Goal: Contribute content: Contribute content

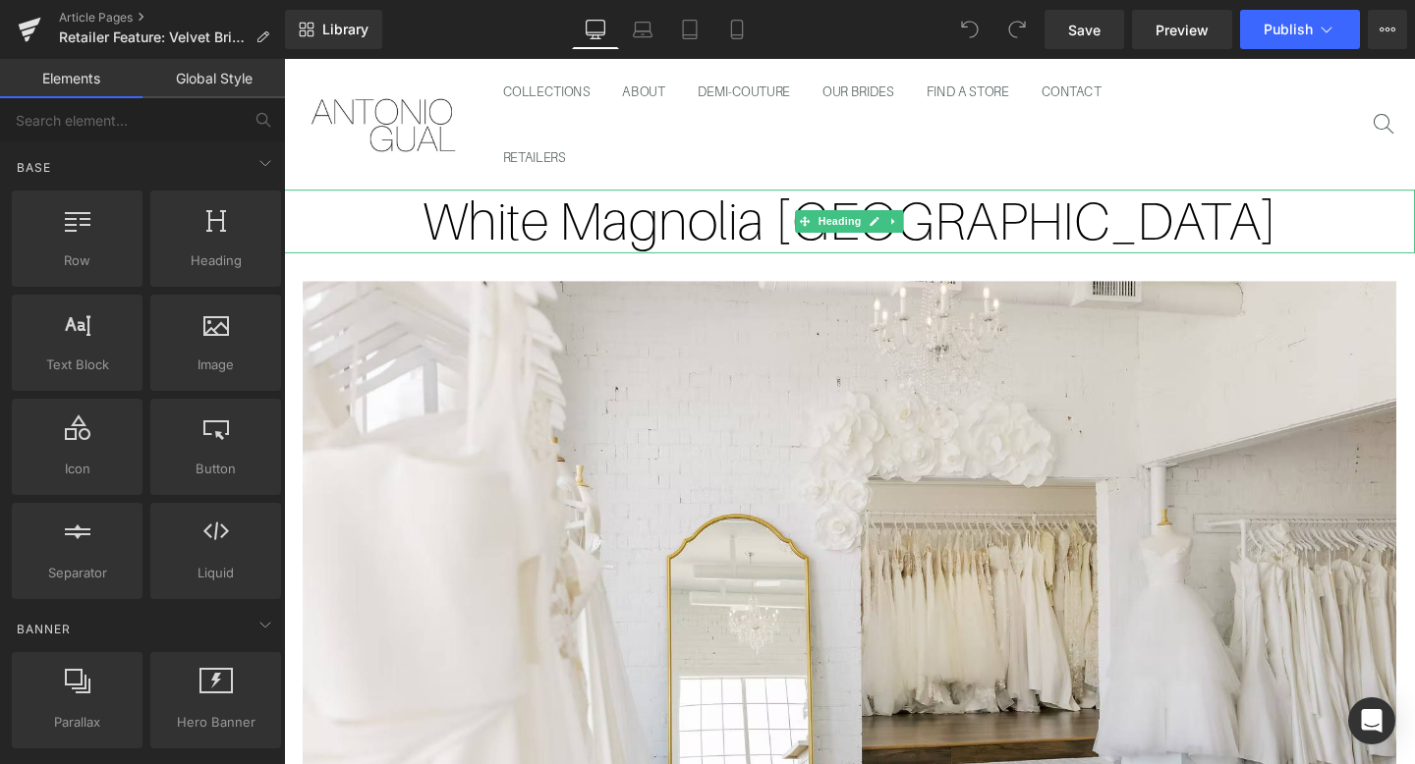
click at [727, 246] on h1 "White Magnolia [GEOGRAPHIC_DATA]" at bounding box center [878, 230] width 1189 height 67
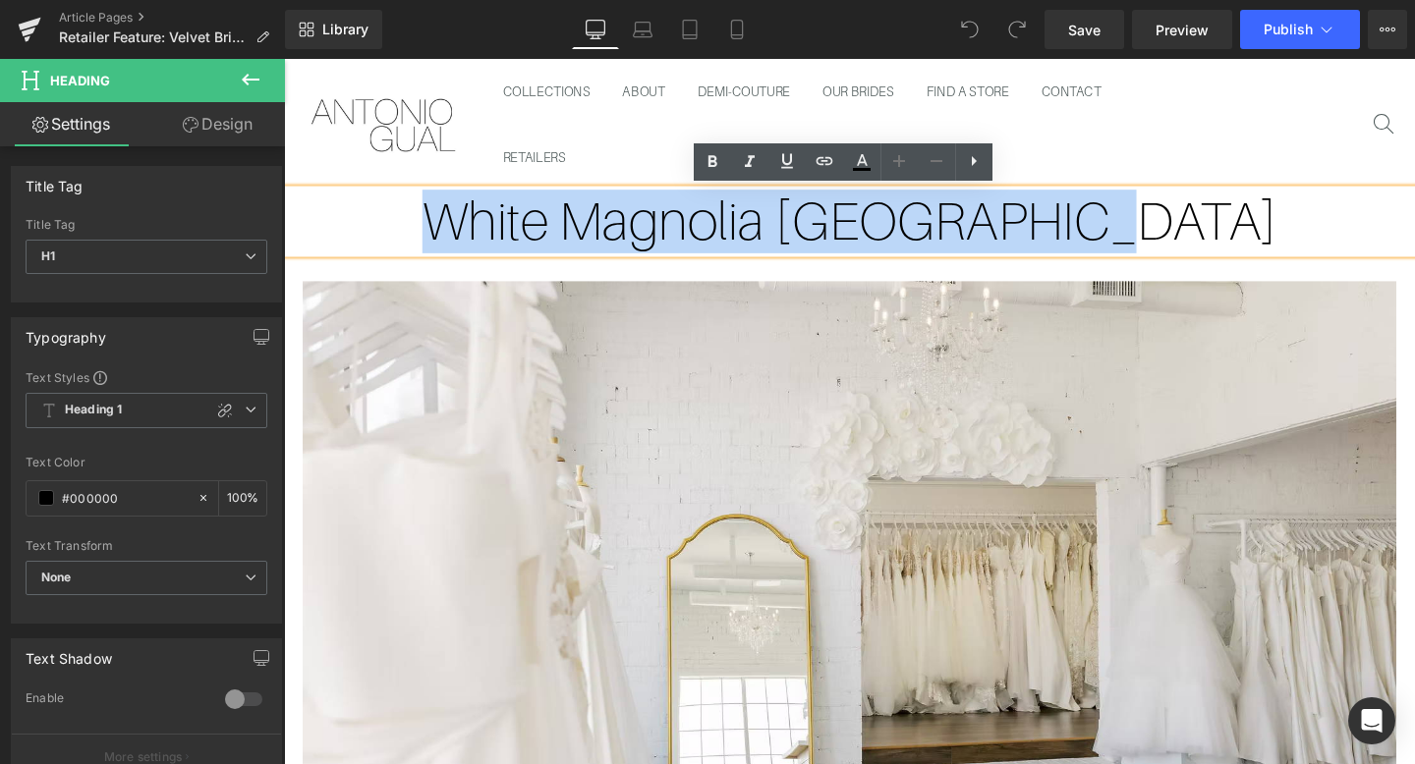
drag, startPoint x: 1259, startPoint y: 252, endPoint x: 562, endPoint y: 238, distance: 696.8
click at [562, 238] on h1 "White Magnolia [GEOGRAPHIC_DATA]" at bounding box center [878, 230] width 1189 height 67
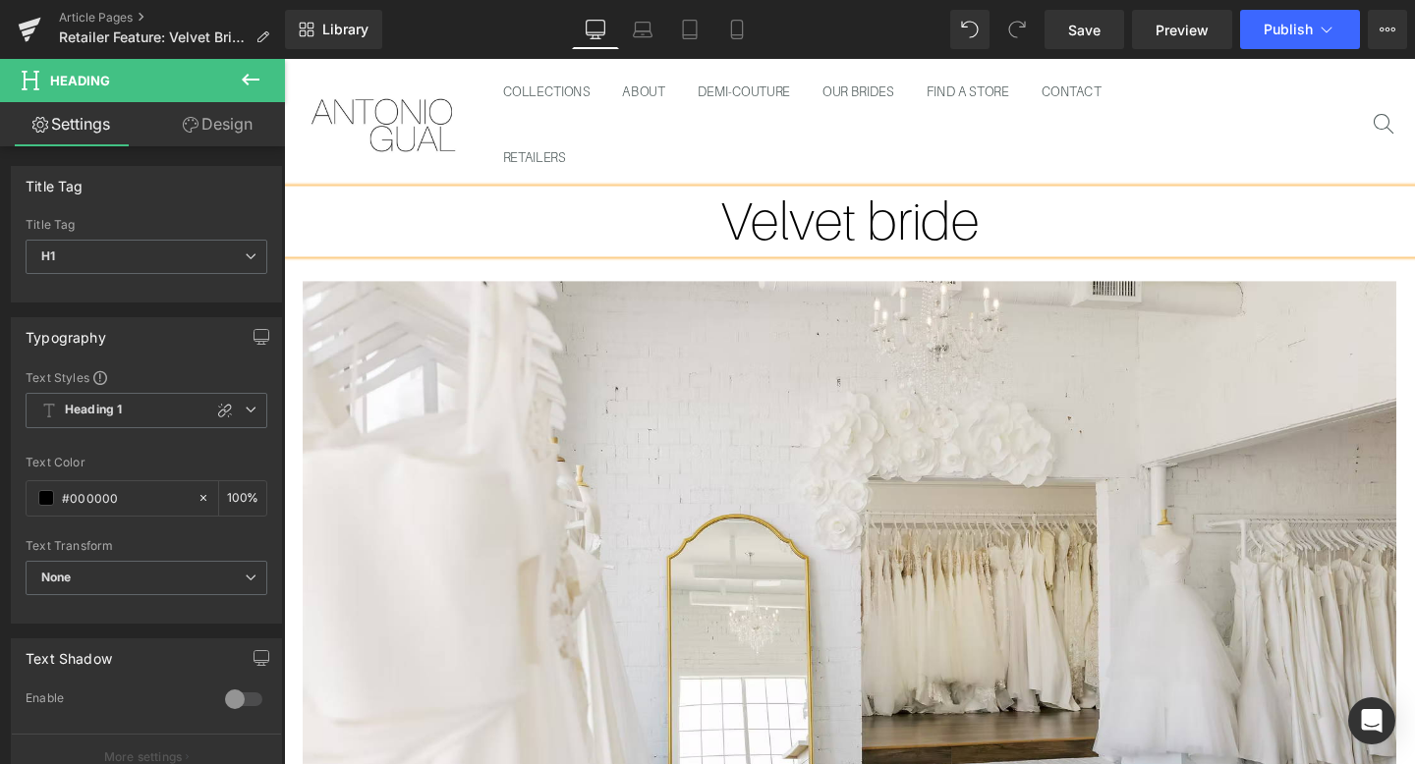
click at [923, 233] on h1 "Velvet bride" at bounding box center [878, 230] width 1189 height 67
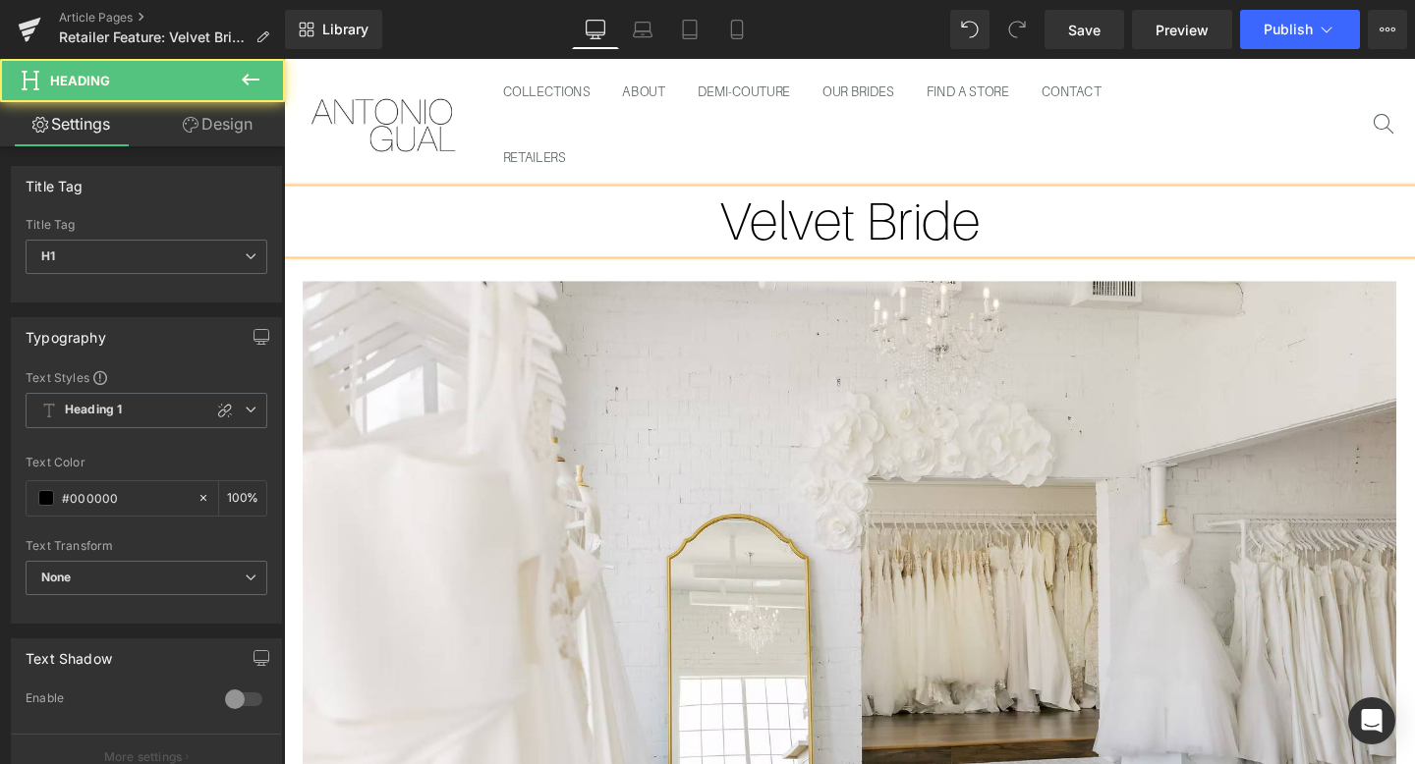
click at [1069, 226] on h1 "Velvet Bride" at bounding box center [878, 230] width 1189 height 67
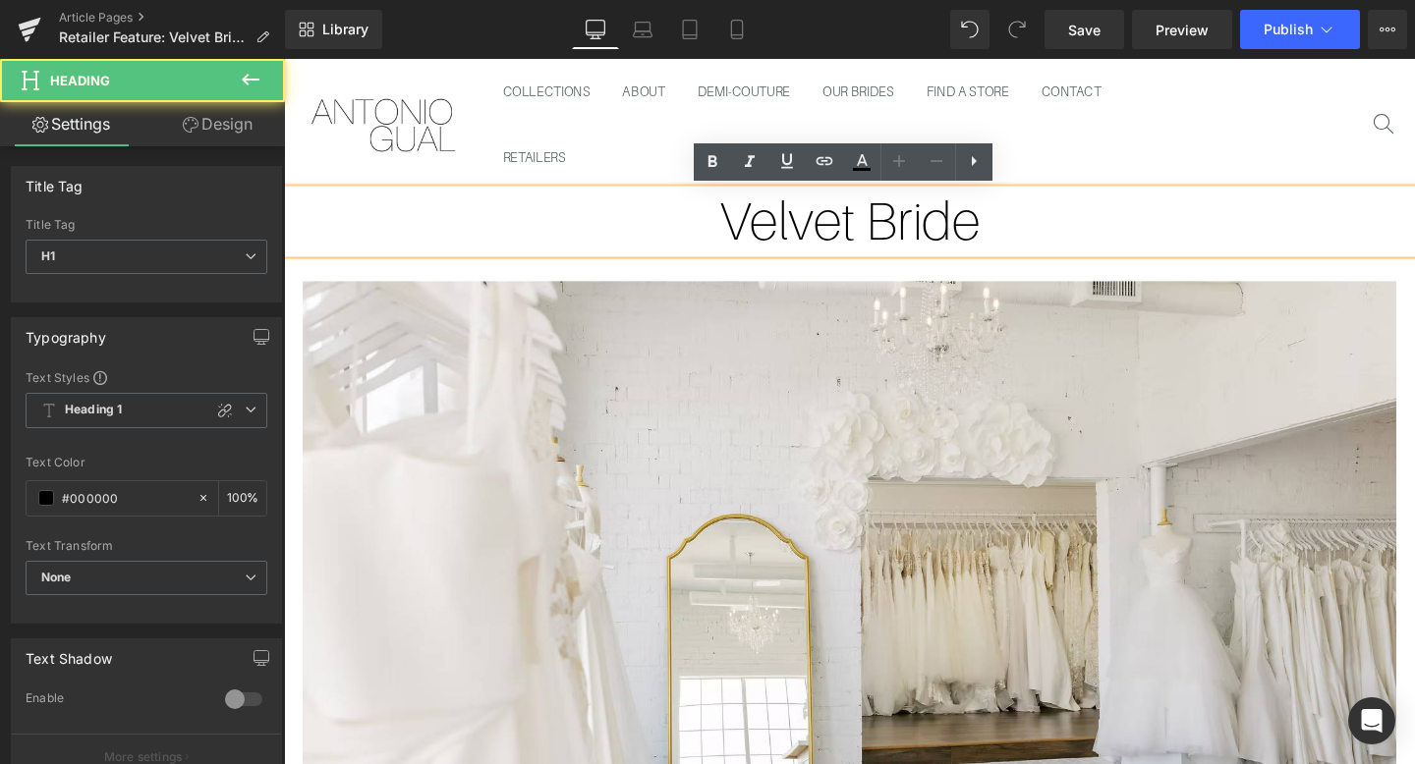
click at [1070, 173] on ul "COLLECTIONS ABOUT DEMI-COUTURE OUR BRIDES FIND A STORE CONTACT RETAILERS" at bounding box center [879, 128] width 764 height 138
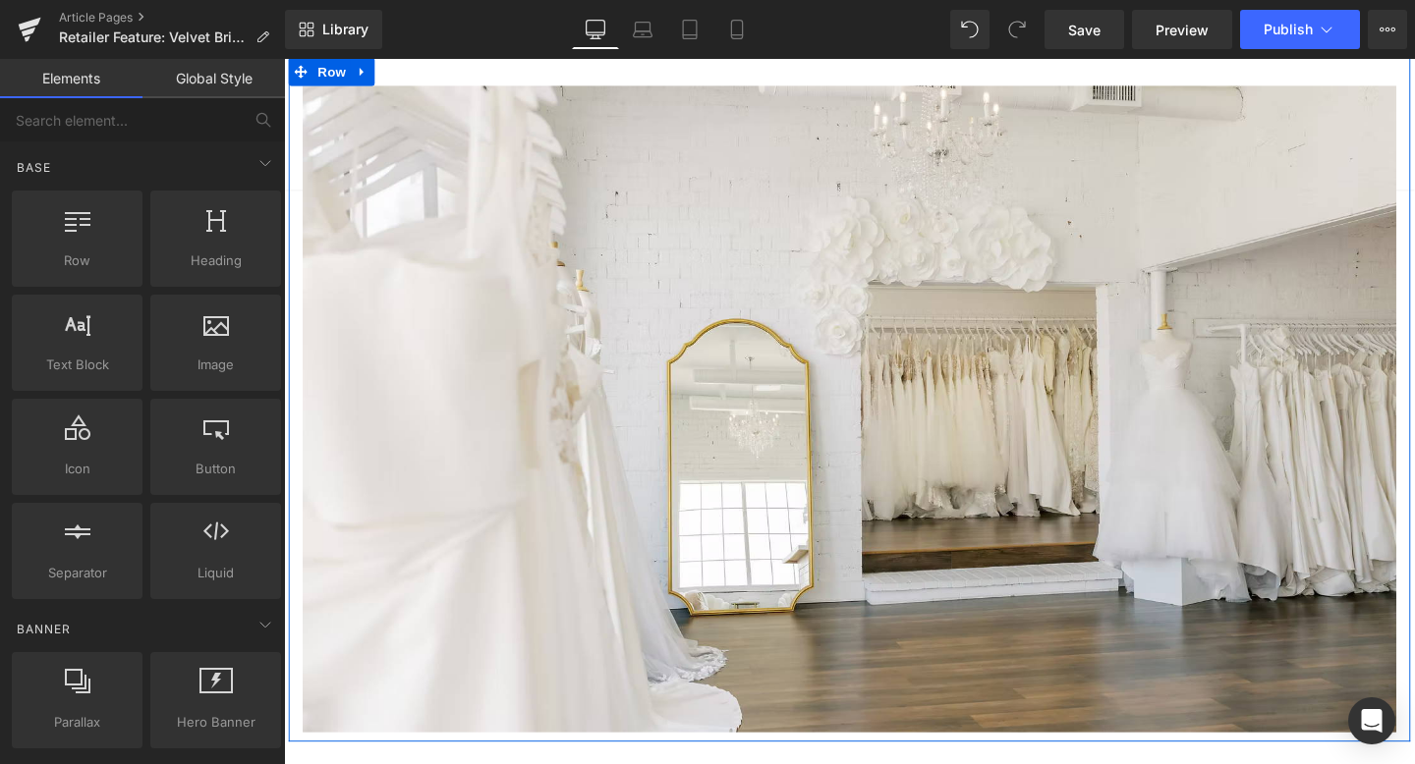
scroll to position [253, 0]
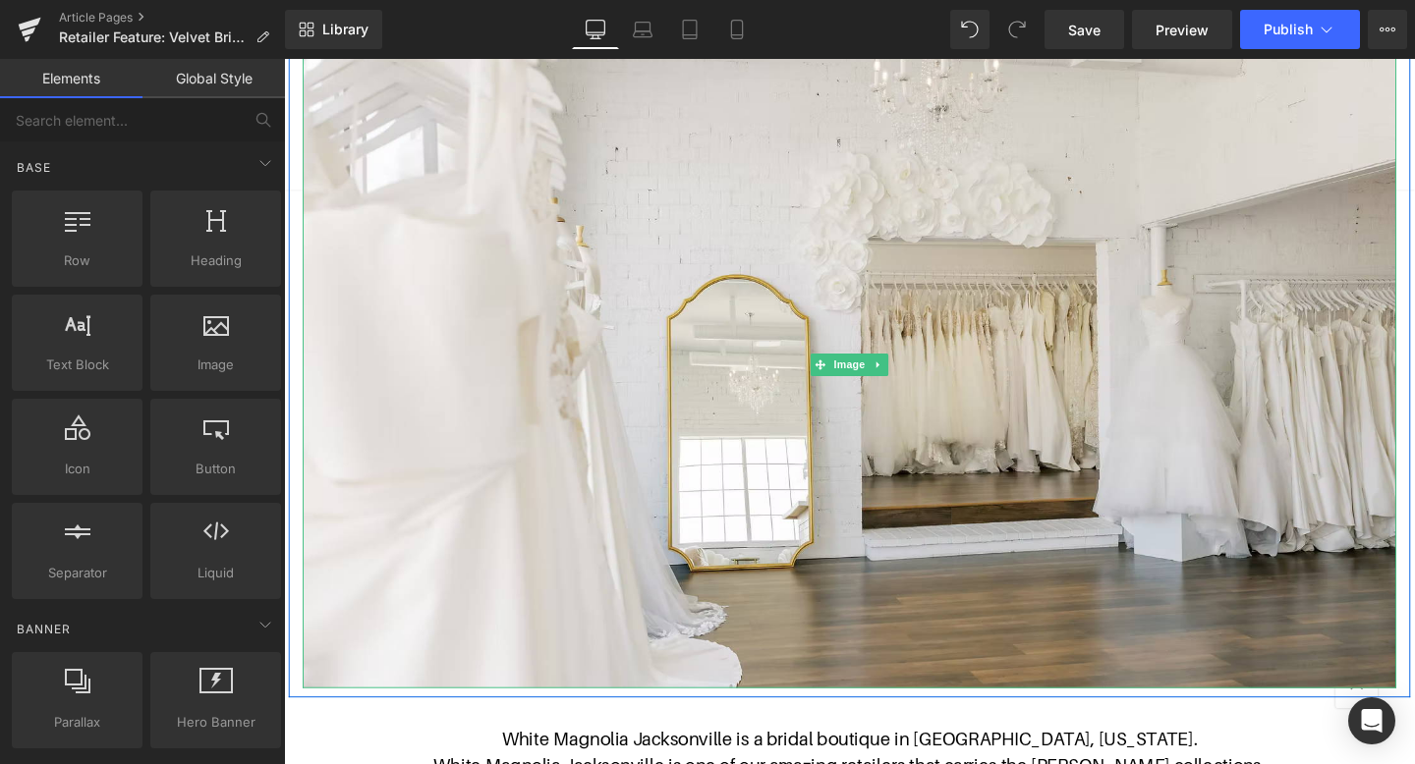
click at [951, 287] on img at bounding box center [879, 380] width 1150 height 680
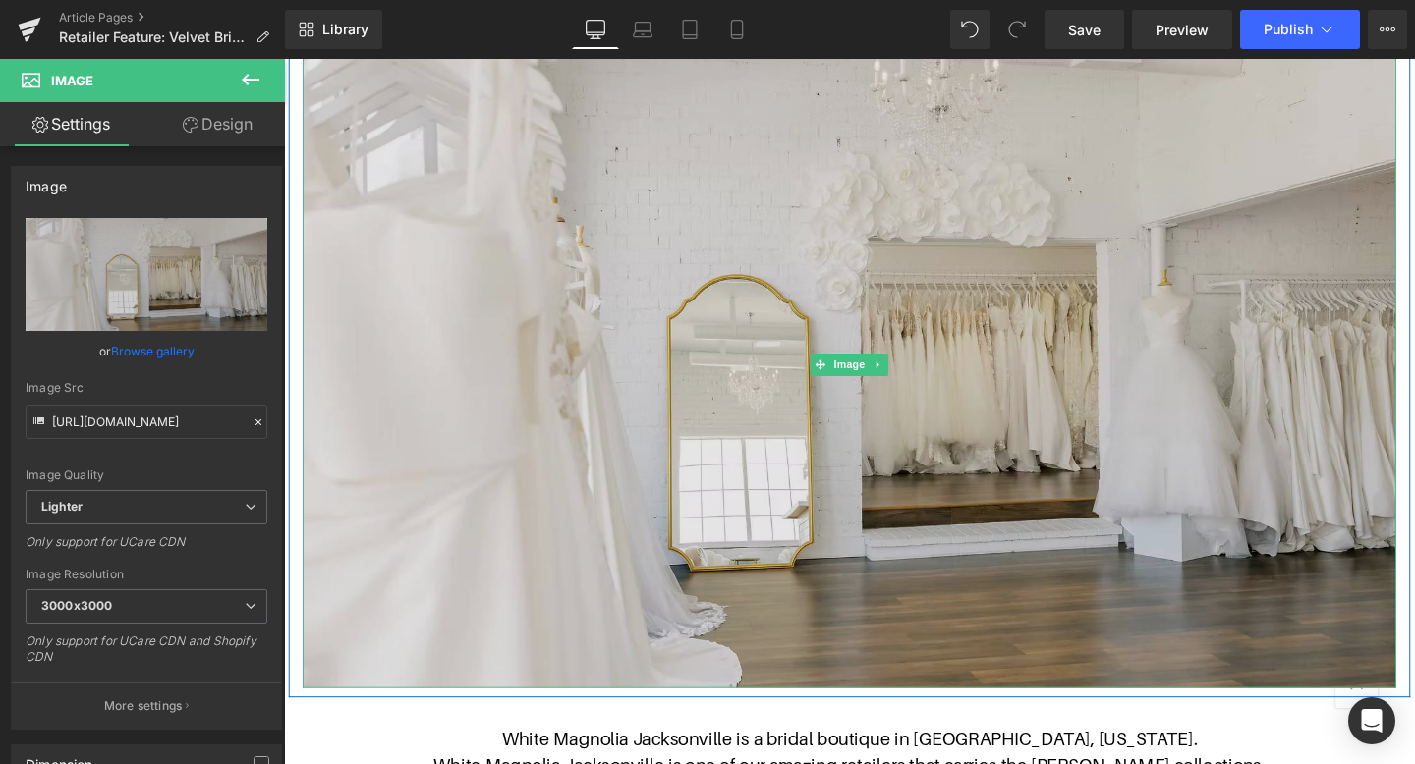
scroll to position [0, 0]
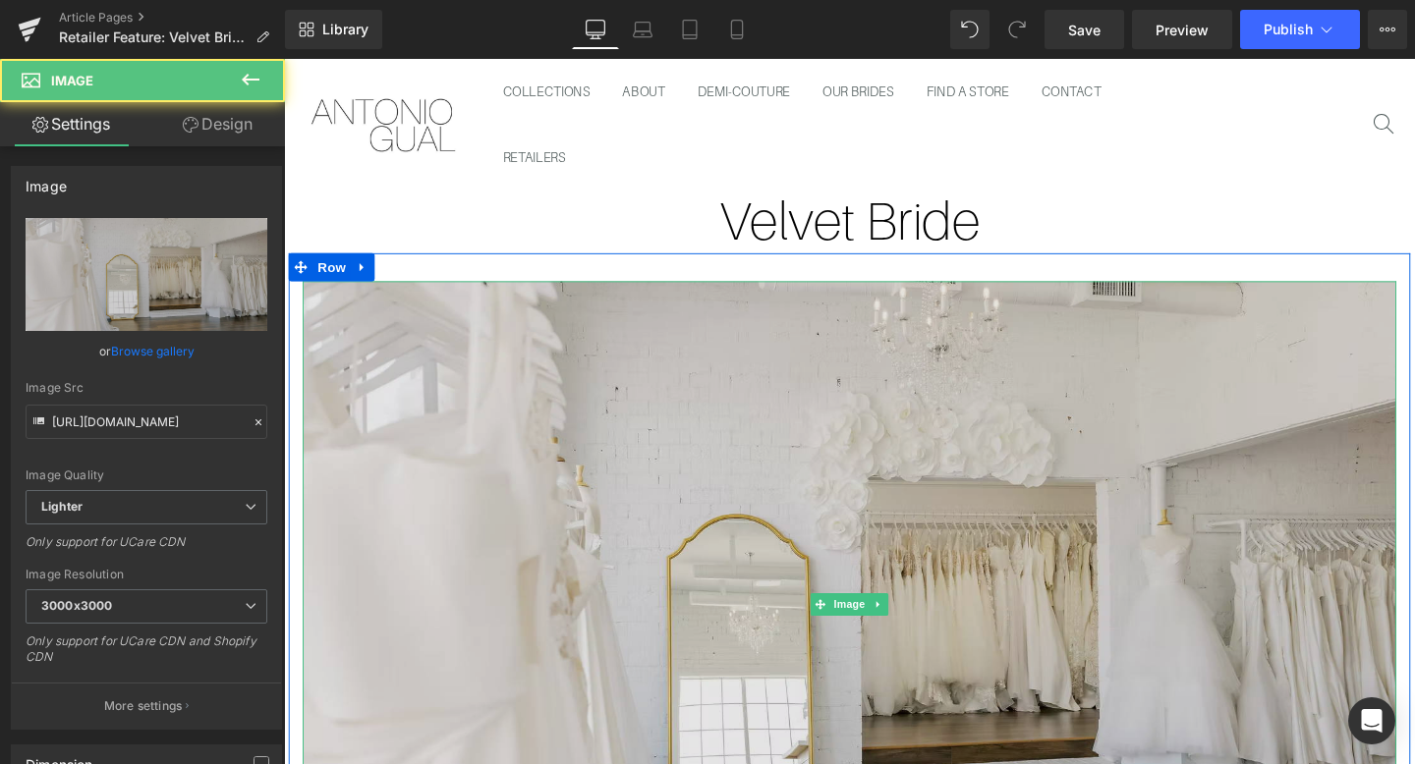
click at [778, 499] on img at bounding box center [879, 633] width 1150 height 680
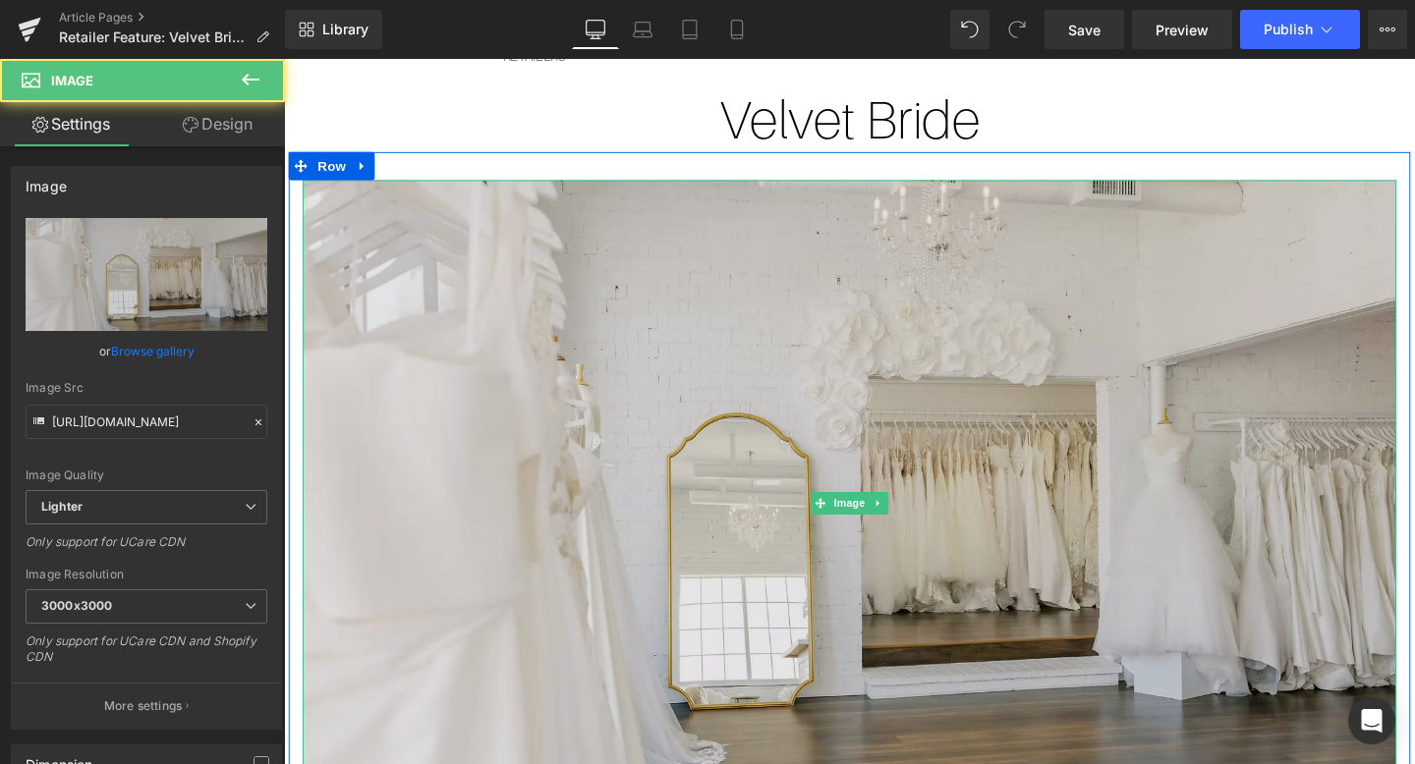
scroll to position [108, 0]
click at [630, 290] on img at bounding box center [879, 525] width 1150 height 680
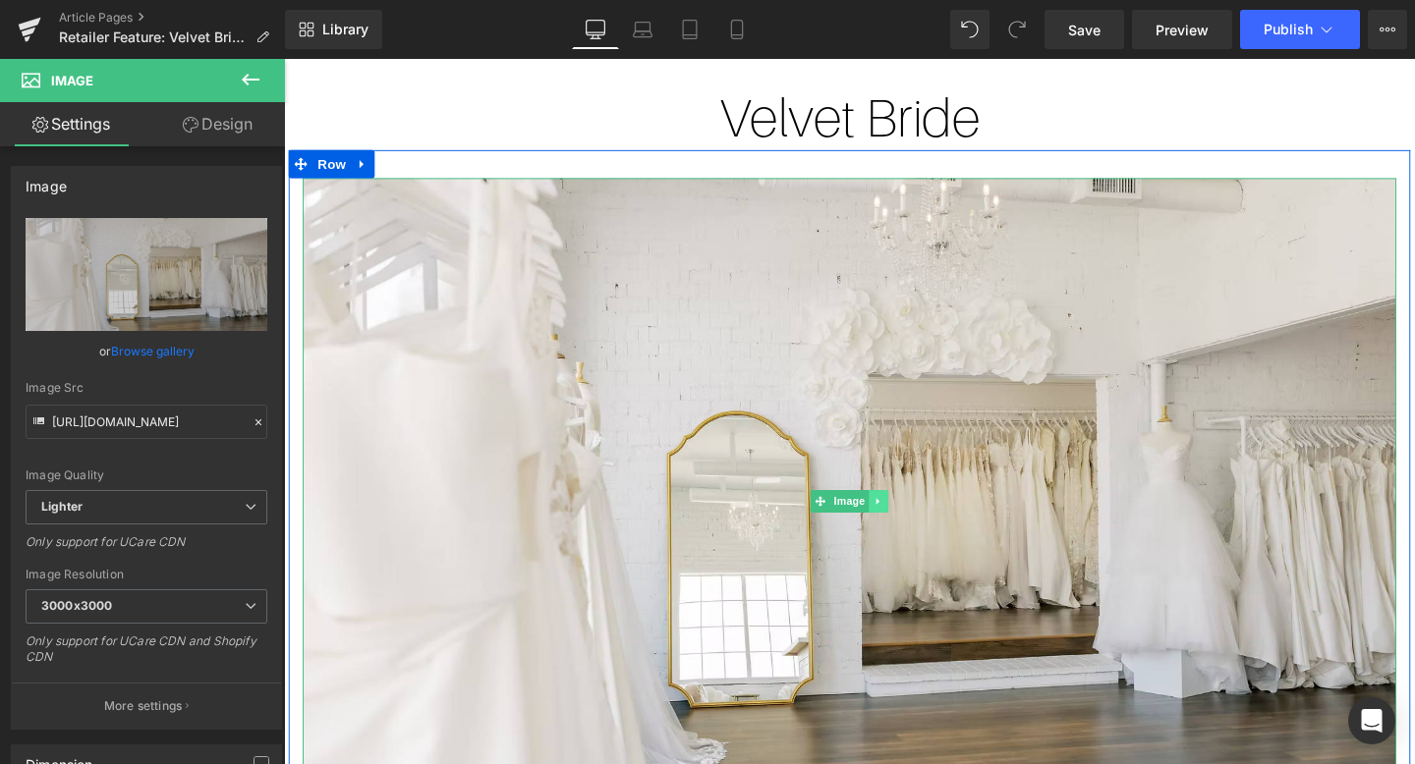
click at [904, 527] on icon at bounding box center [909, 525] width 11 height 12
click at [918, 527] on icon at bounding box center [919, 525] width 11 height 12
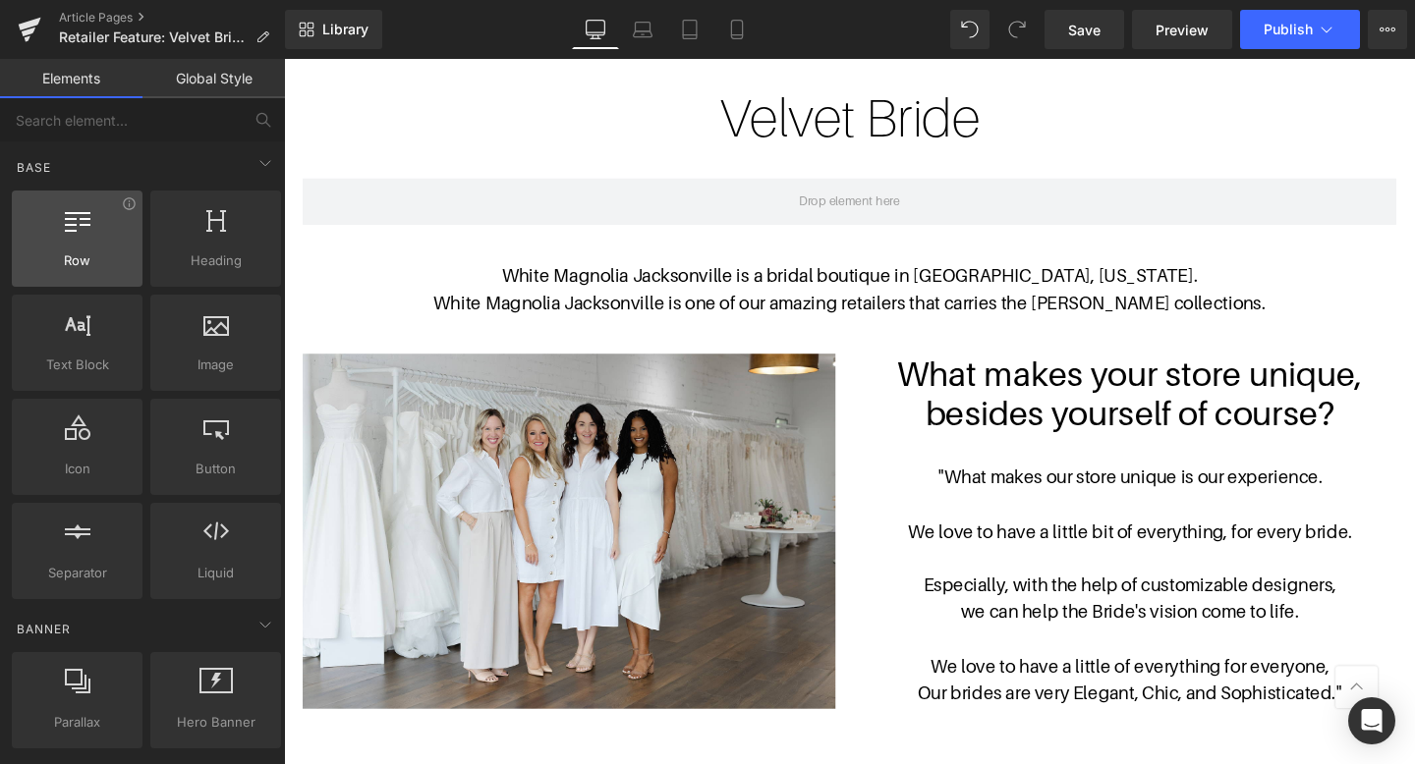
click at [117, 247] on div at bounding box center [77, 228] width 119 height 44
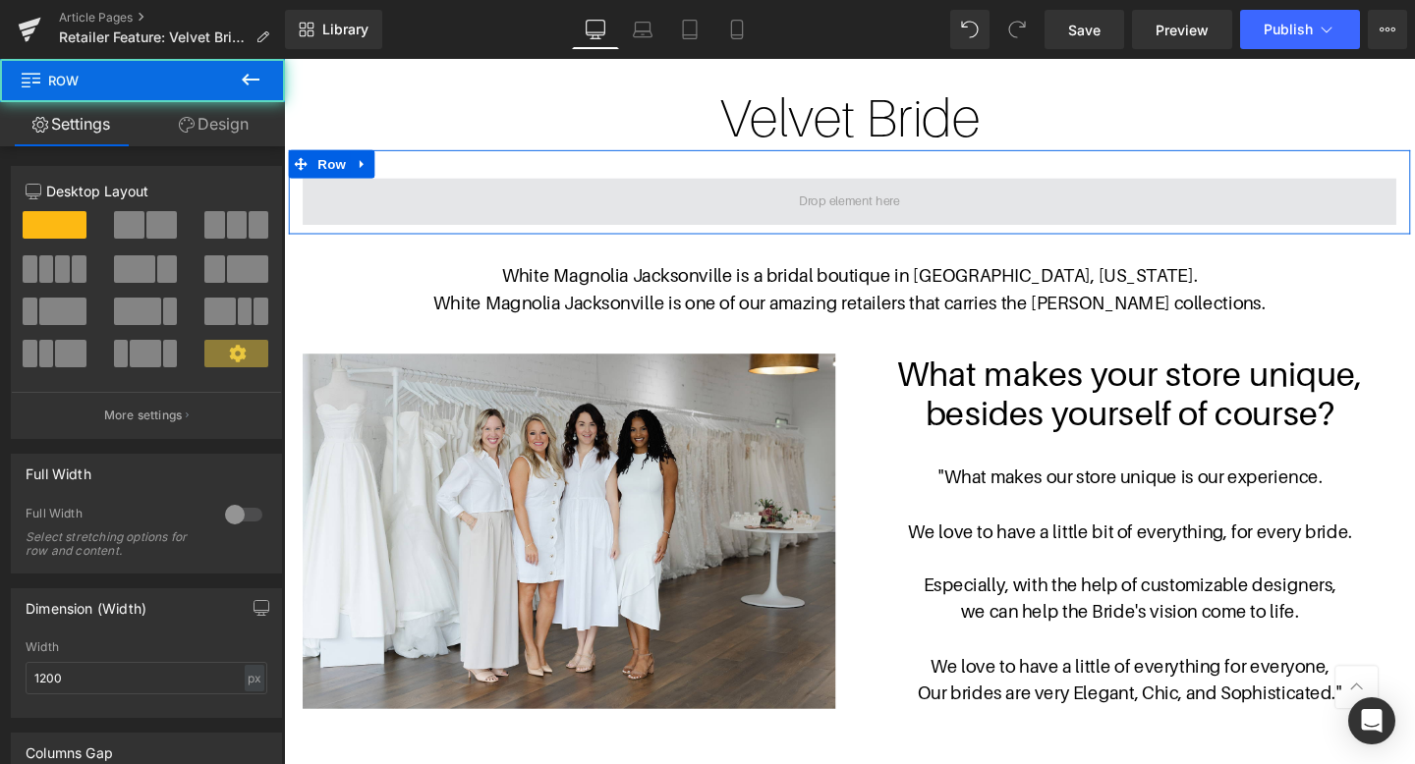
click at [502, 223] on span at bounding box center [879, 209] width 1150 height 49
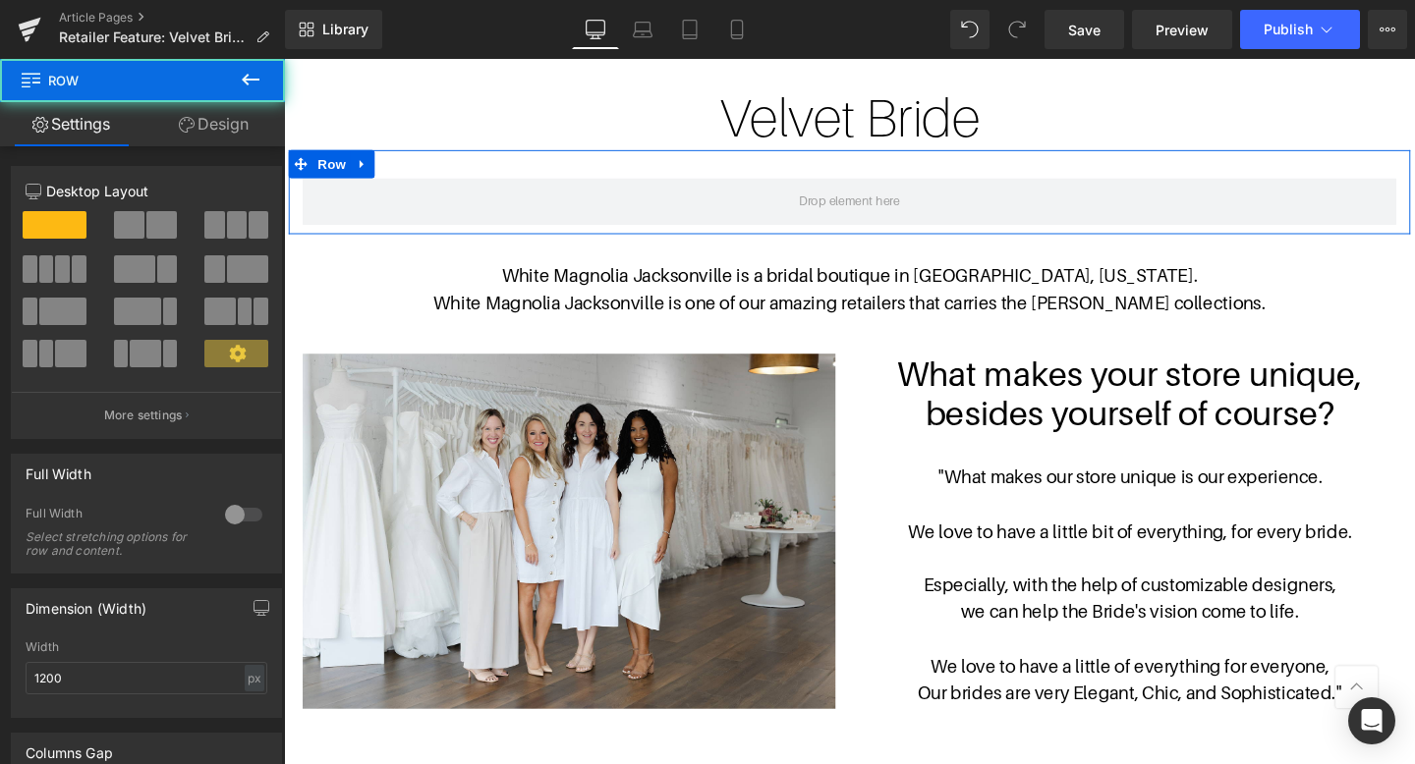
click at [164, 214] on span at bounding box center [161, 225] width 30 height 28
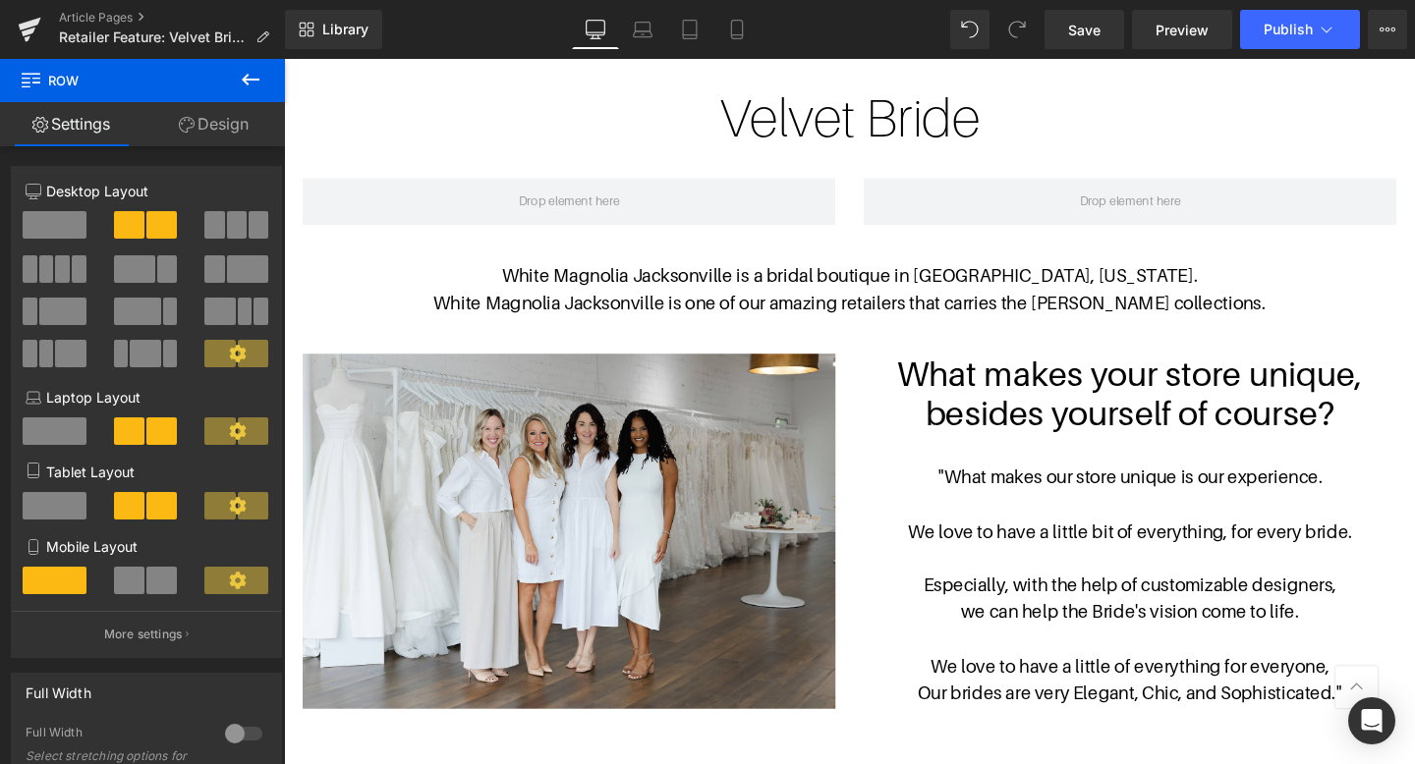
click at [254, 85] on icon at bounding box center [251, 80] width 24 height 24
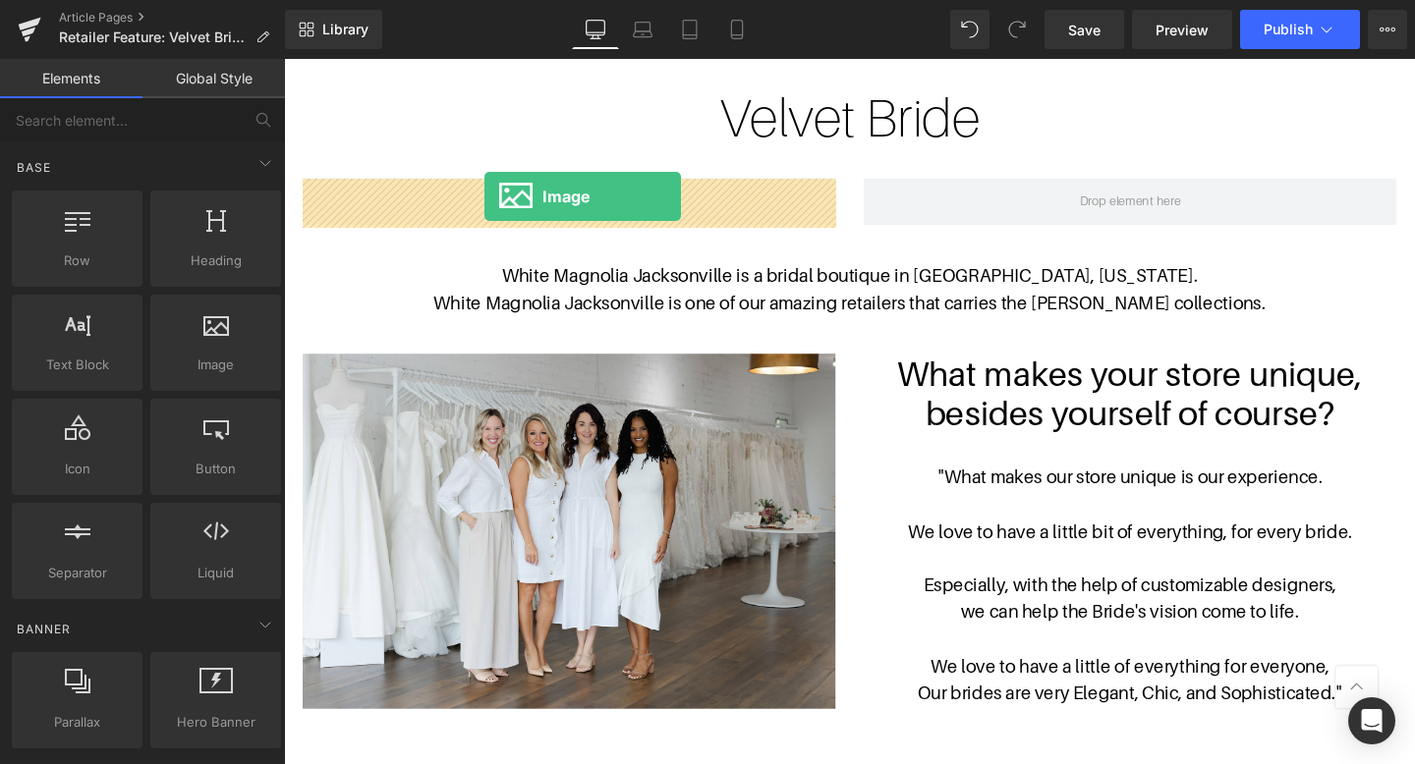
drag, startPoint x: 477, startPoint y: 432, endPoint x: 493, endPoint y: 205, distance: 227.6
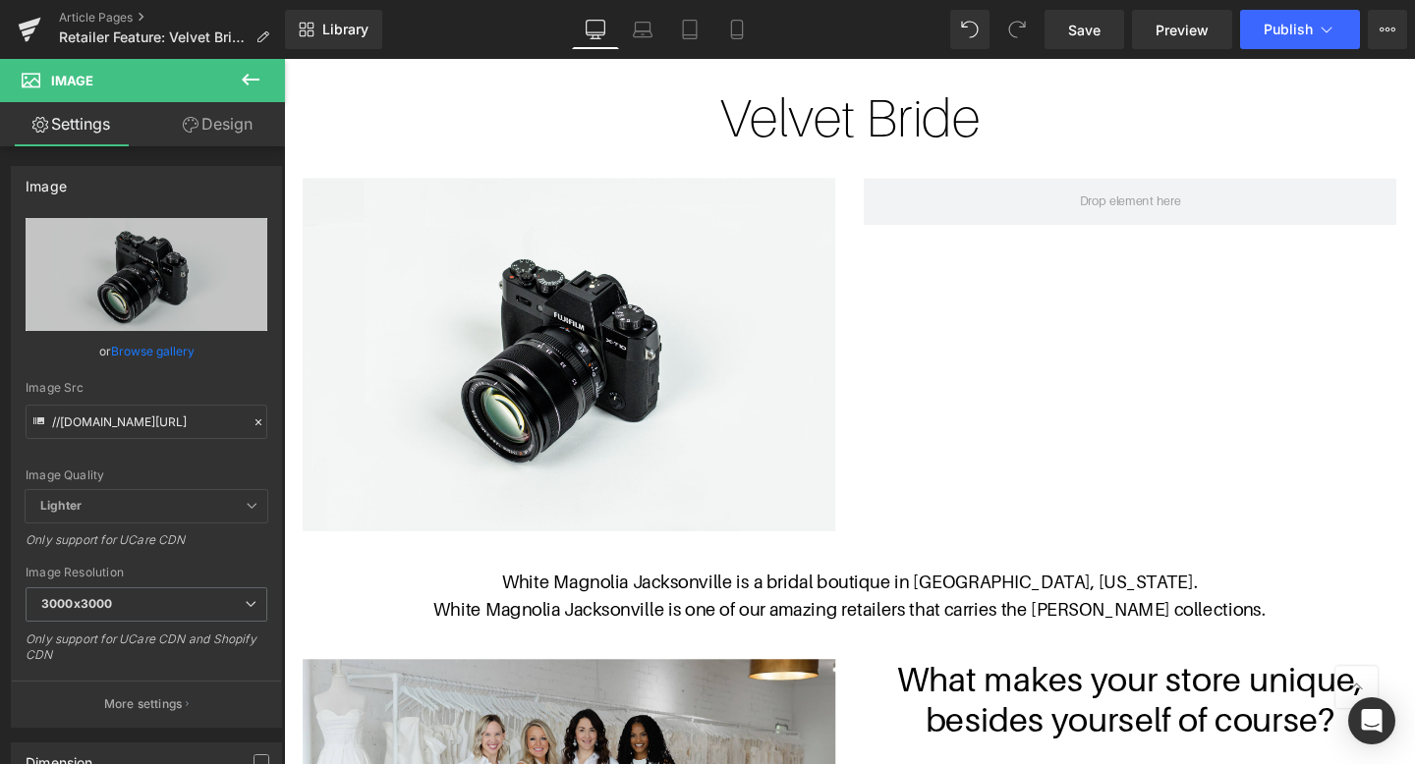
click at [253, 84] on icon at bounding box center [251, 80] width 24 height 24
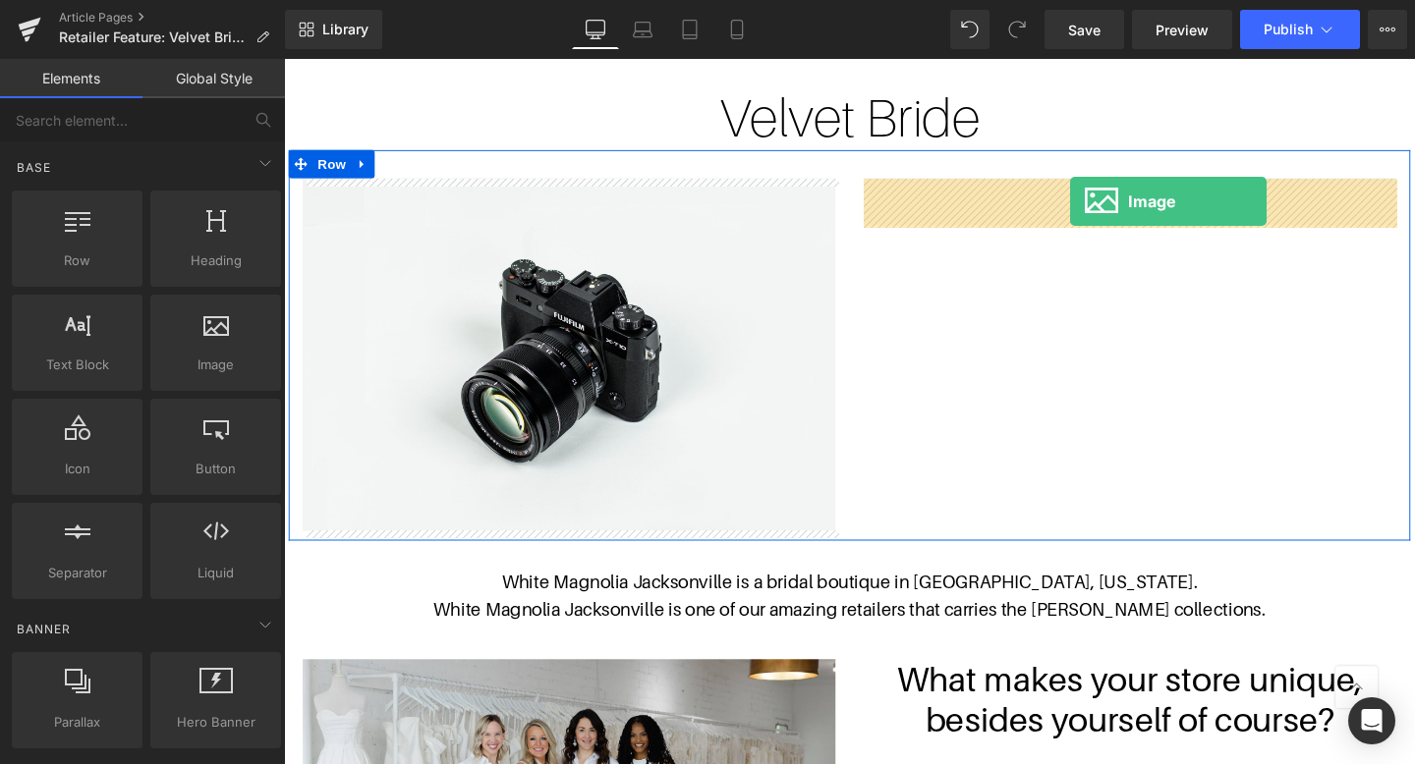
drag, startPoint x: 506, startPoint y: 434, endPoint x: 1110, endPoint y: 208, distance: 645.2
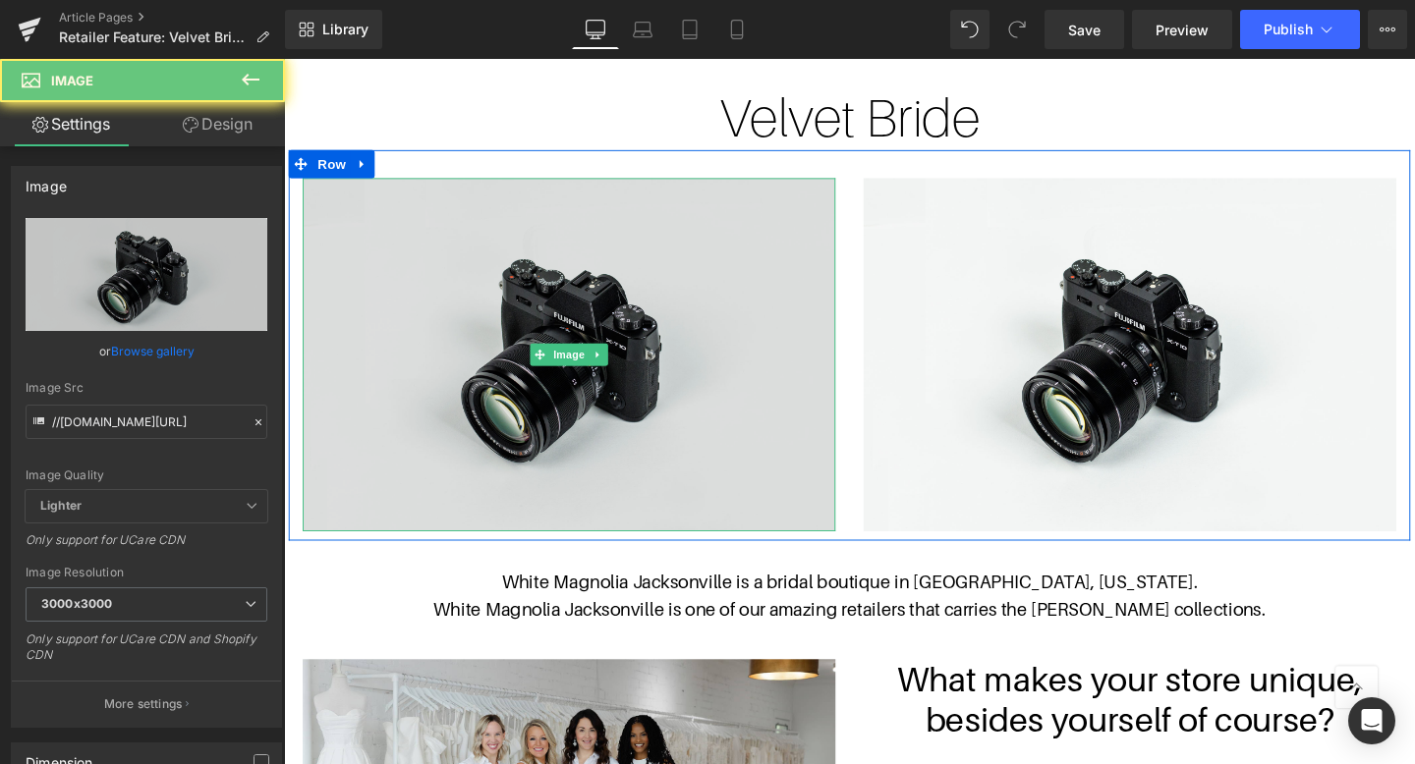
click at [592, 331] on img at bounding box center [584, 370] width 560 height 371
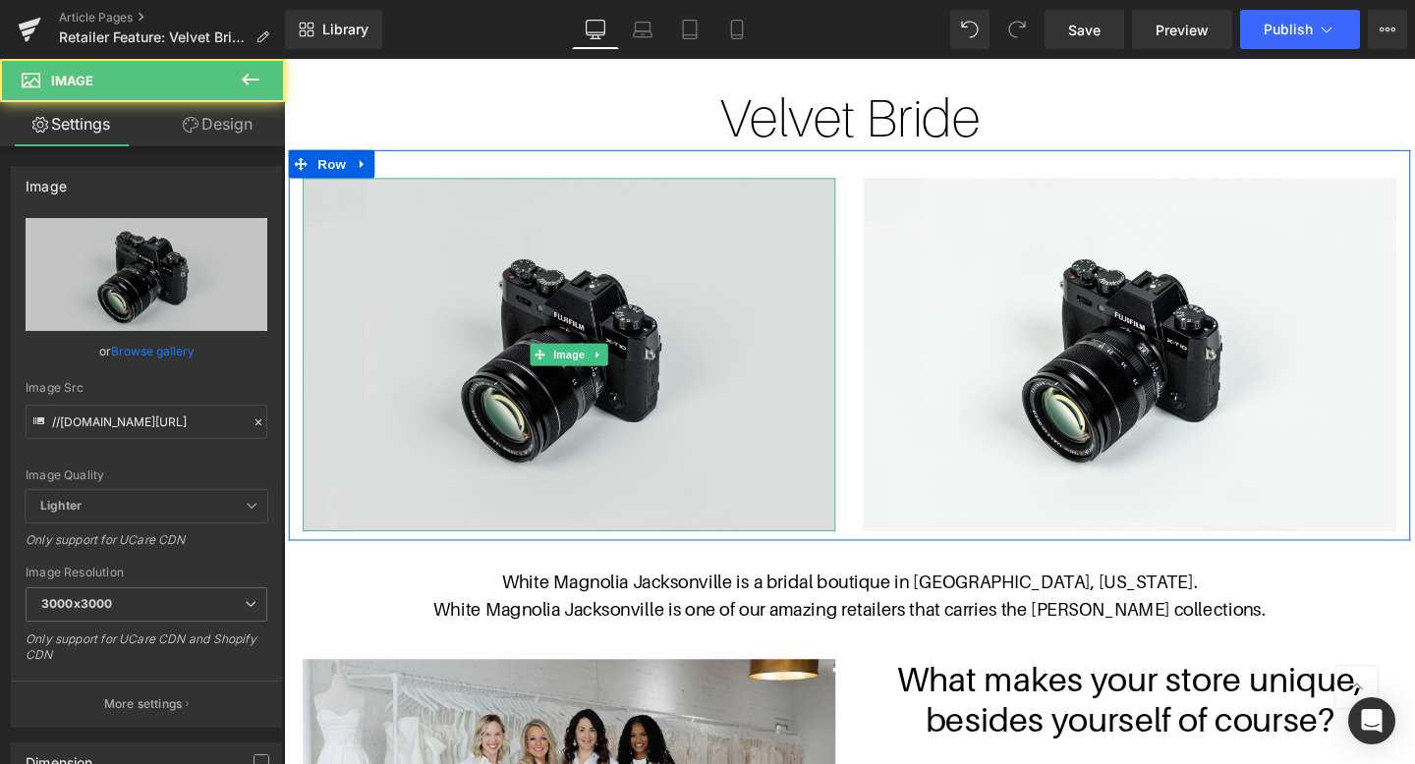
click at [742, 374] on img at bounding box center [584, 370] width 560 height 371
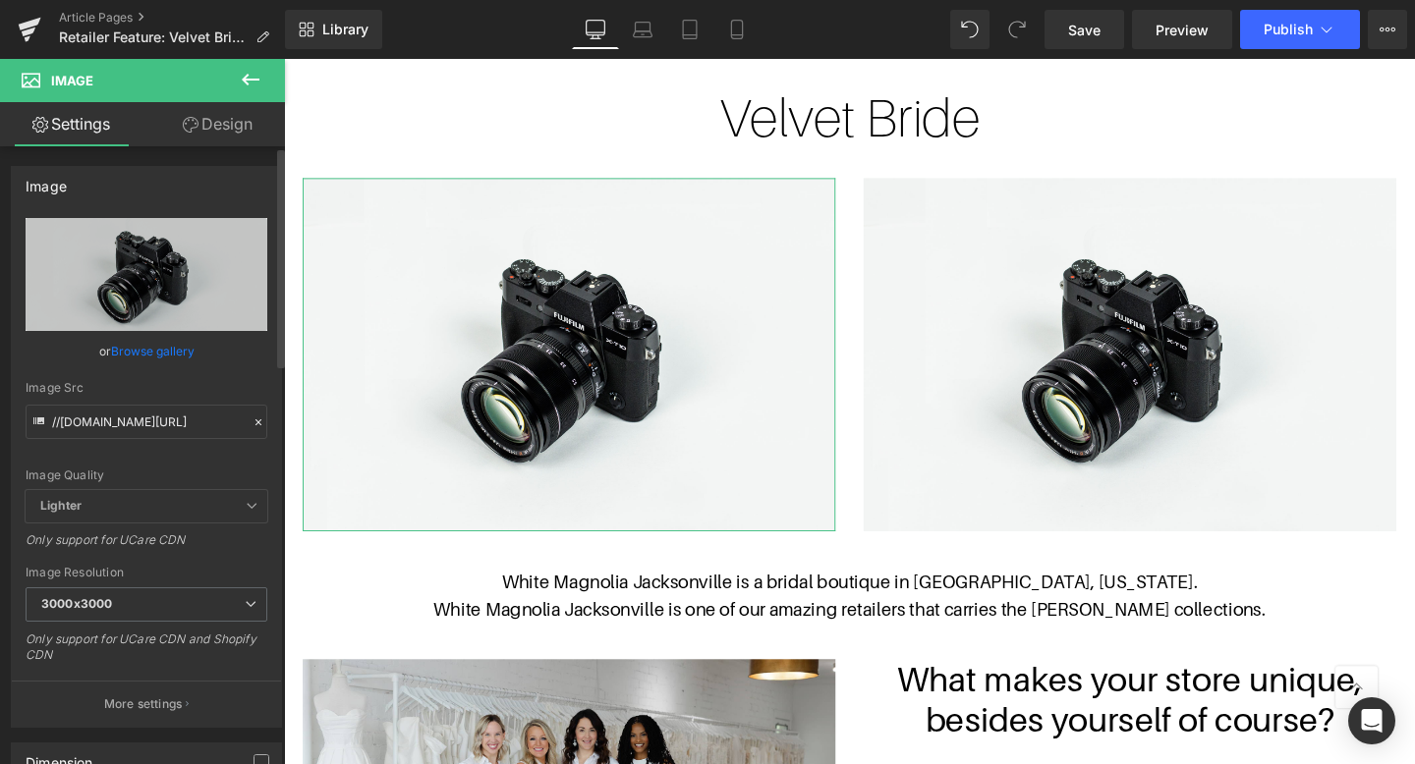
click at [149, 352] on link "Browse gallery" at bounding box center [153, 351] width 84 height 34
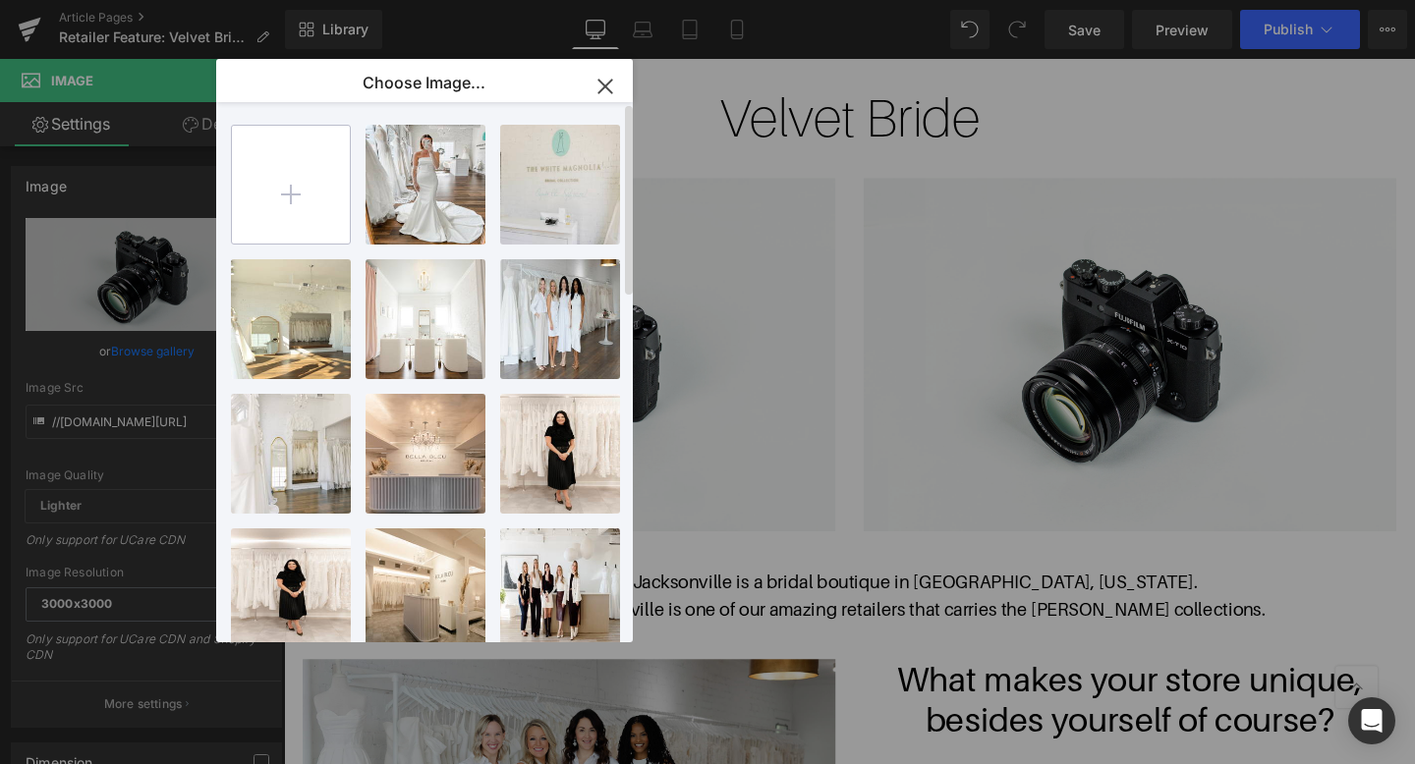
click at [314, 223] on input "file" at bounding box center [291, 185] width 118 height 118
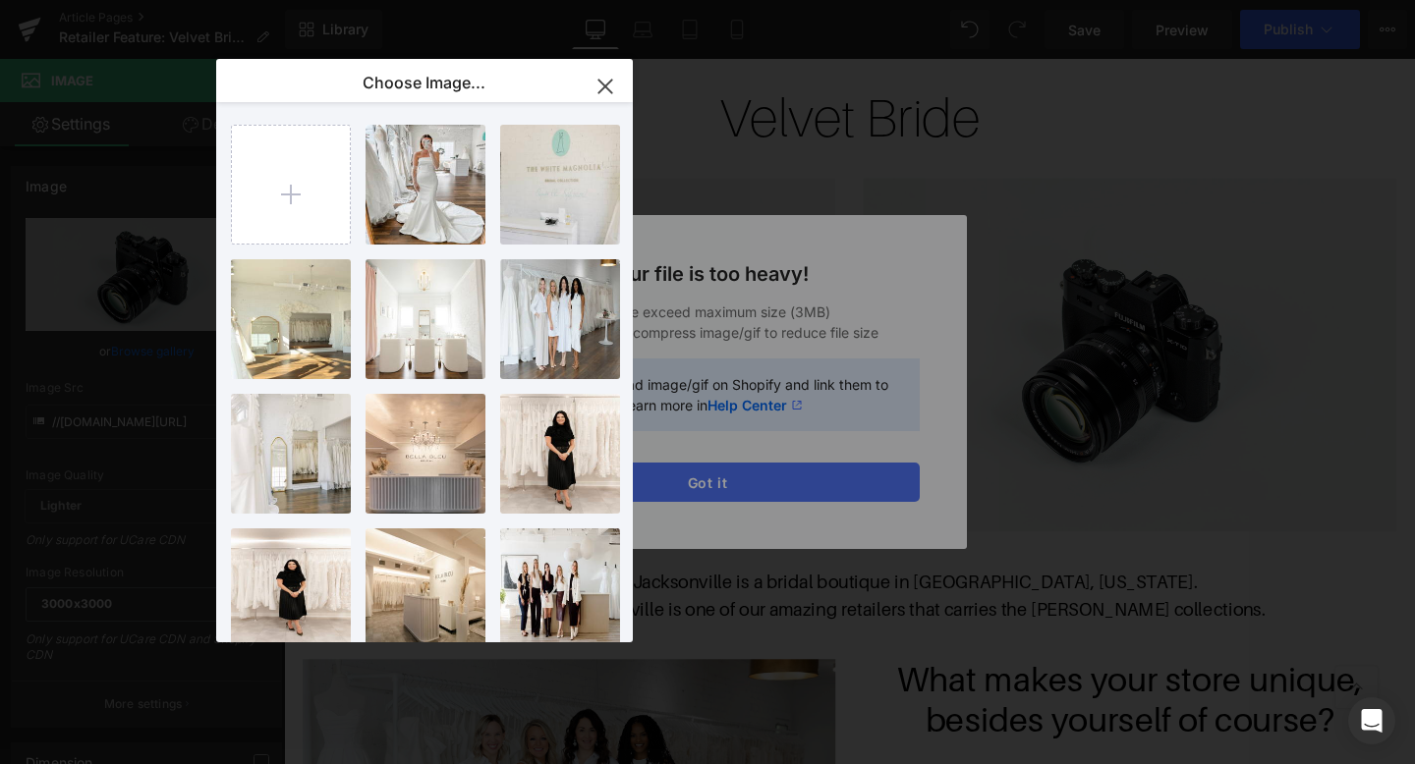
click at [706, 0] on div "Text Color Highlight Color #333333 Edit or remove link: Edit - Unlink - Cancel …" at bounding box center [707, 0] width 1415 height 0
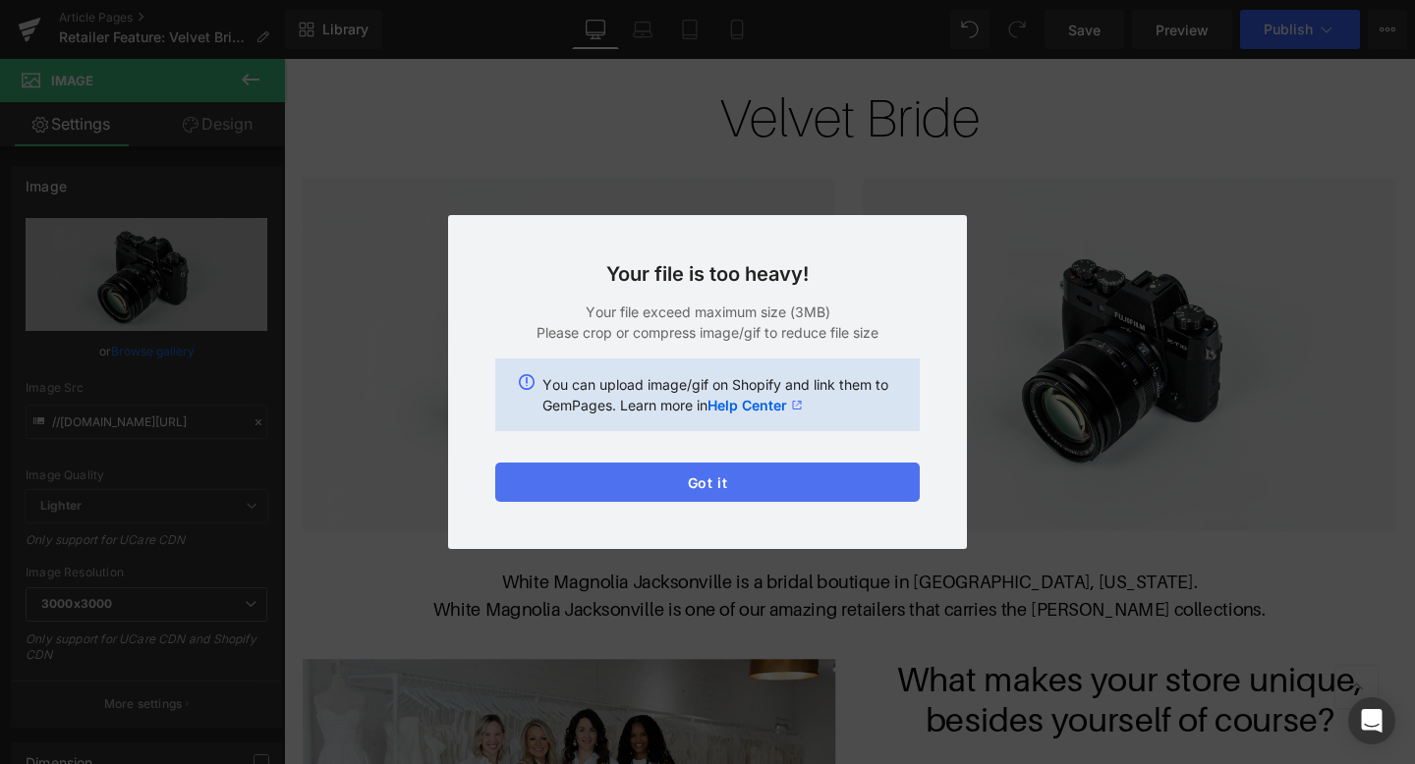
click at [713, 487] on button "Got it" at bounding box center [707, 482] width 425 height 39
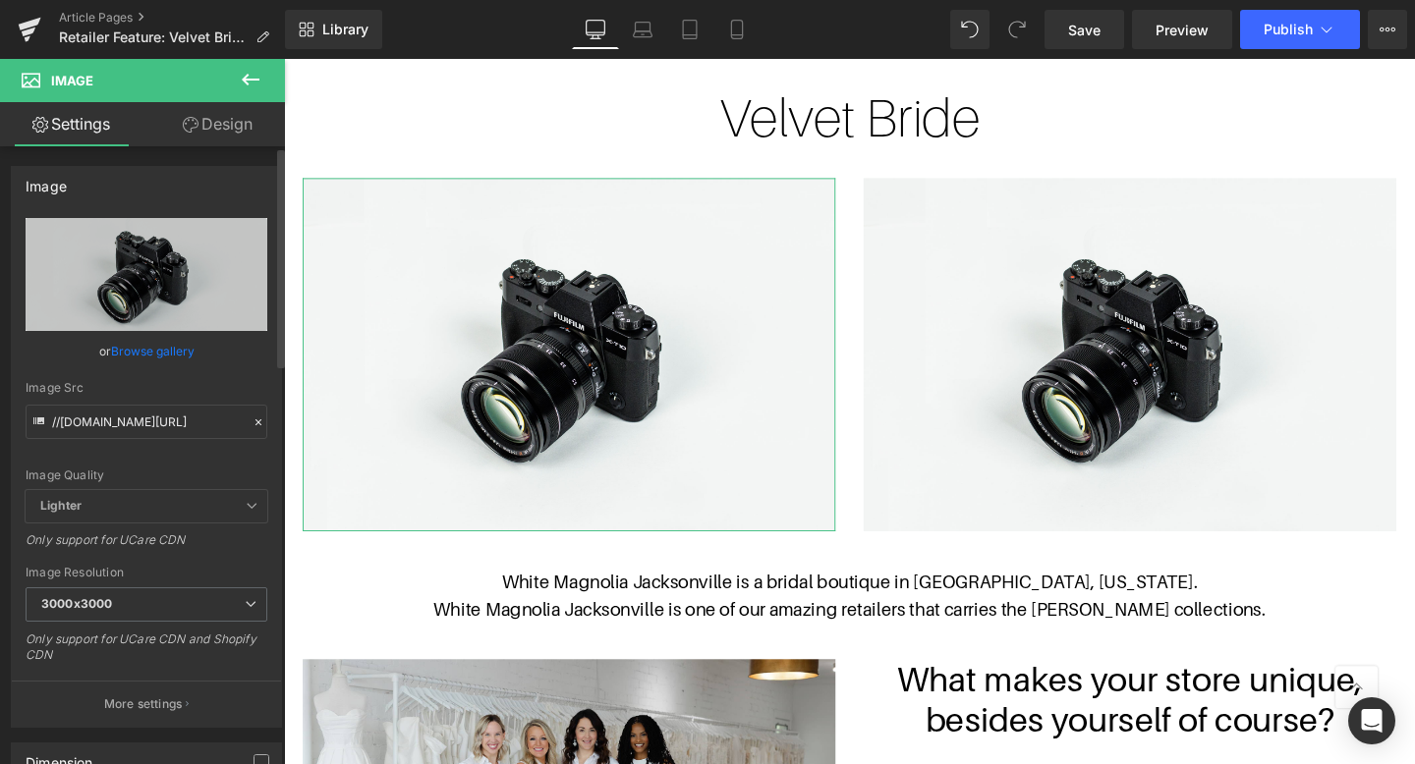
click at [153, 337] on link "Browse gallery" at bounding box center [153, 351] width 84 height 34
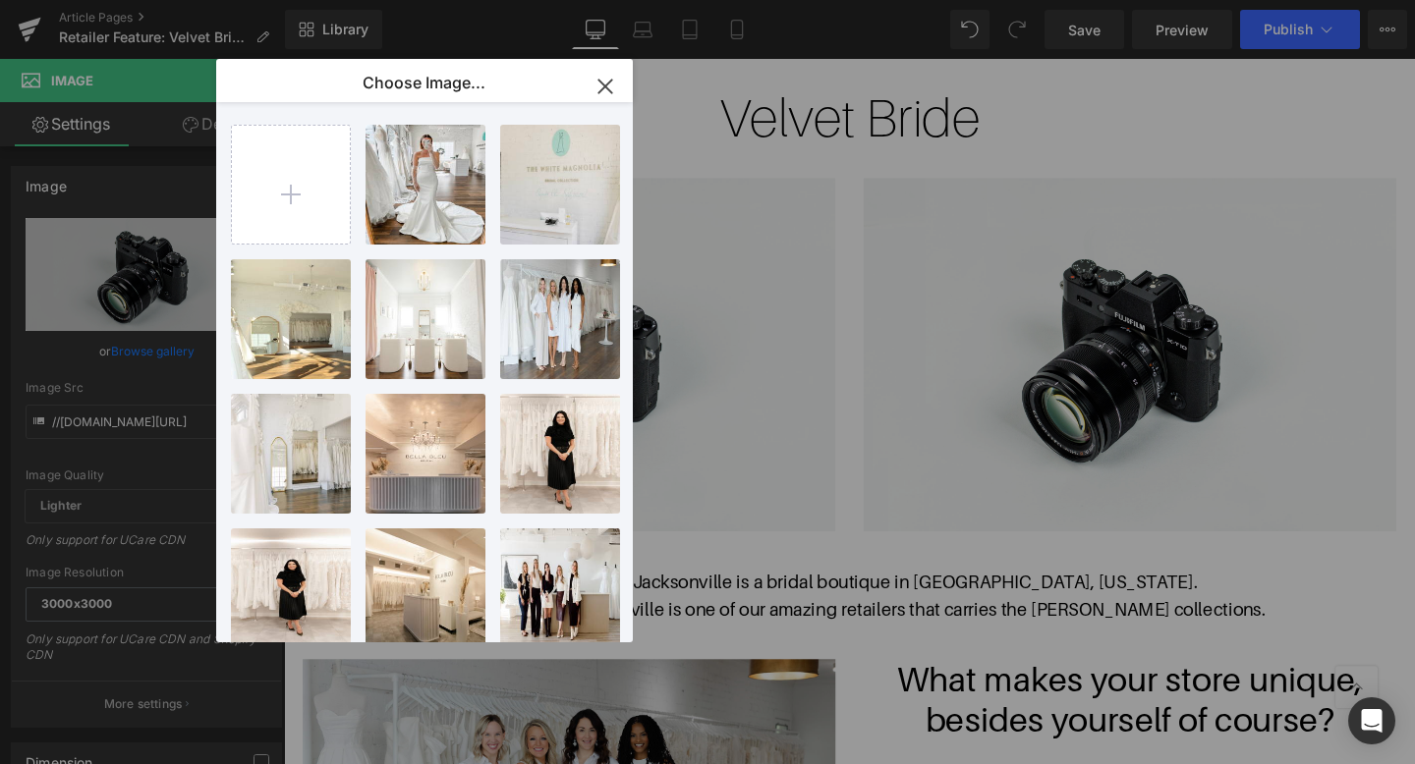
click at [151, 0] on div "Image You are previewing how the will restyle your page. You can not edit Eleme…" at bounding box center [707, 0] width 1415 height 0
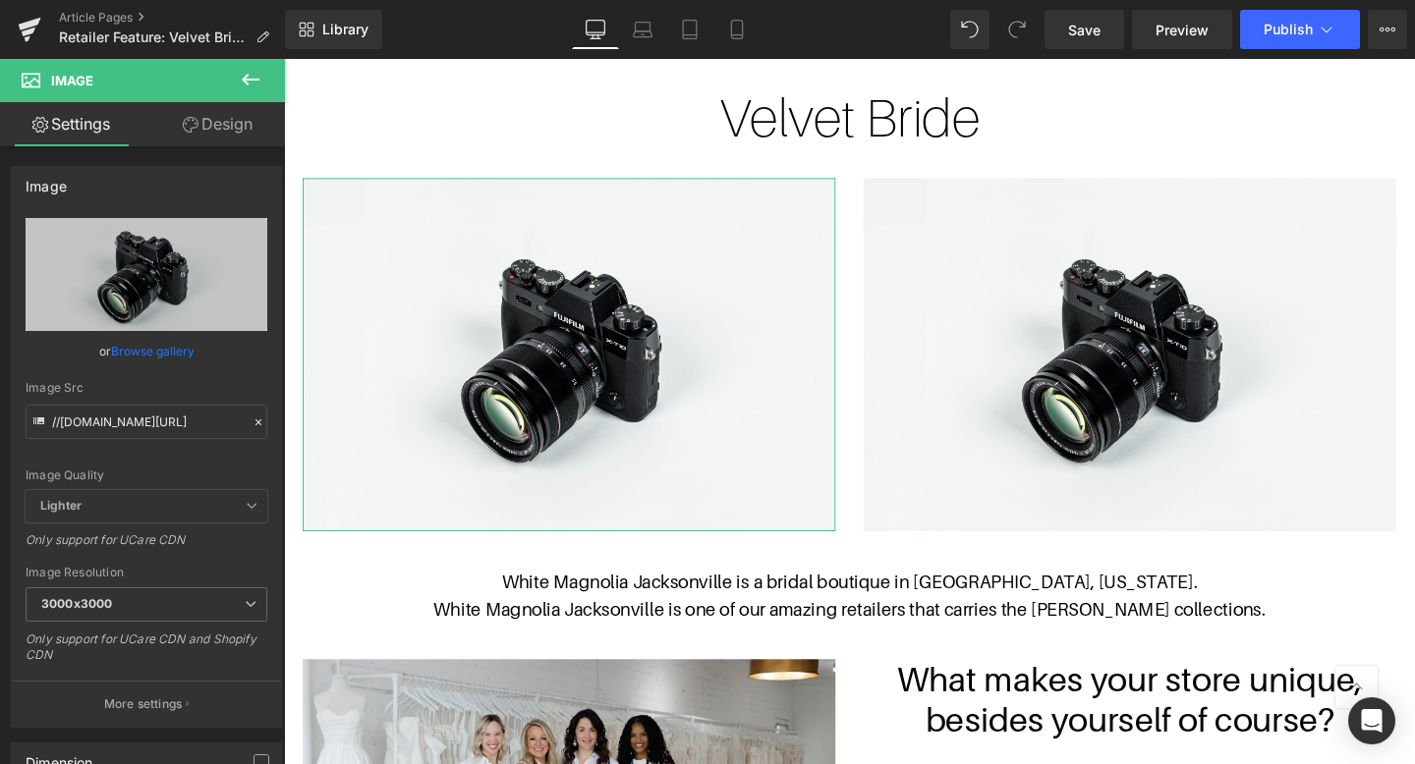
click at [151, 349] on link "Browse gallery" at bounding box center [153, 351] width 84 height 34
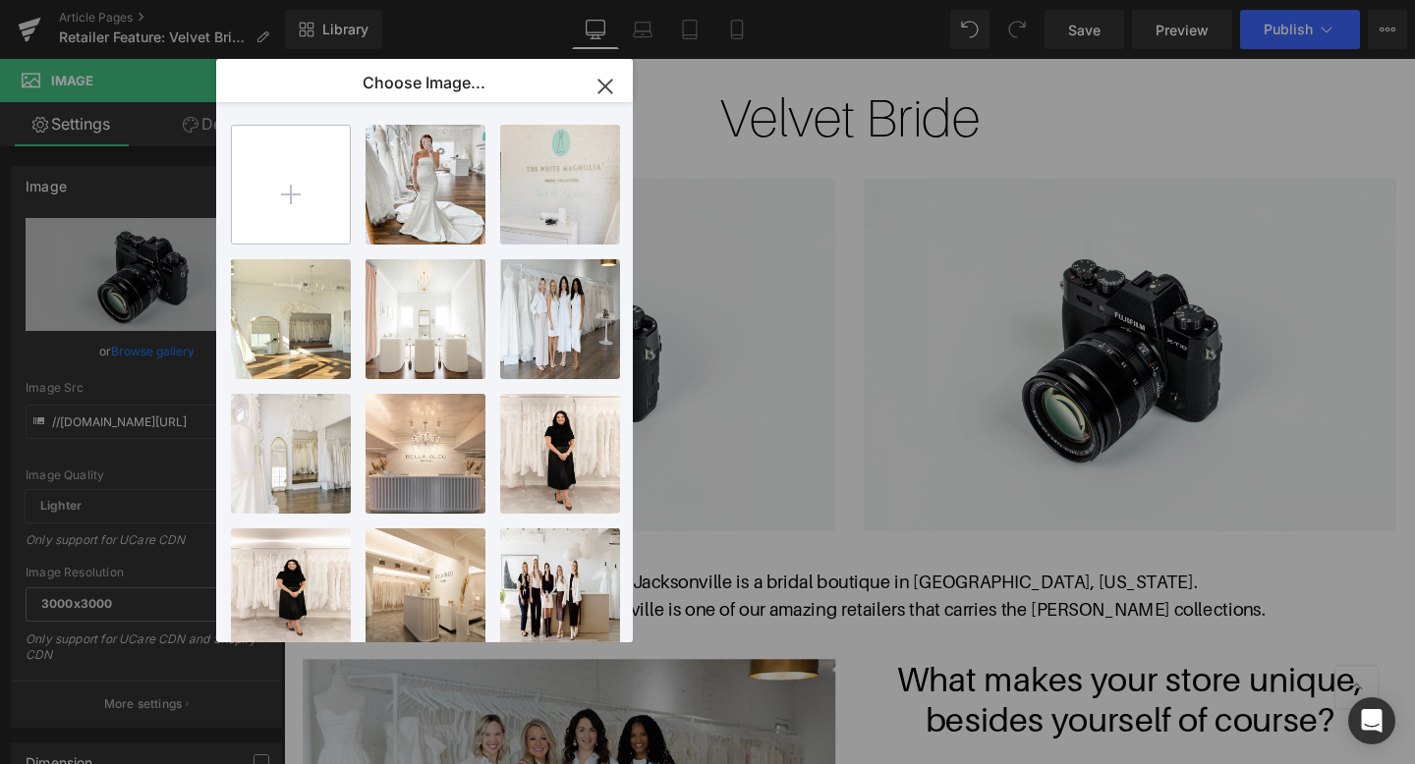
click at [294, 200] on input "file" at bounding box center [291, 185] width 118 height 118
type input "C:\fakepath\9604127911_v1.jpg_exif1.jpg"
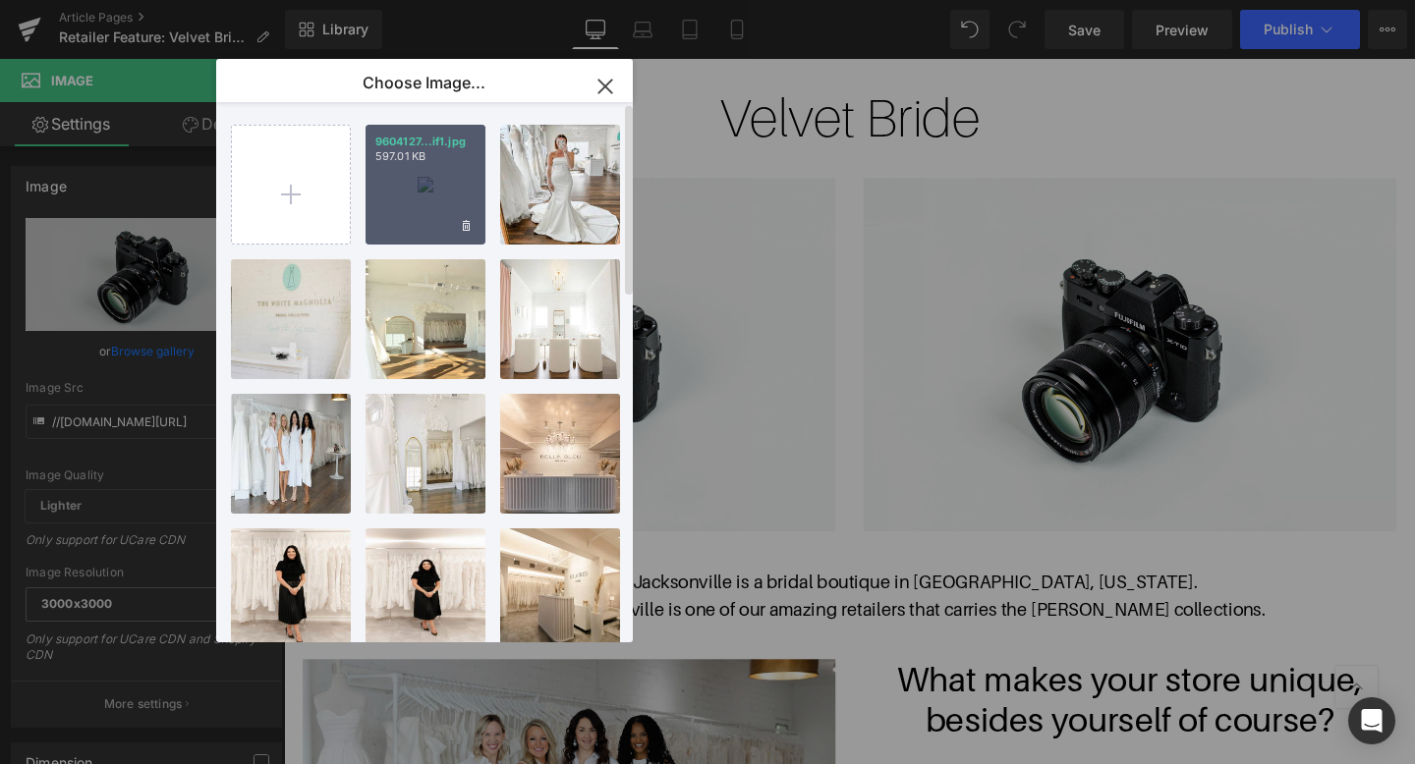
click at [406, 192] on div "9604127...if1.jpg 597.01 KB" at bounding box center [426, 185] width 120 height 120
type input "[URL][DOMAIN_NAME]"
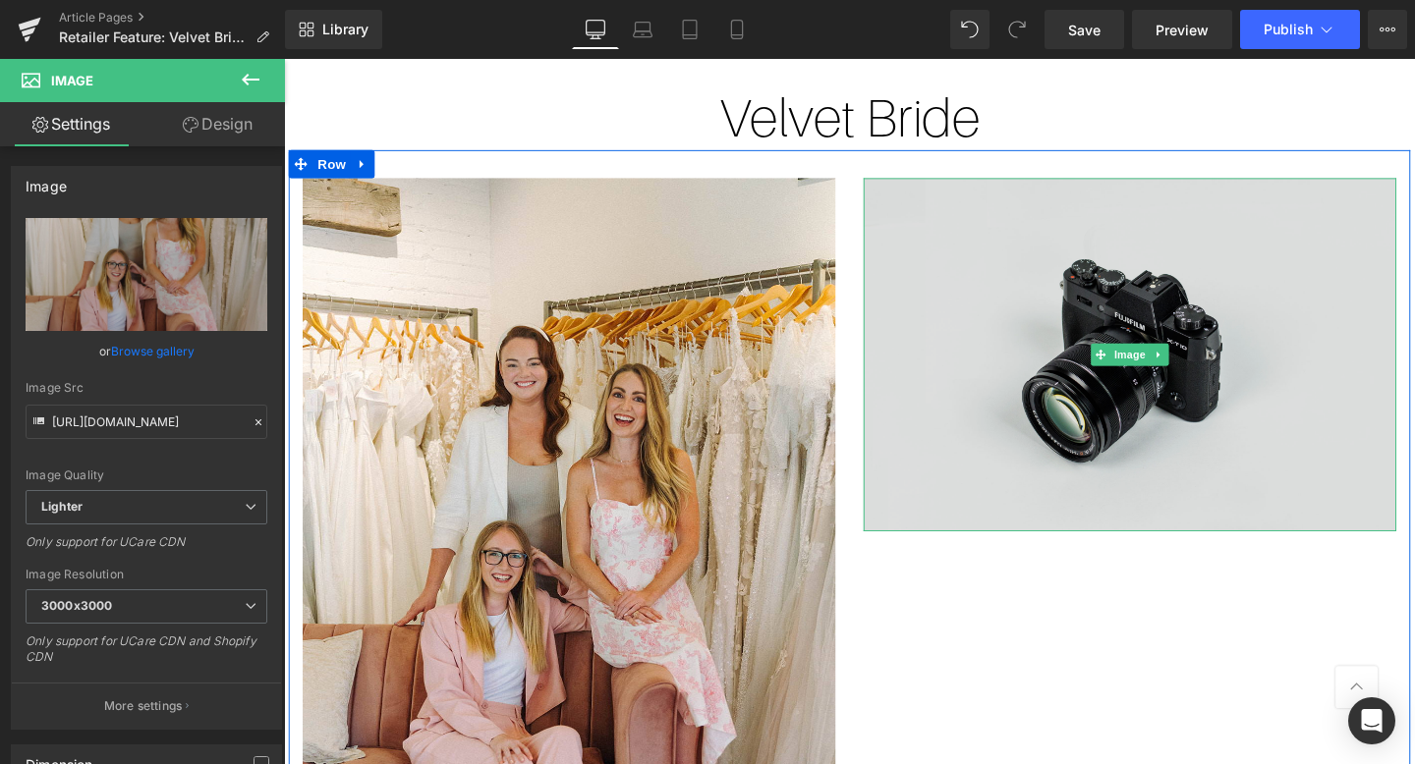
click at [1092, 308] on img at bounding box center [1173, 370] width 560 height 371
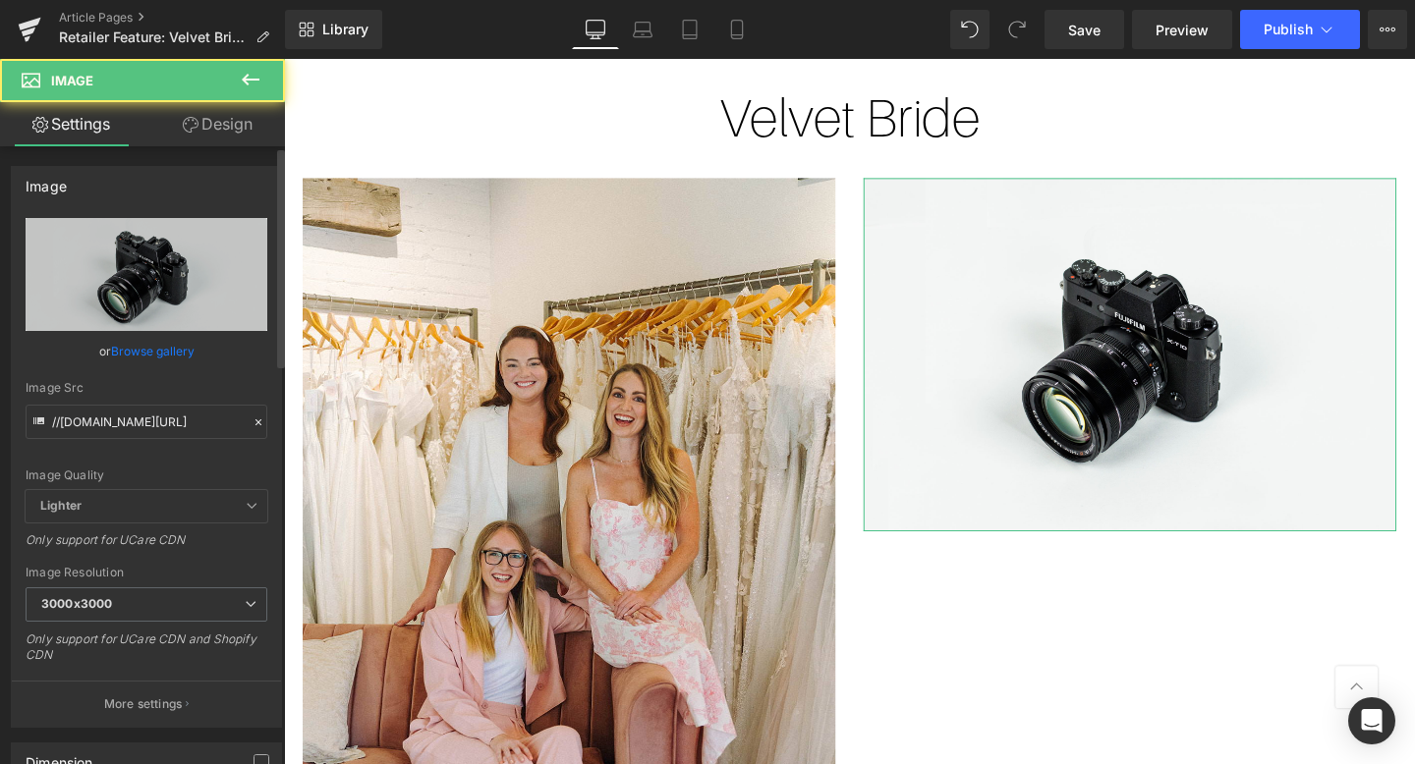
click at [155, 349] on link "Browse gallery" at bounding box center [153, 351] width 84 height 34
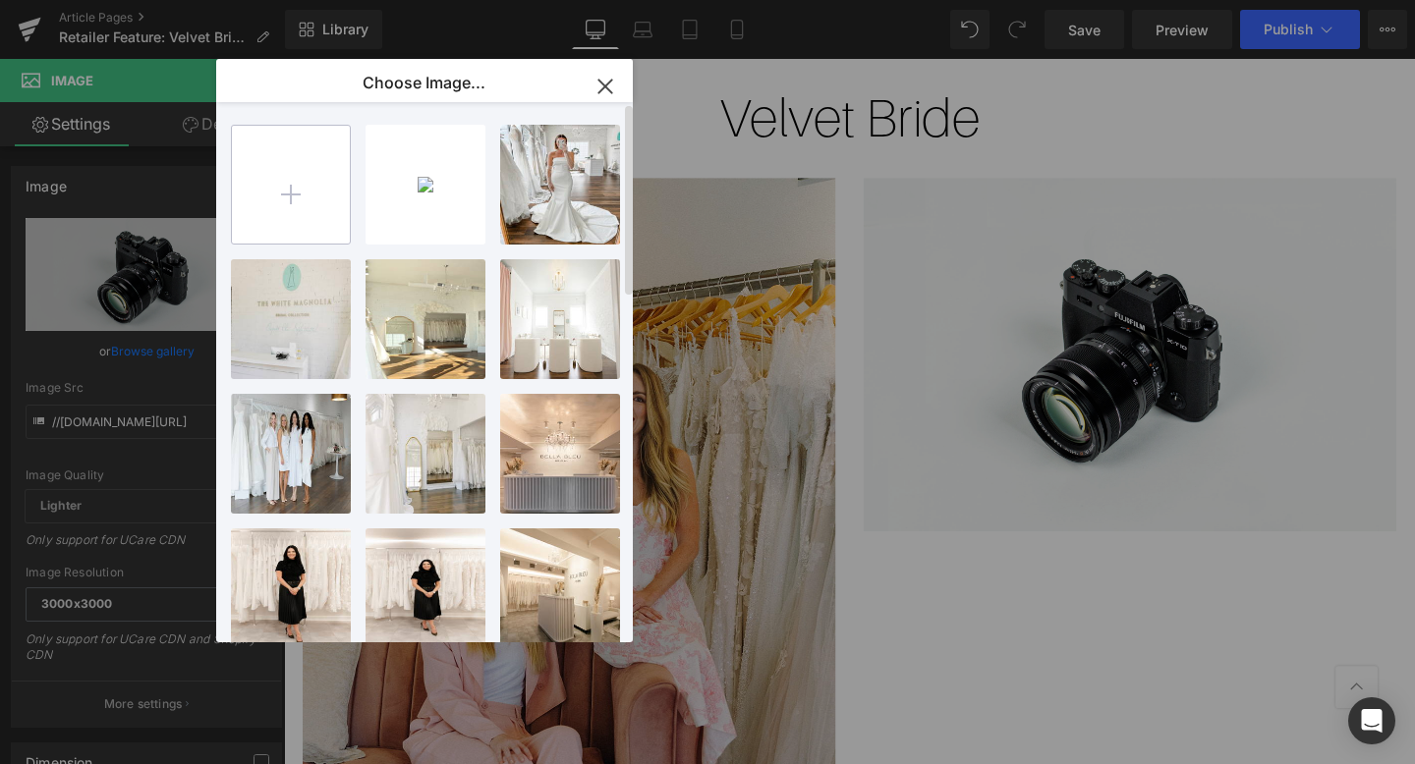
click at [322, 198] on input "file" at bounding box center [291, 185] width 118 height 118
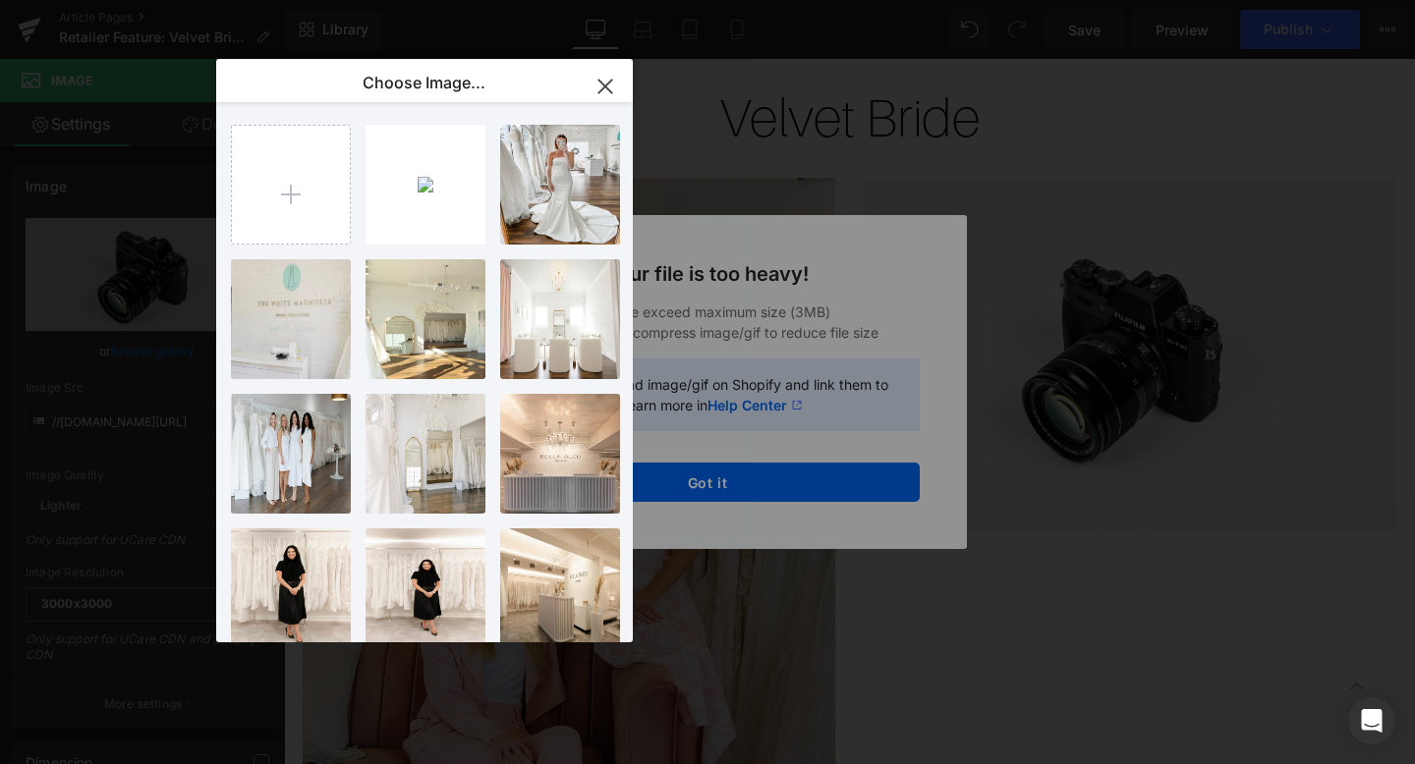
click at [792, 0] on div "Text Color Highlight Color #333333 Edit or remove link: Edit - Unlink - Cancel …" at bounding box center [707, 0] width 1415 height 0
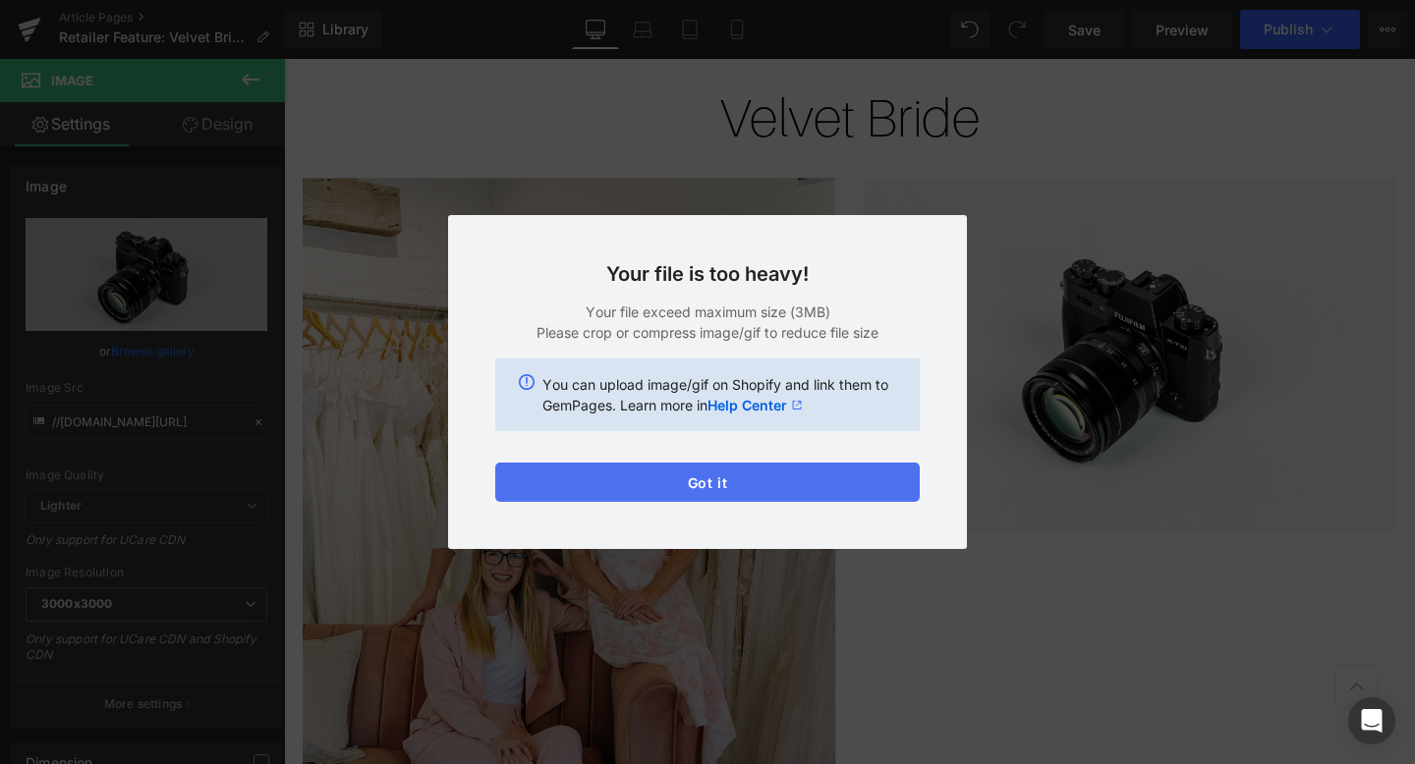
click at [792, 482] on button "Got it" at bounding box center [707, 482] width 425 height 39
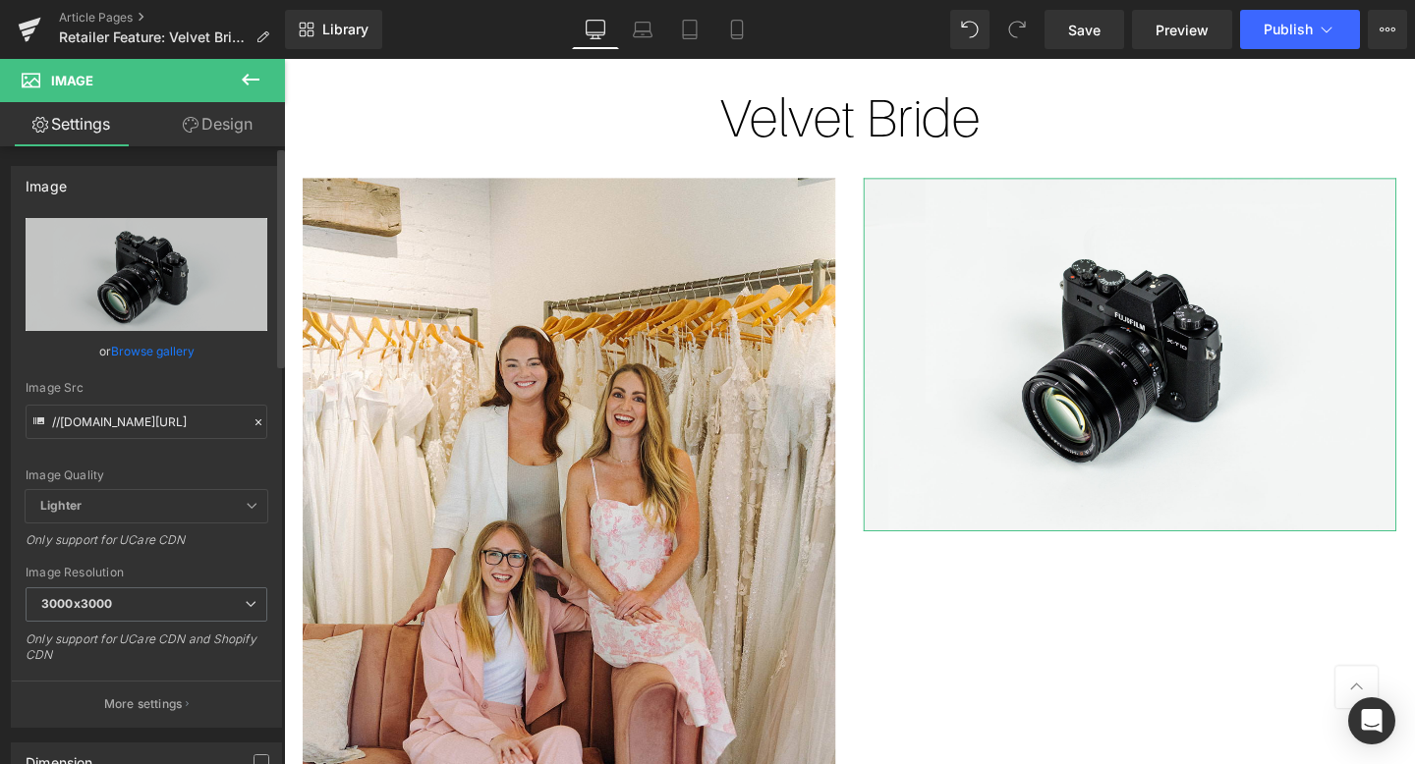
click at [149, 350] on link "Browse gallery" at bounding box center [153, 351] width 84 height 34
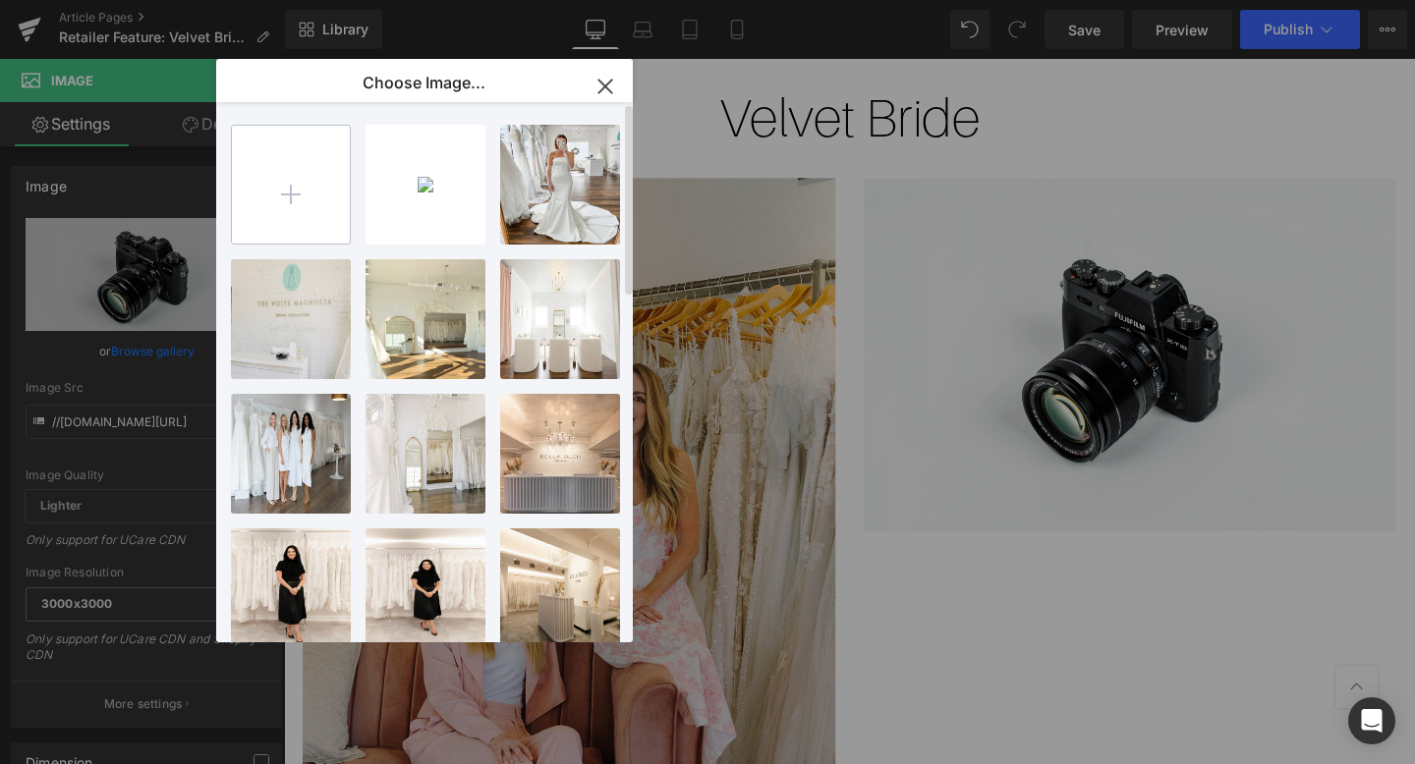
click at [303, 182] on input "file" at bounding box center [291, 185] width 118 height 118
type input "C:\fakepath\Screenshot [DATE] 11.44.36 AM.png"
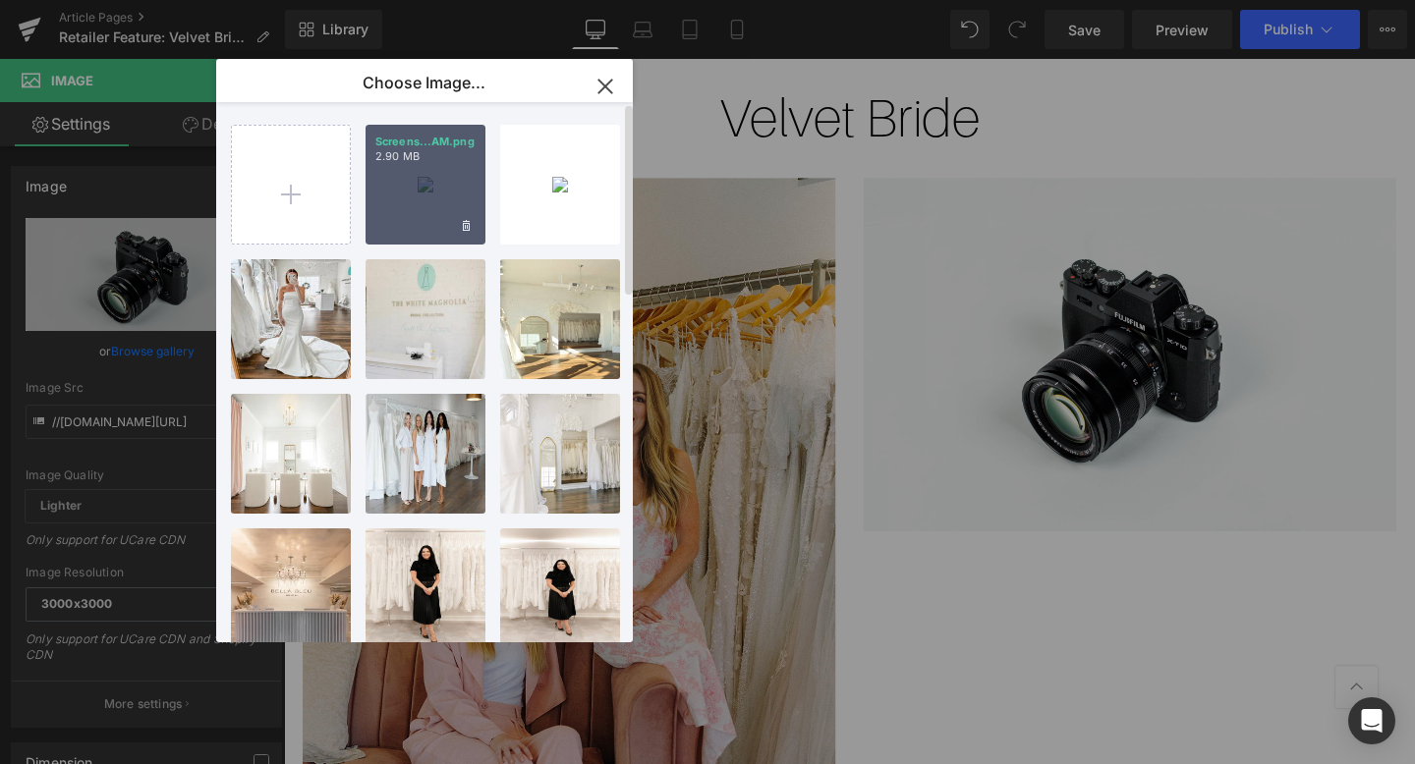
click at [456, 197] on div "Screens...AM.png 2.90 MB" at bounding box center [426, 185] width 120 height 120
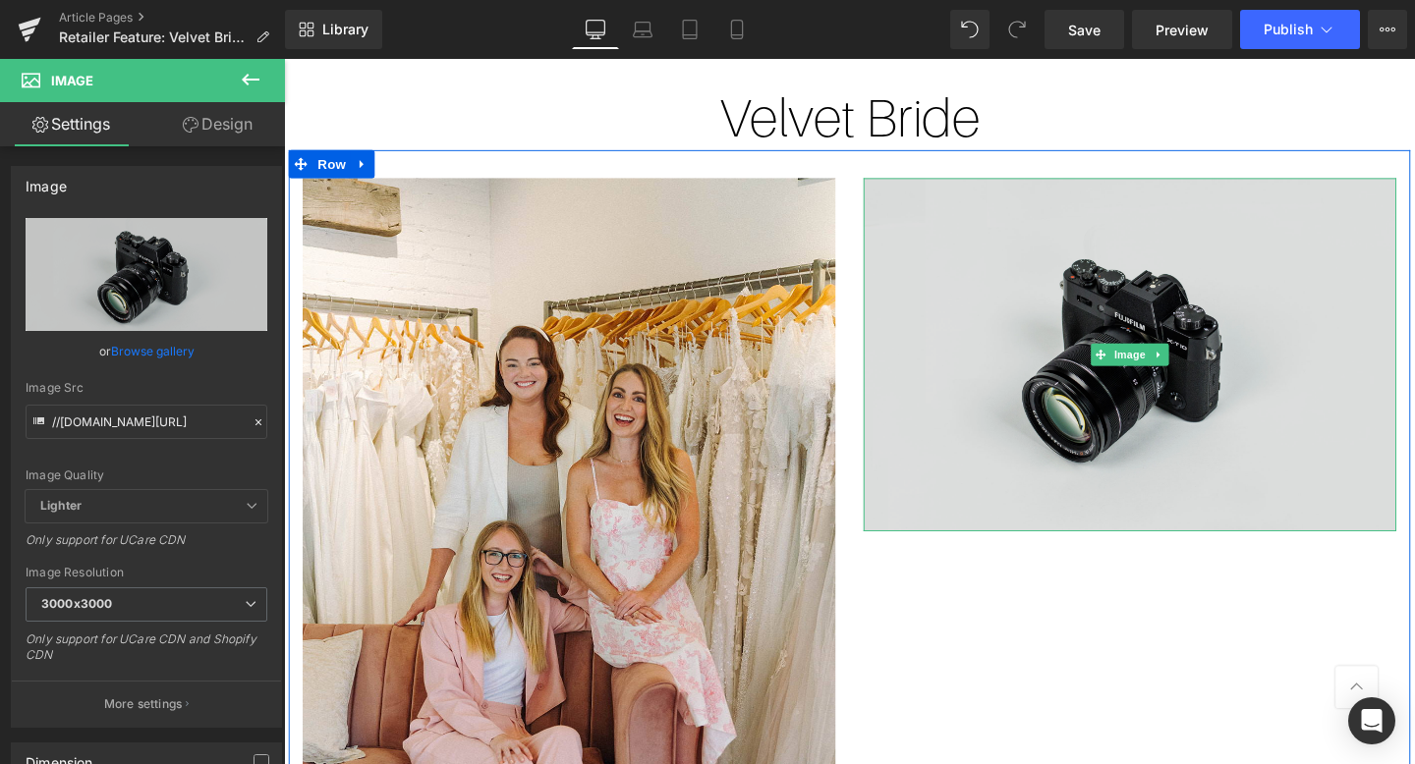
click at [1031, 254] on img at bounding box center [1173, 370] width 560 height 371
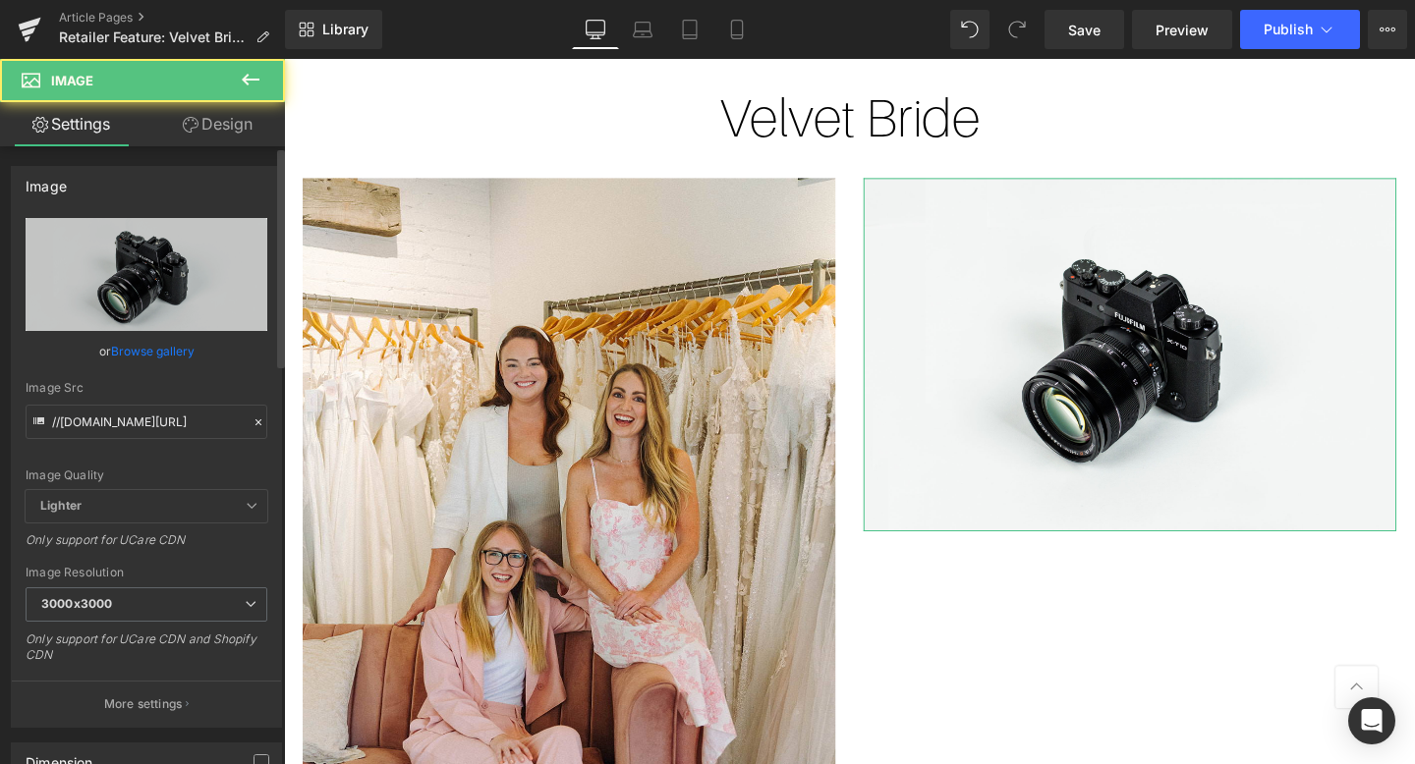
click at [188, 348] on link "Browse gallery" at bounding box center [153, 351] width 84 height 34
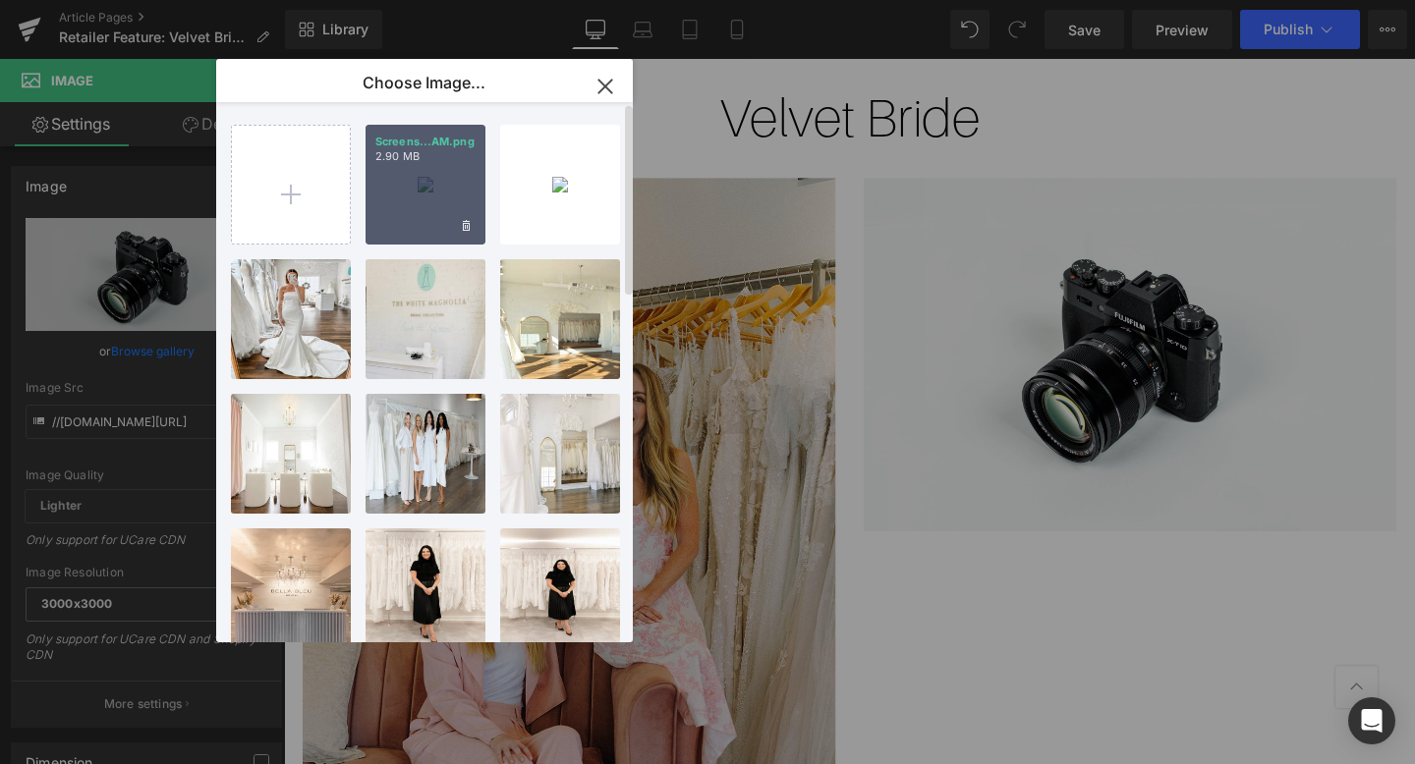
click at [381, 198] on div "Screens...AM.png 2.90 MB" at bounding box center [426, 185] width 120 height 120
type input "[URL][DOMAIN_NAME]"
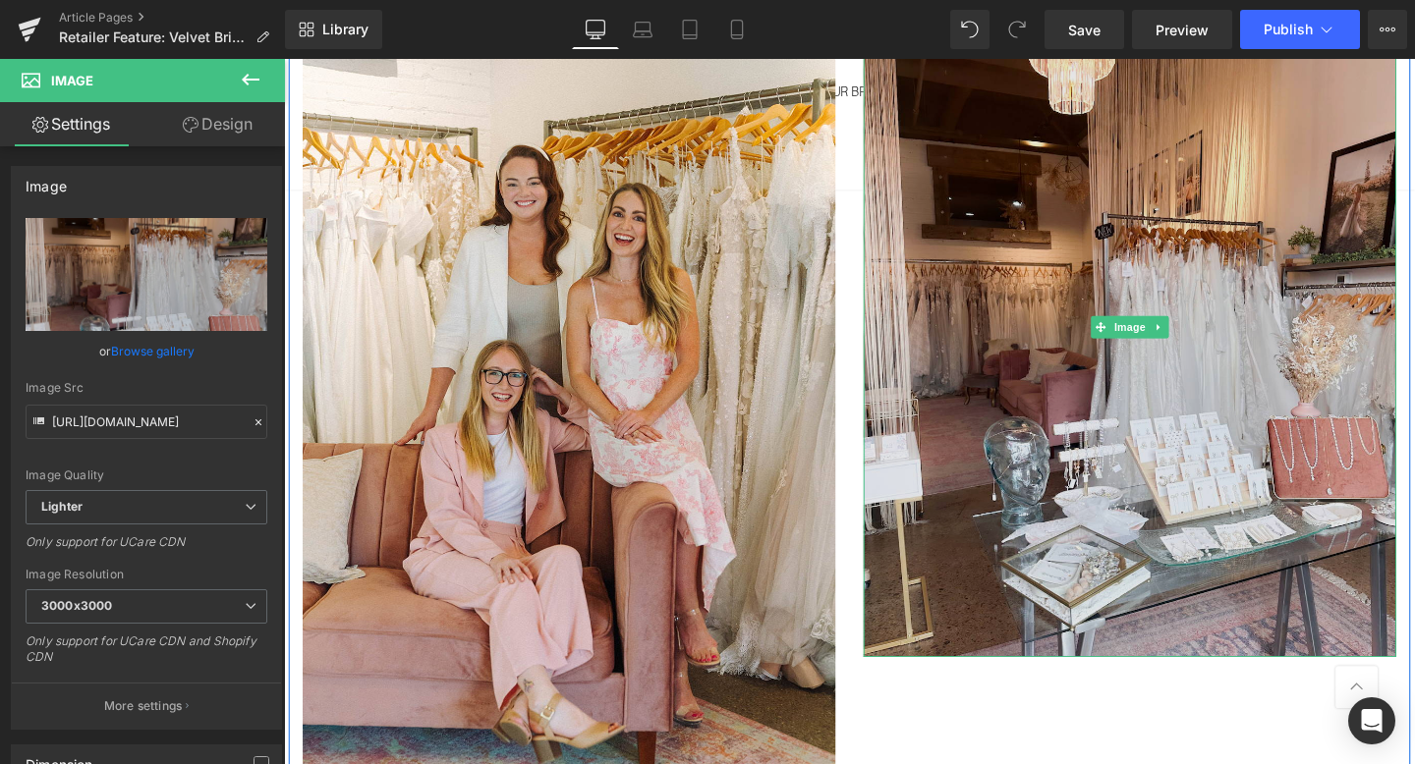
scroll to position [378, 0]
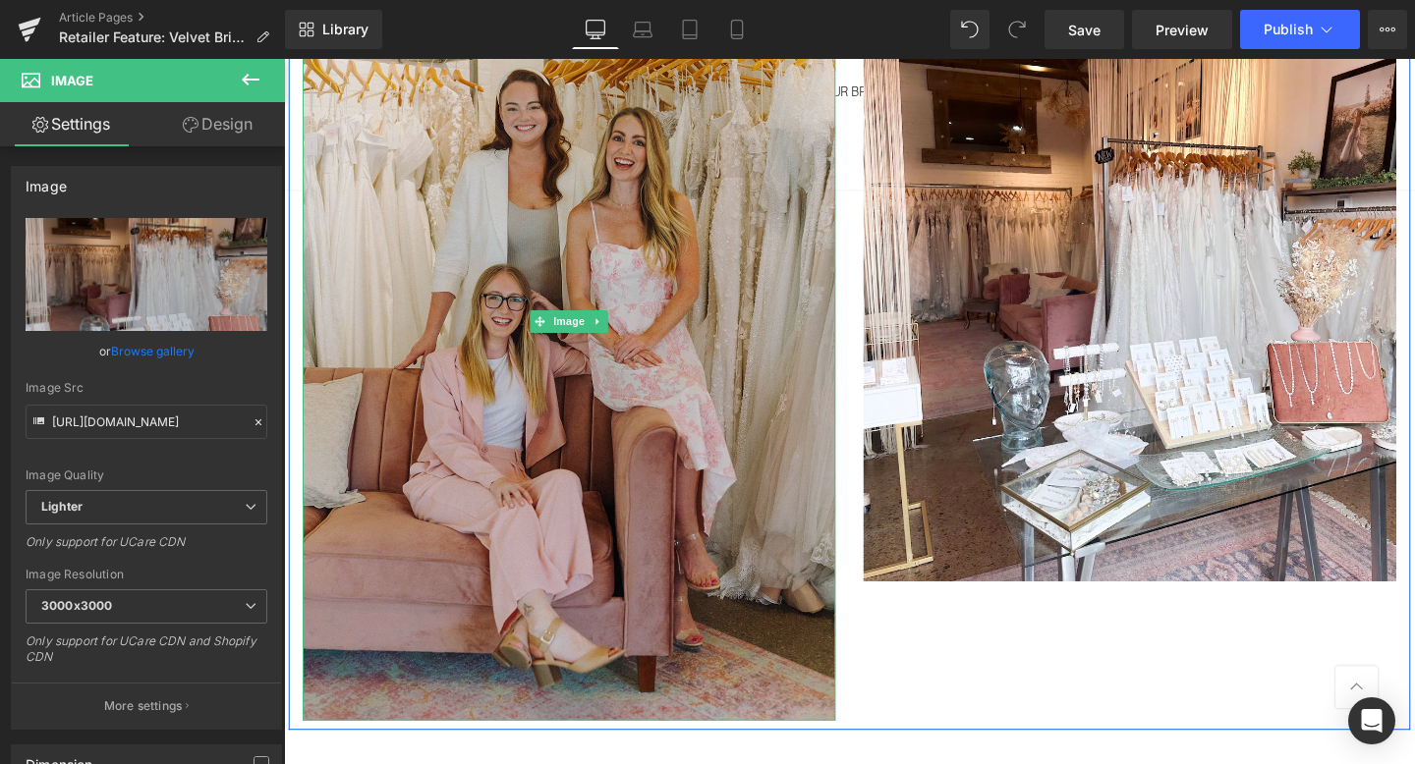
click at [798, 328] on img at bounding box center [584, 335] width 560 height 840
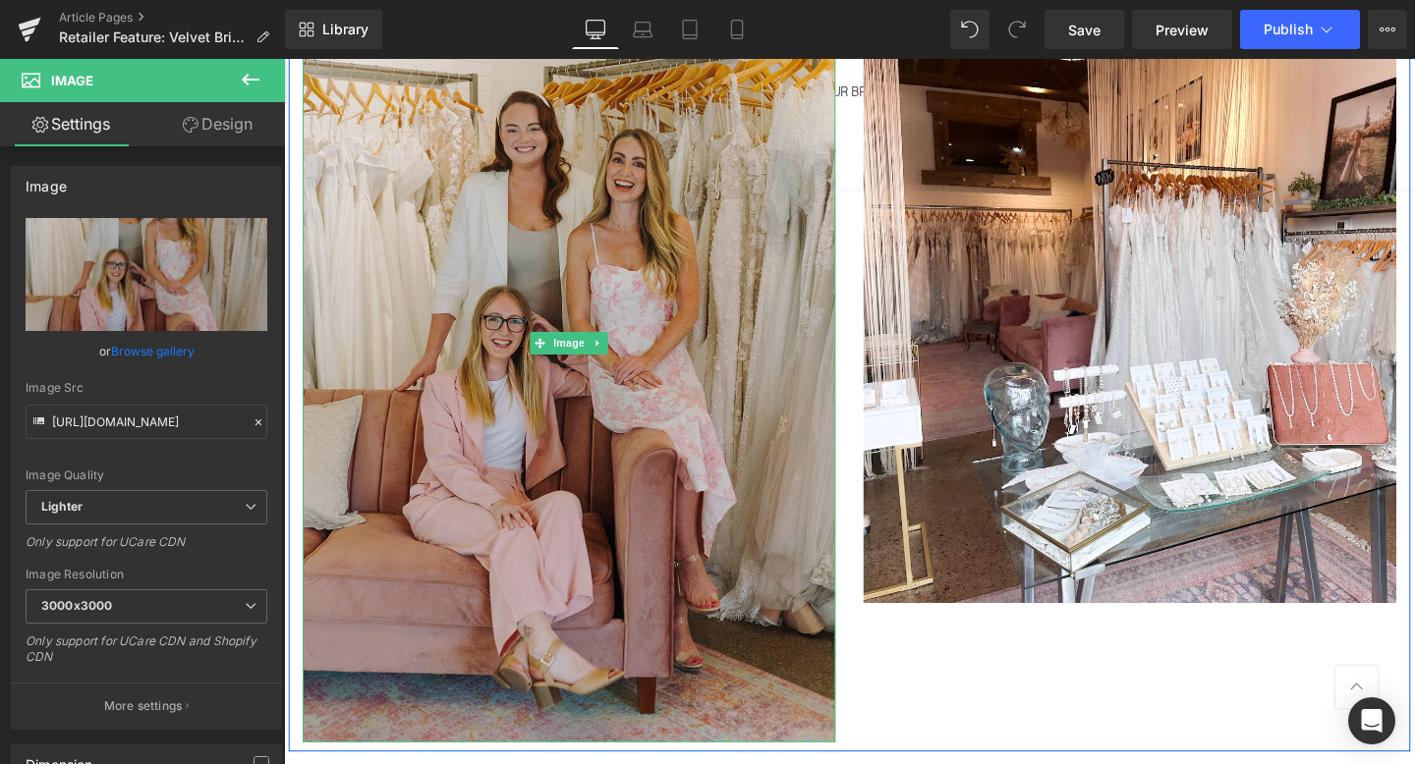
scroll to position [352, 0]
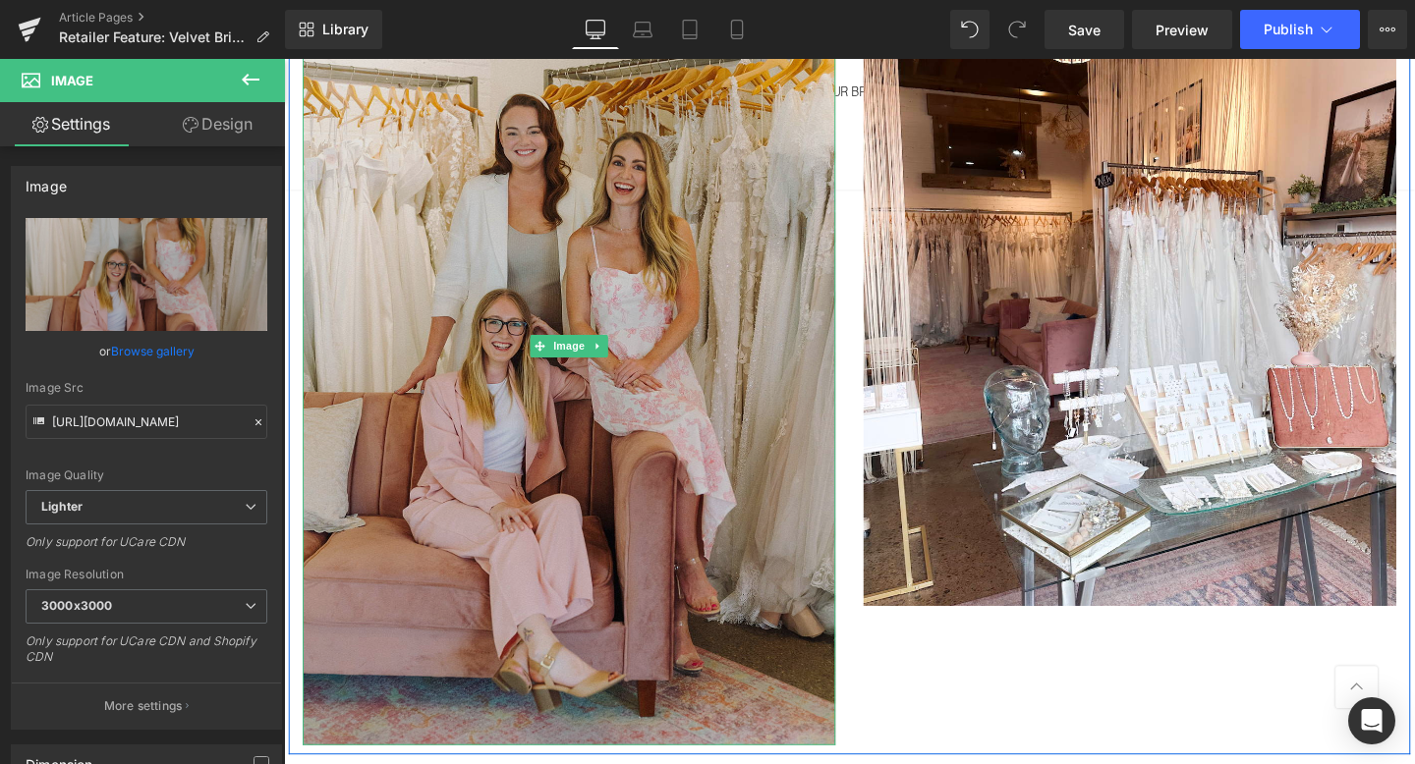
click at [694, 439] on img at bounding box center [584, 361] width 560 height 840
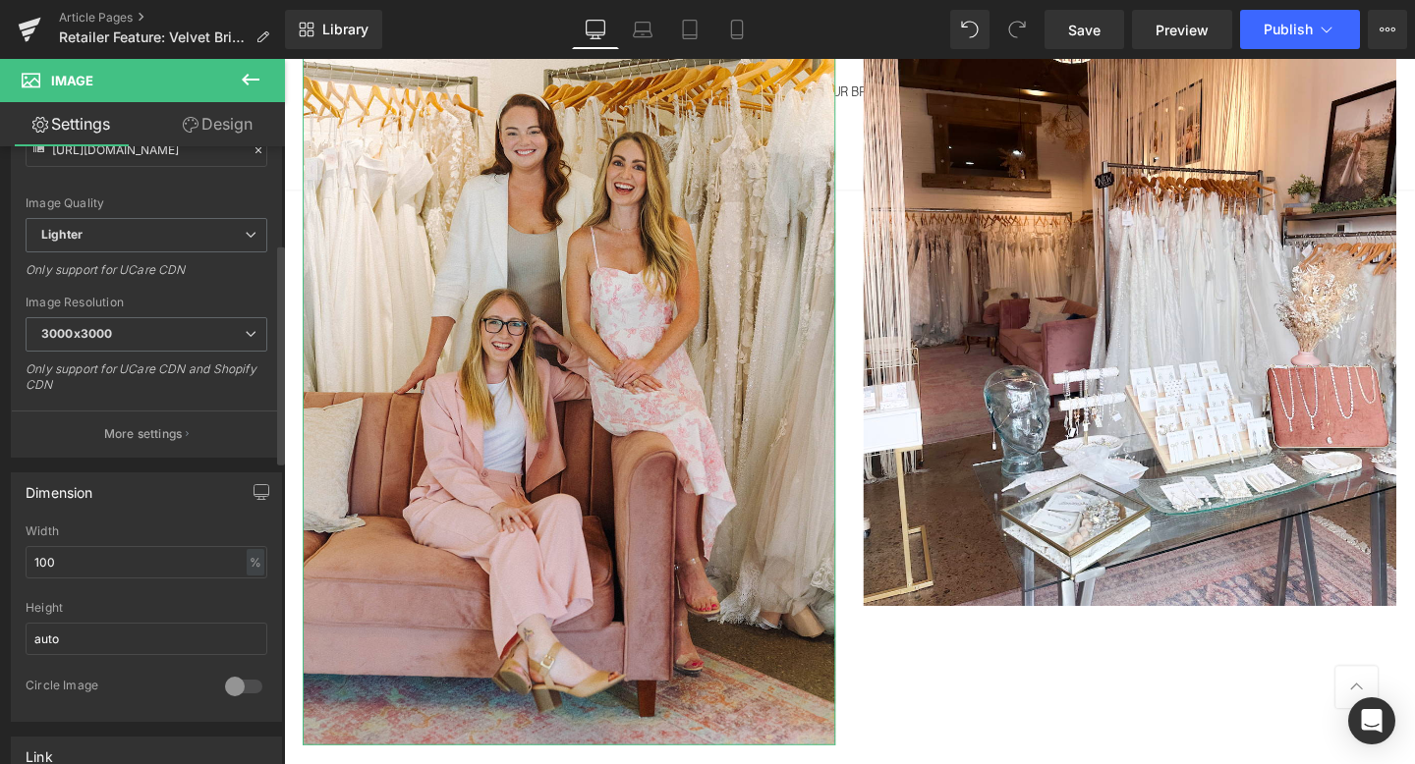
scroll to position [293, 0]
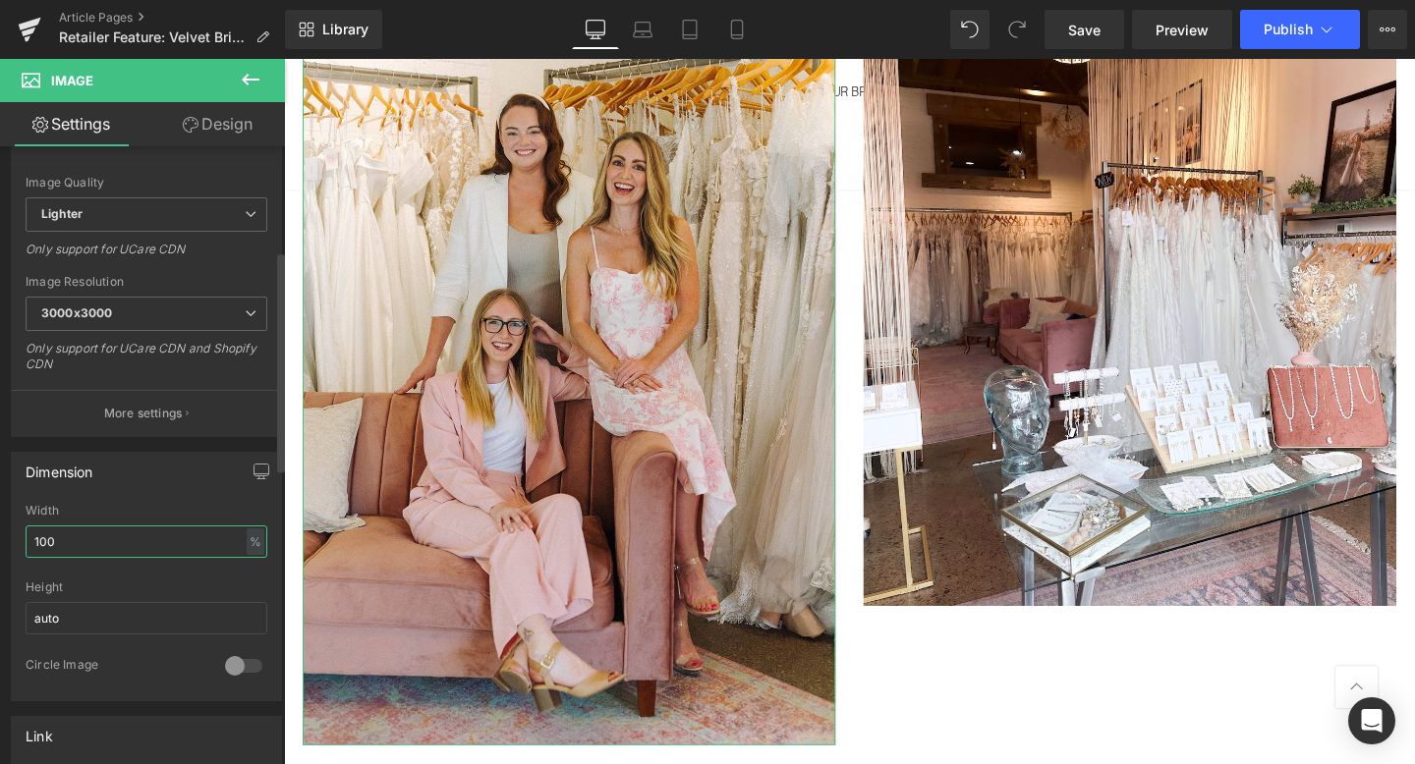
click at [117, 547] on input "100" at bounding box center [147, 542] width 242 height 32
type input "1"
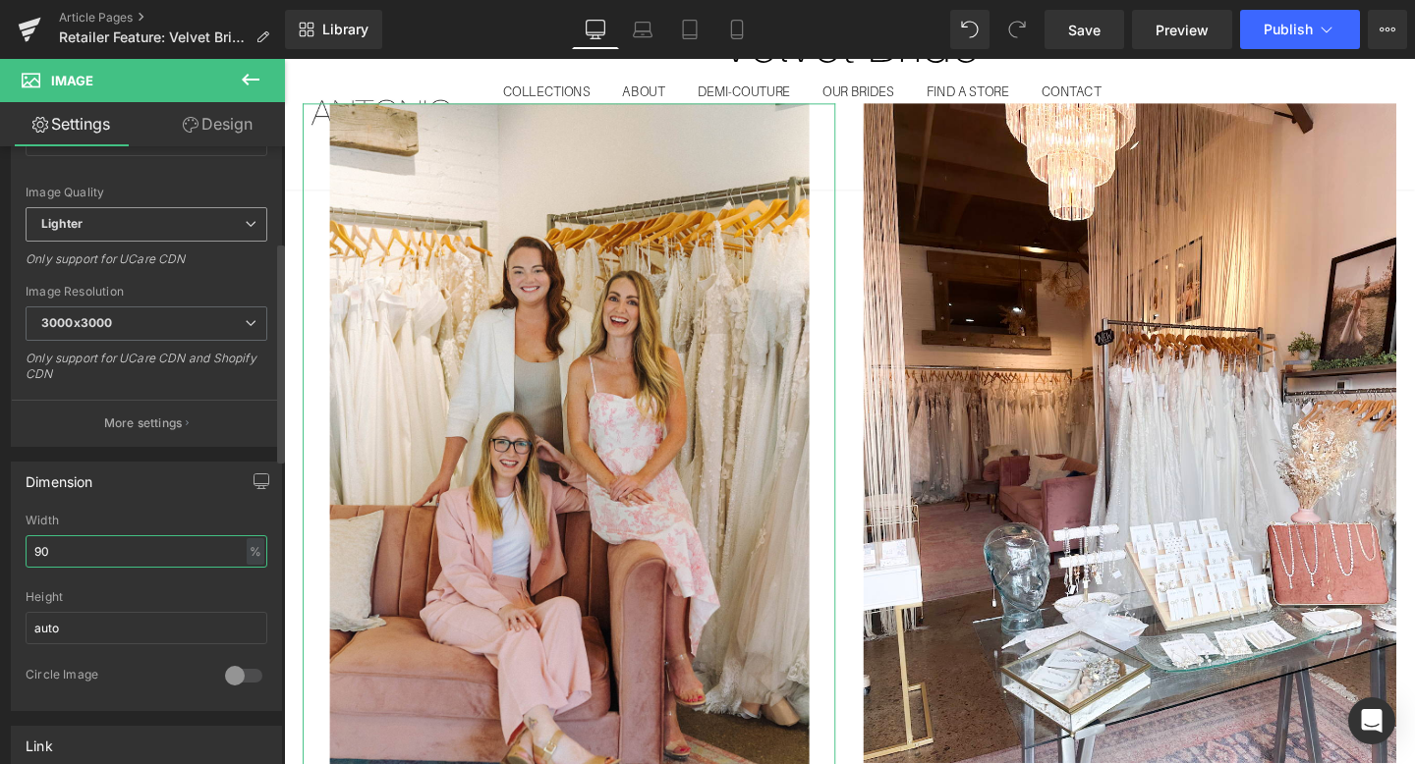
scroll to position [309, 0]
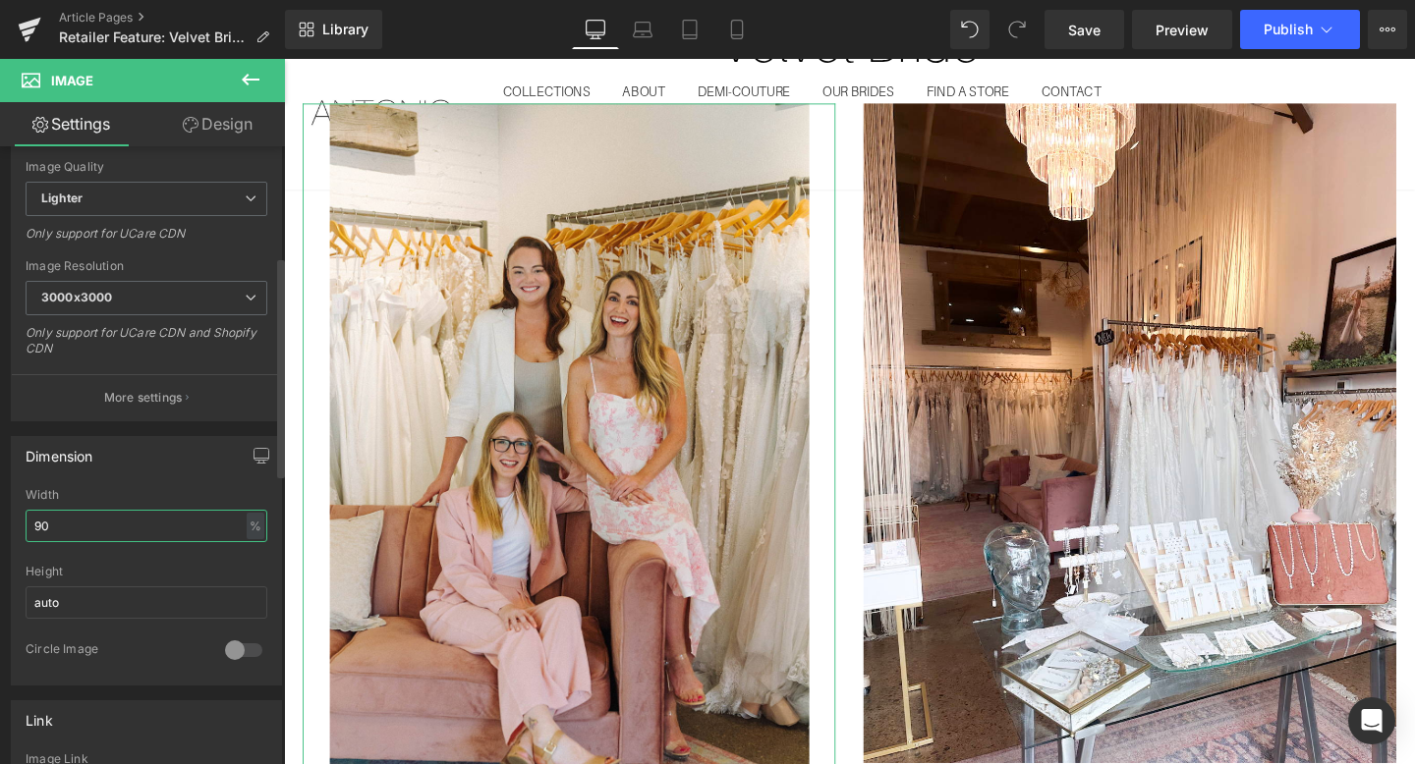
type input "9"
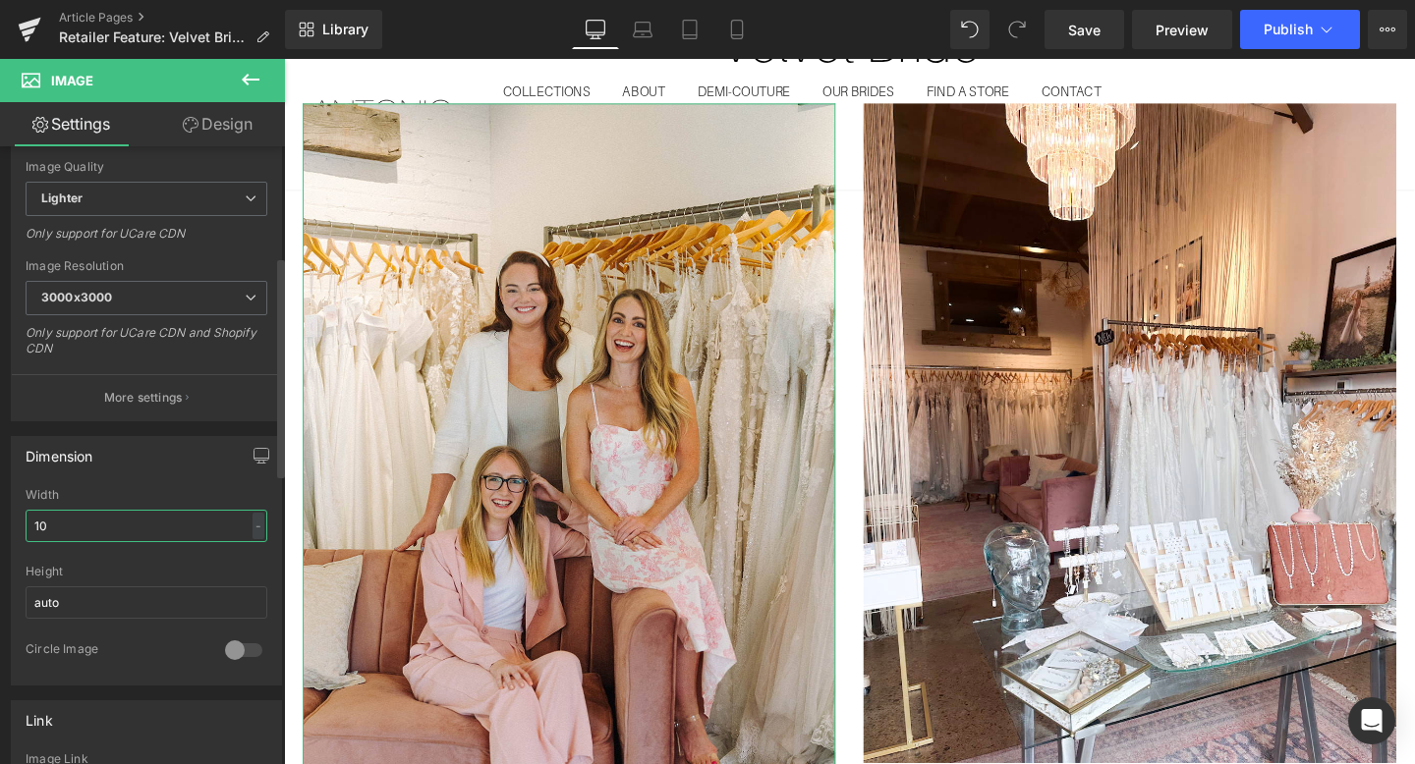
type input "100"
click at [153, 560] on div at bounding box center [147, 558] width 242 height 13
click at [134, 603] on input "auto" at bounding box center [147, 603] width 242 height 32
type input "a"
click at [241, 642] on div at bounding box center [243, 650] width 47 height 31
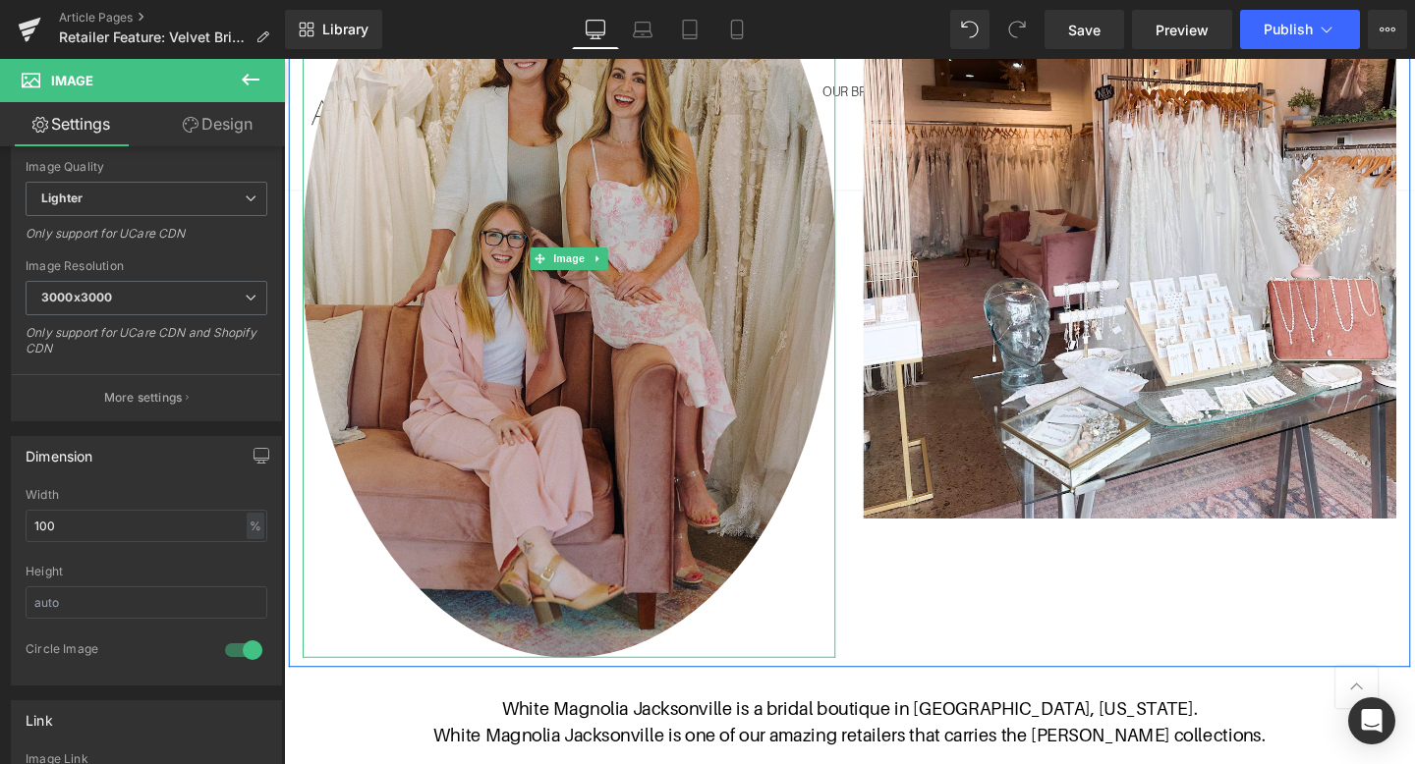
scroll to position [420, 0]
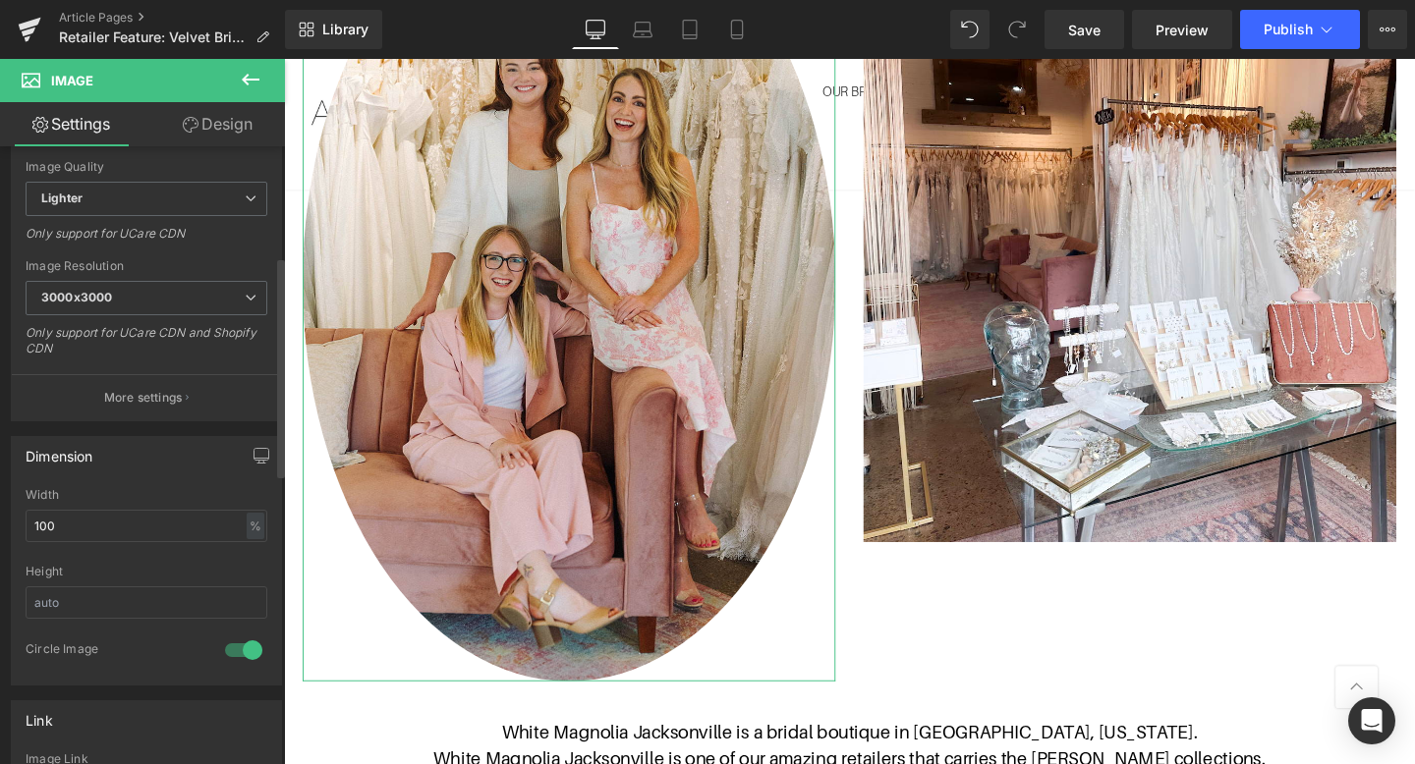
click at [222, 651] on div at bounding box center [243, 650] width 47 height 31
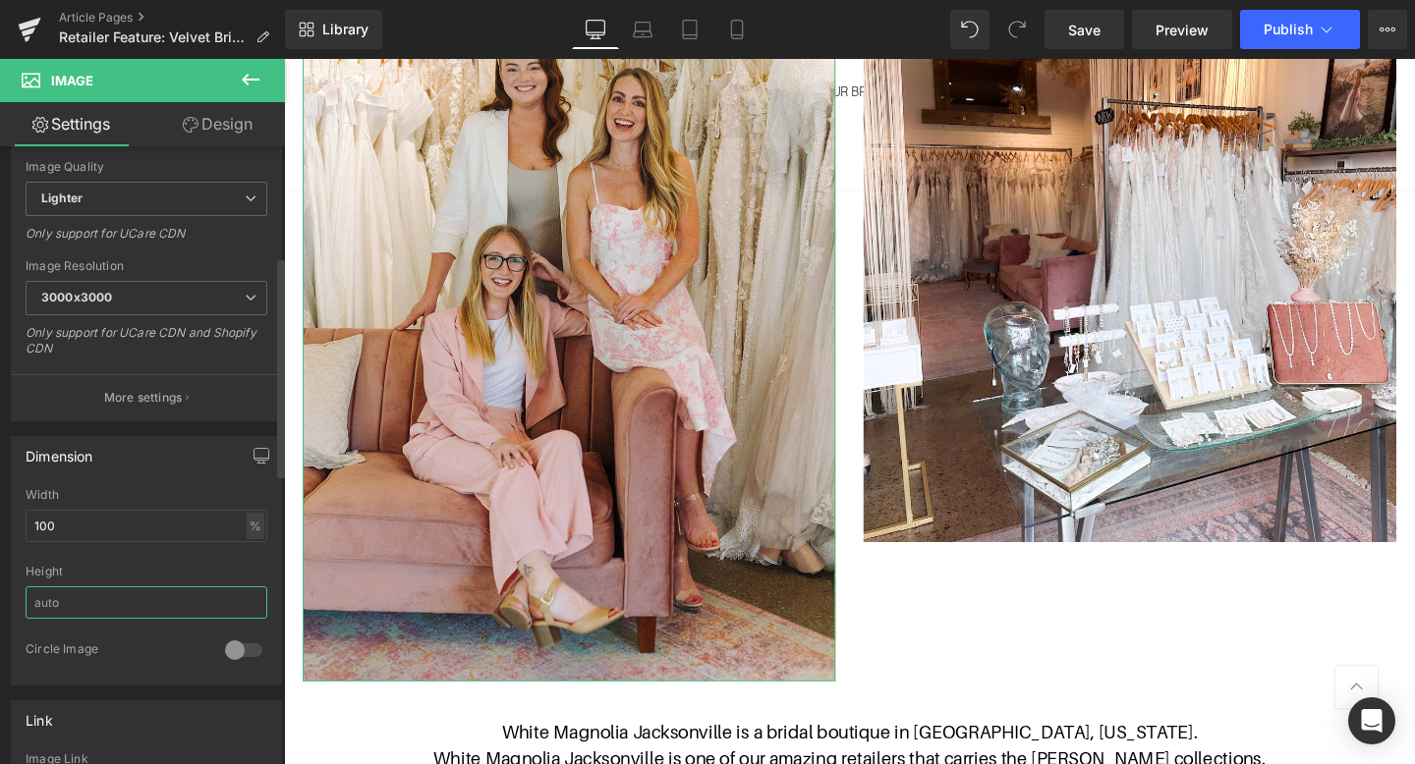
click at [158, 598] on input "text" at bounding box center [147, 603] width 242 height 32
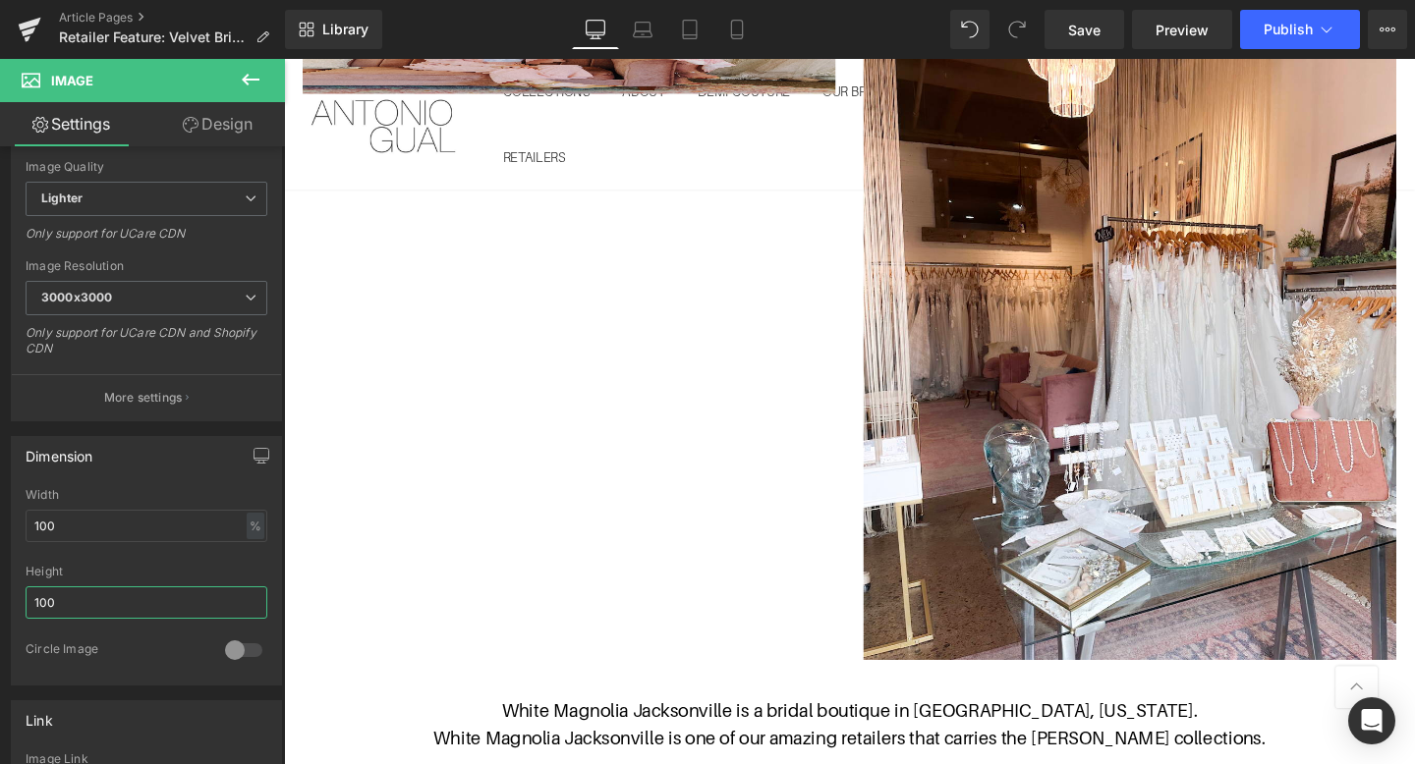
scroll to position [324, 0]
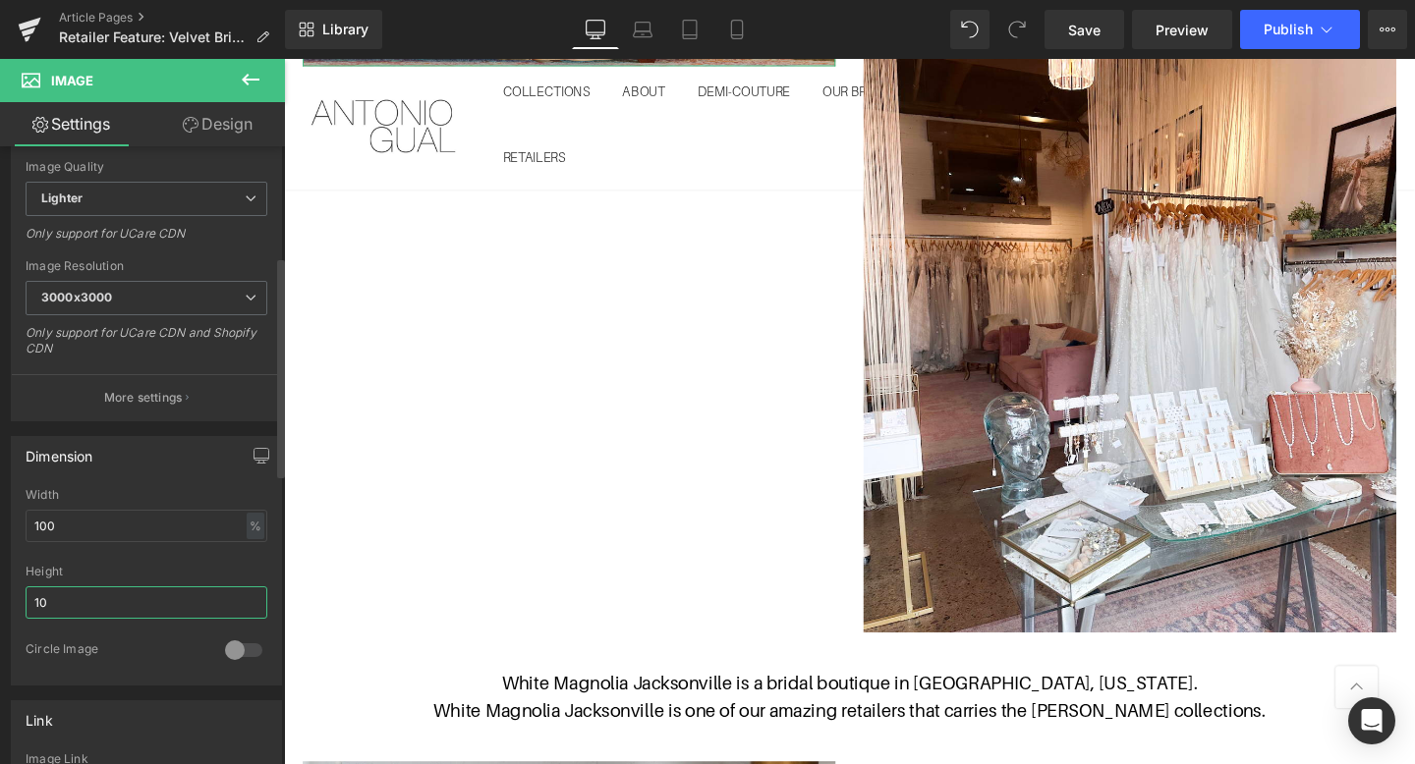
type input "1"
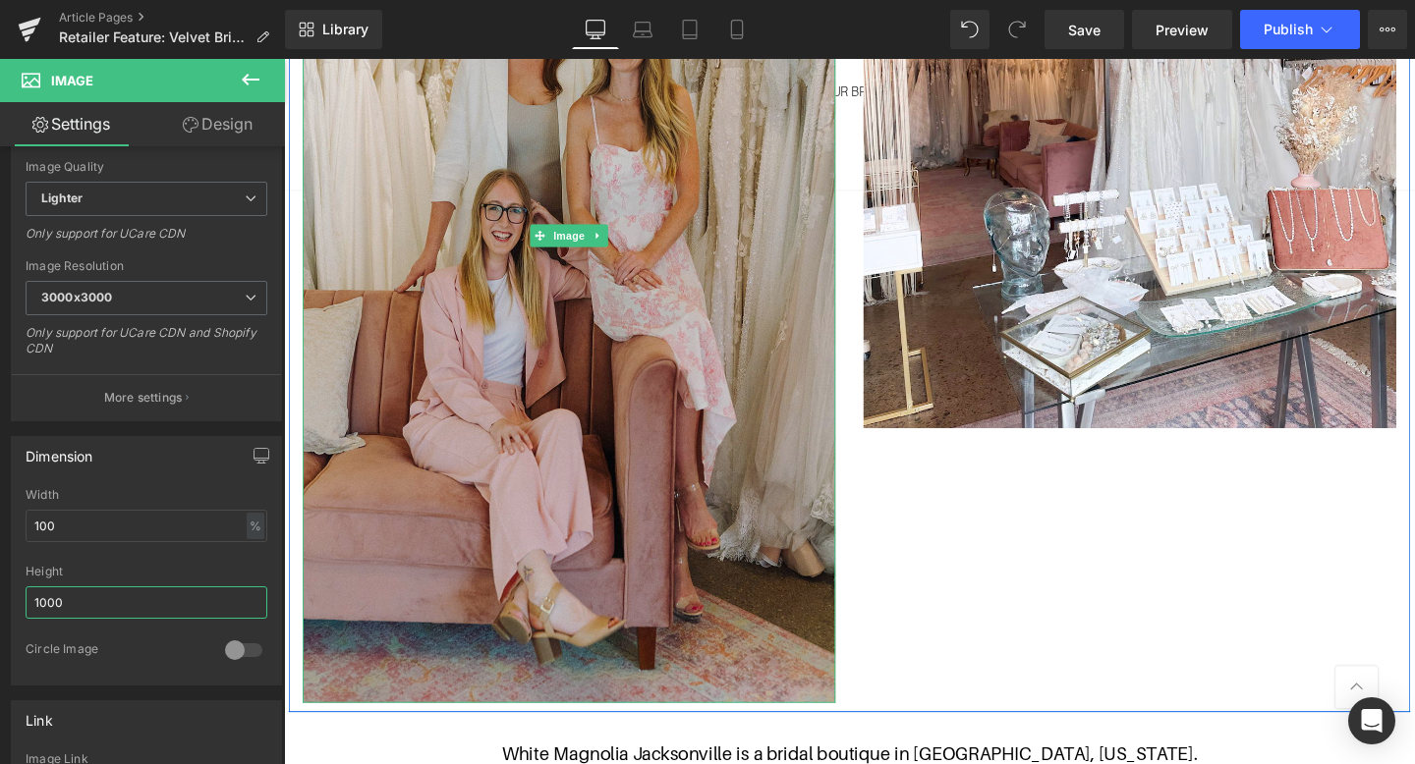
scroll to position [551, 0]
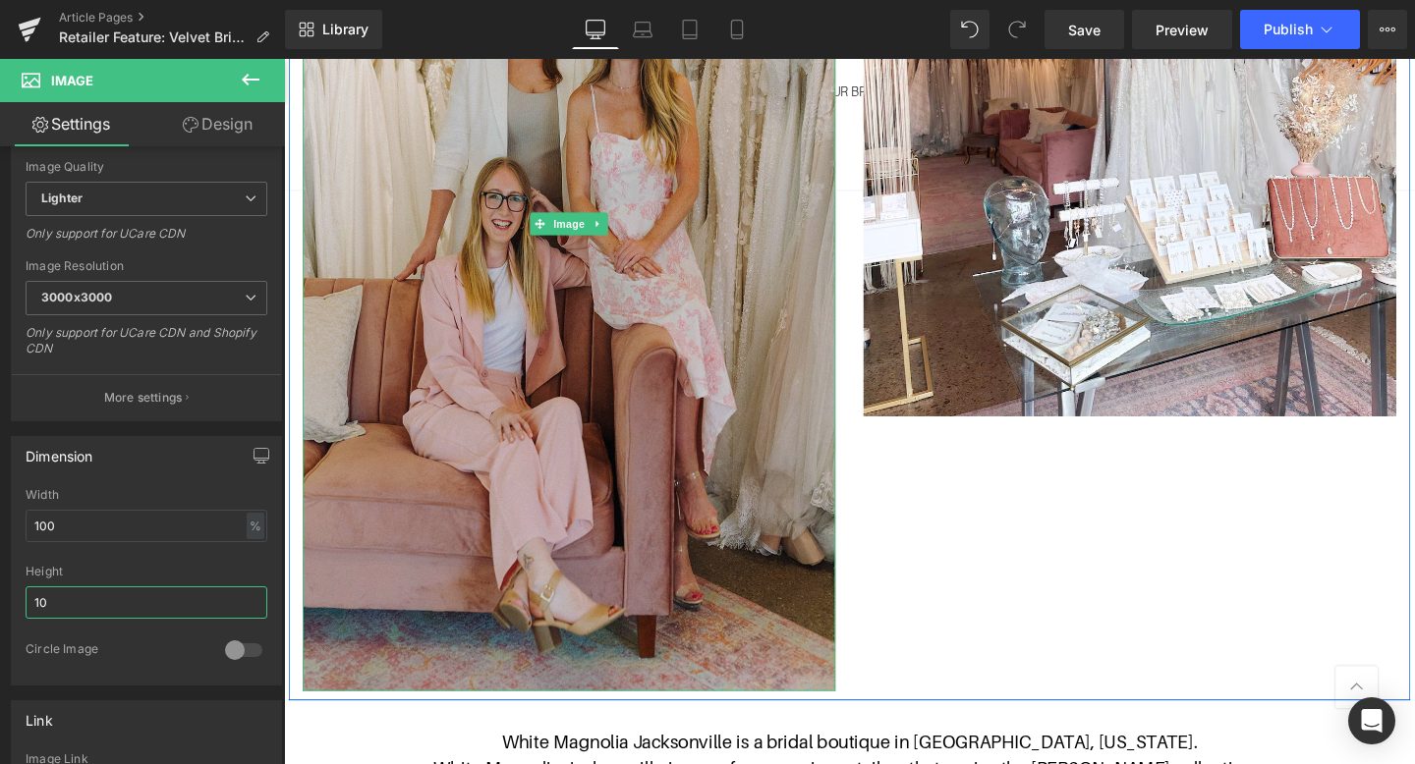
type input "1"
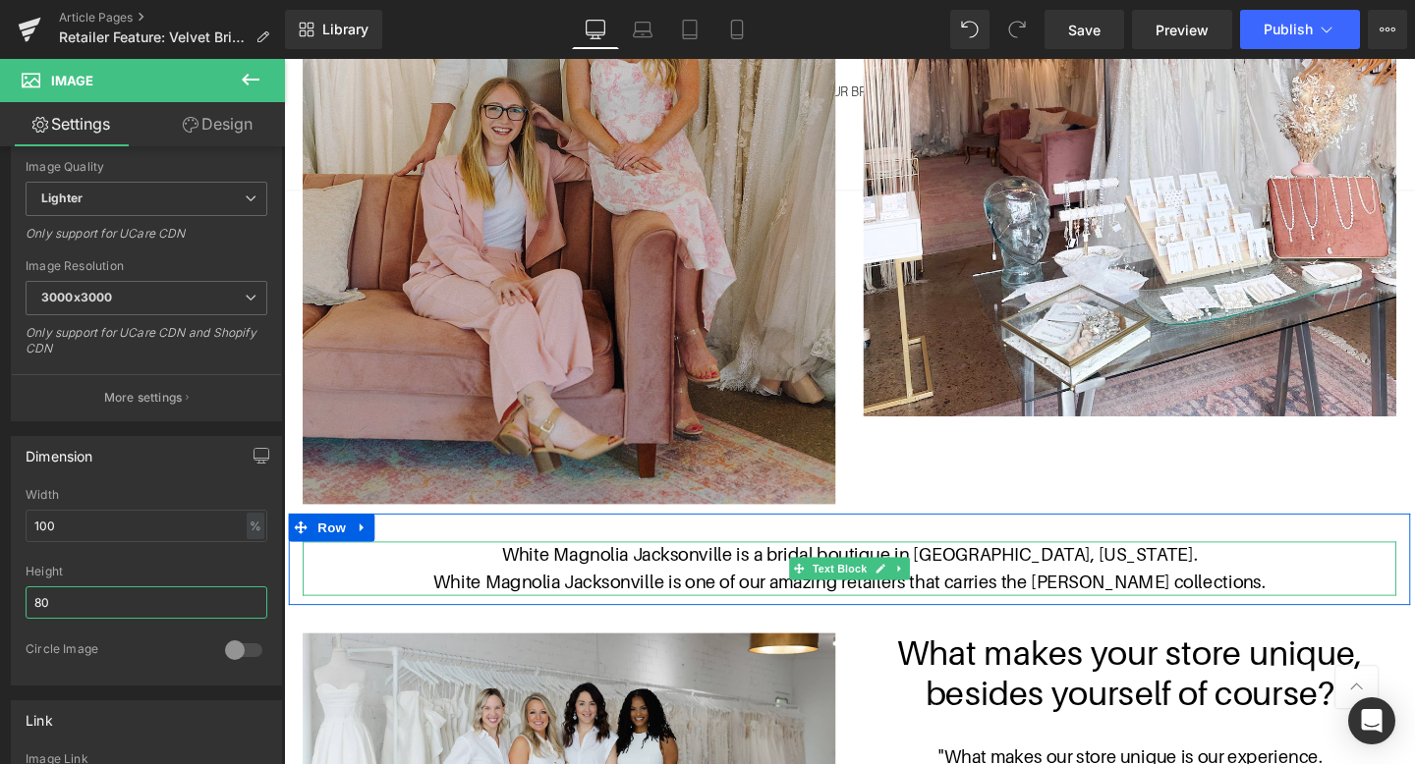
type input "8"
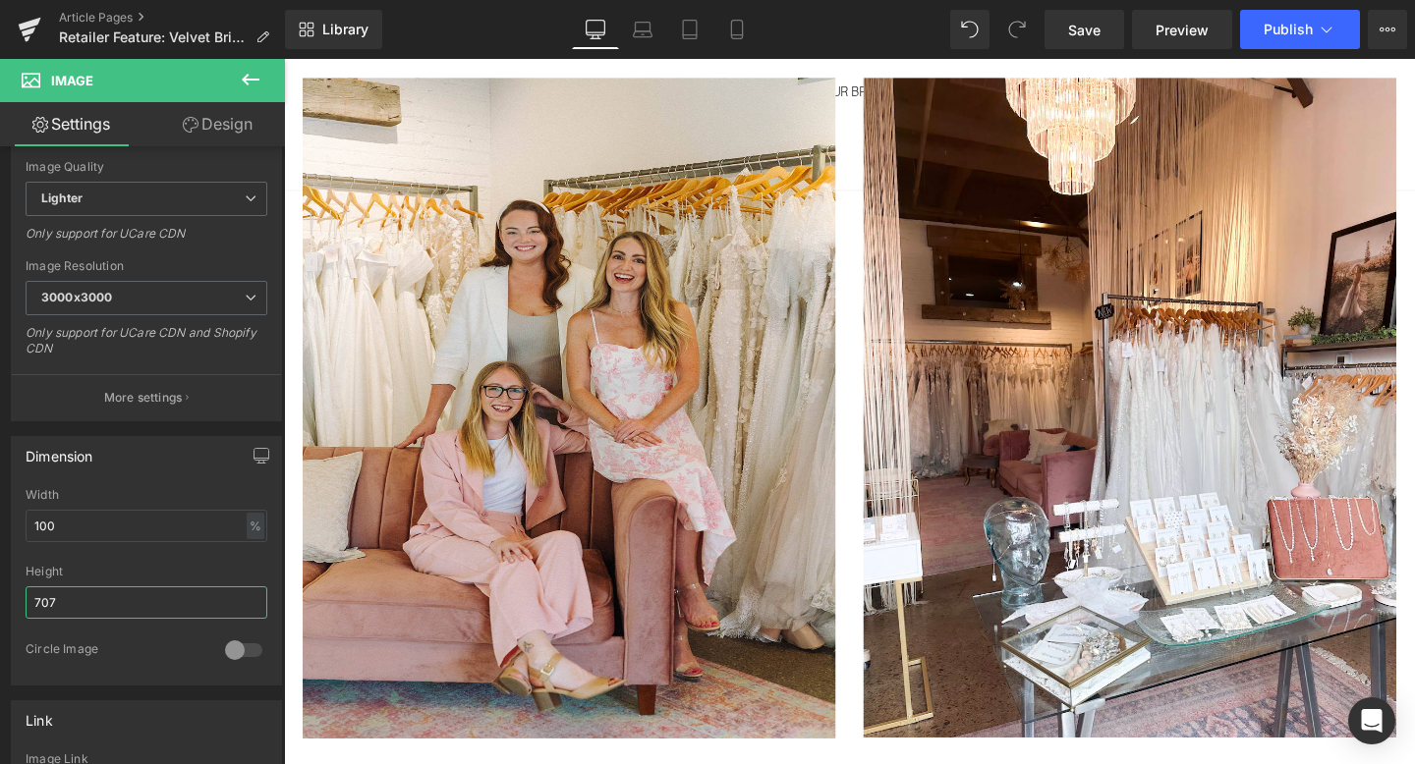
scroll to position [215, 0]
type input "707"
click at [1083, 29] on span "Save" at bounding box center [1084, 30] width 32 height 21
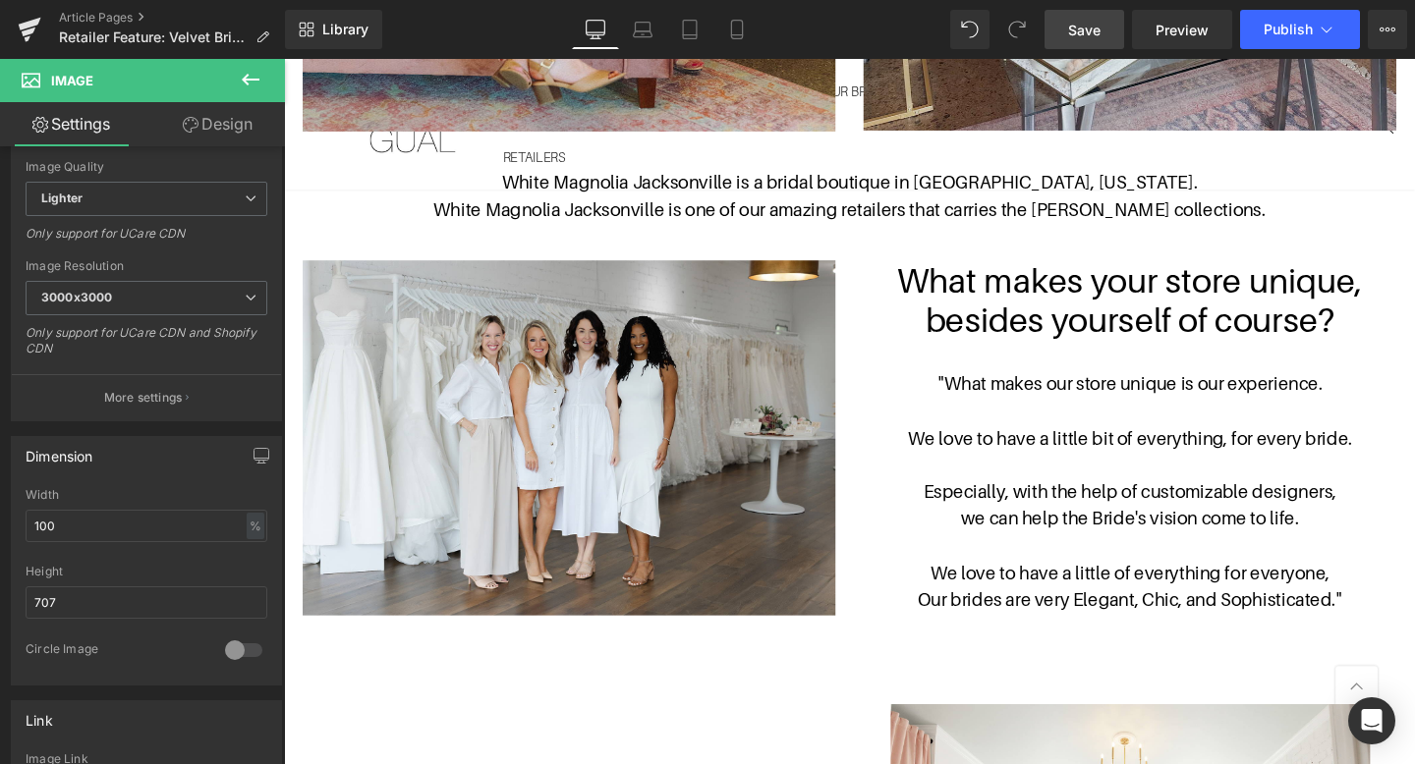
scroll to position [691, 0]
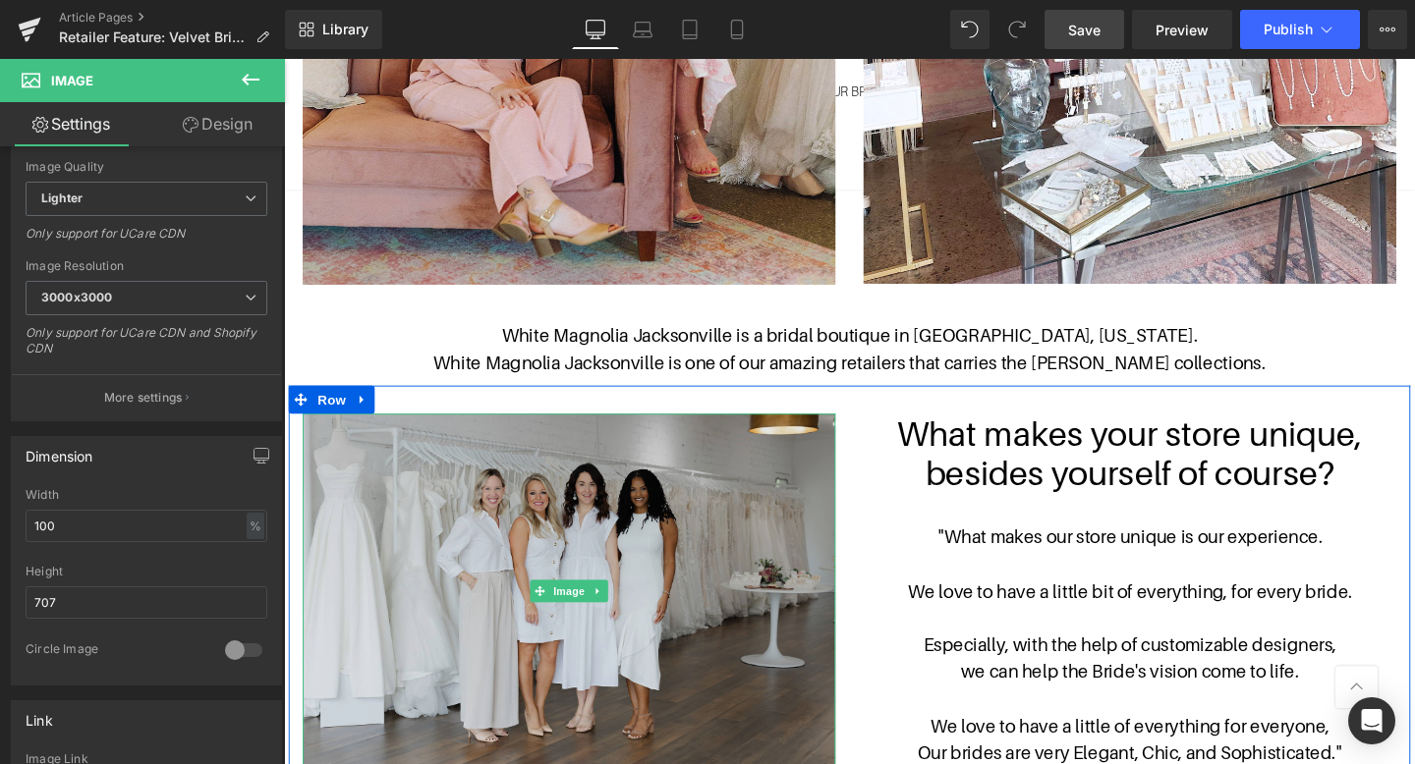
click at [654, 579] on img at bounding box center [584, 618] width 560 height 373
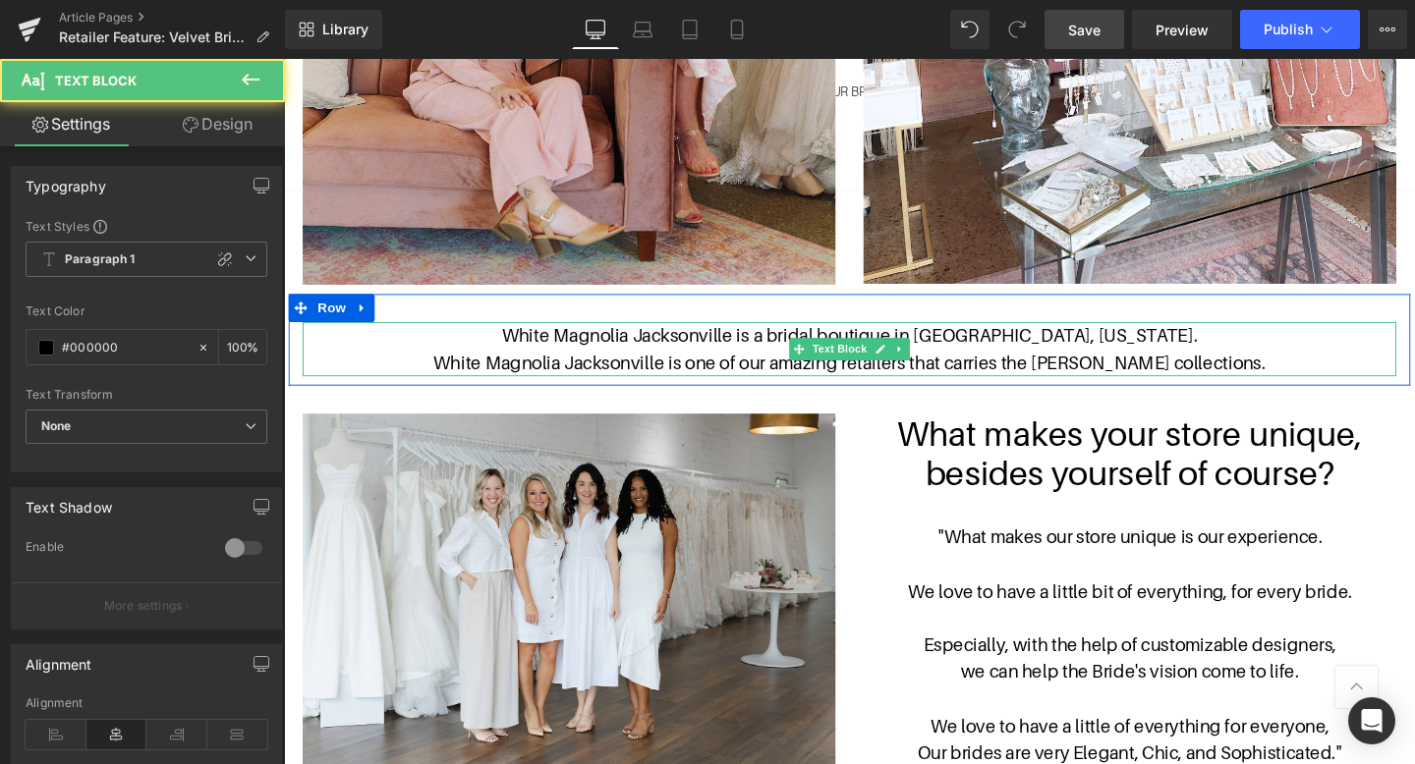
click at [813, 342] on p "White Magnolia Jacksonville is a bridal boutique in [GEOGRAPHIC_DATA], [US_STAT…" at bounding box center [879, 350] width 1150 height 28
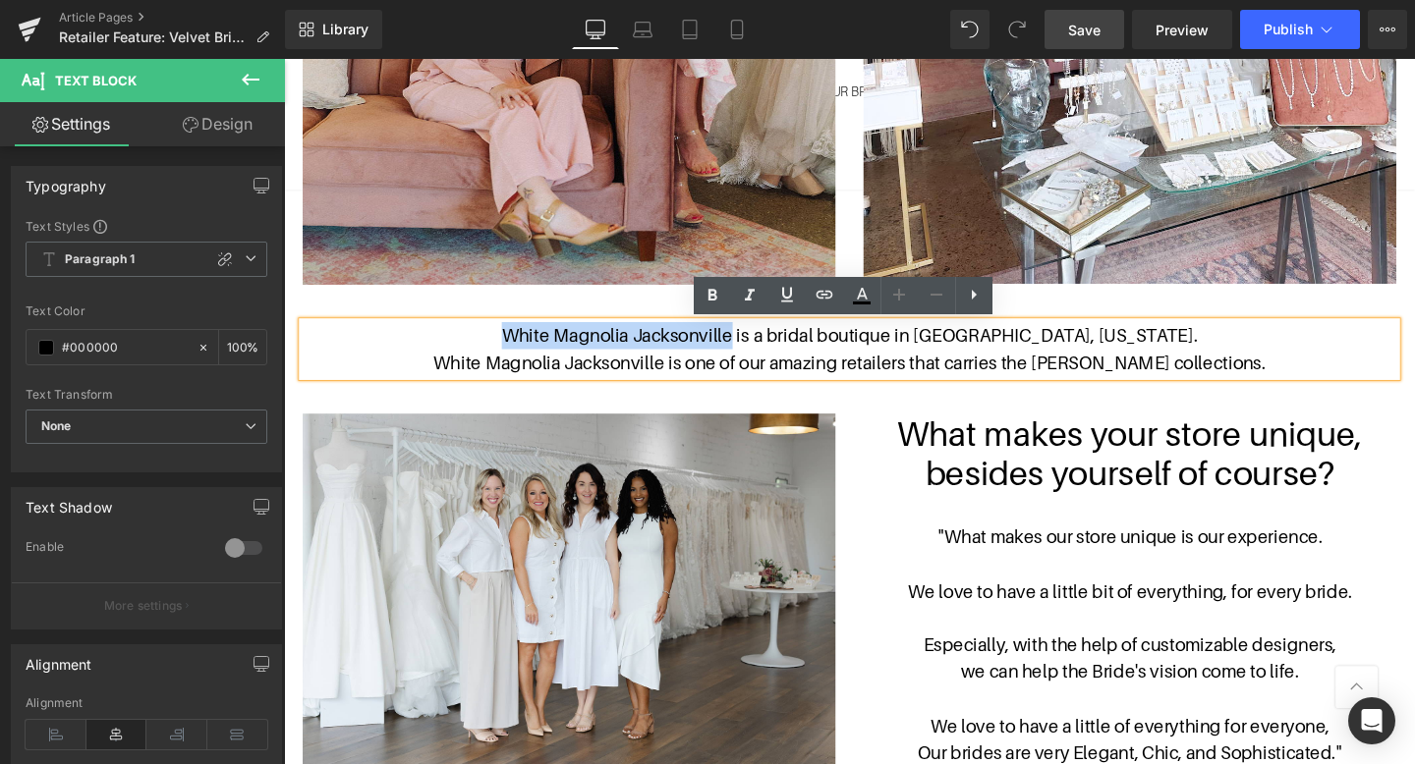
drag, startPoint x: 814, startPoint y: 346, endPoint x: 578, endPoint y: 346, distance: 235.8
click at [578, 346] on p "White Magnolia Jacksonville is a bridal boutique in [GEOGRAPHIC_DATA], [US_STAT…" at bounding box center [879, 350] width 1150 height 28
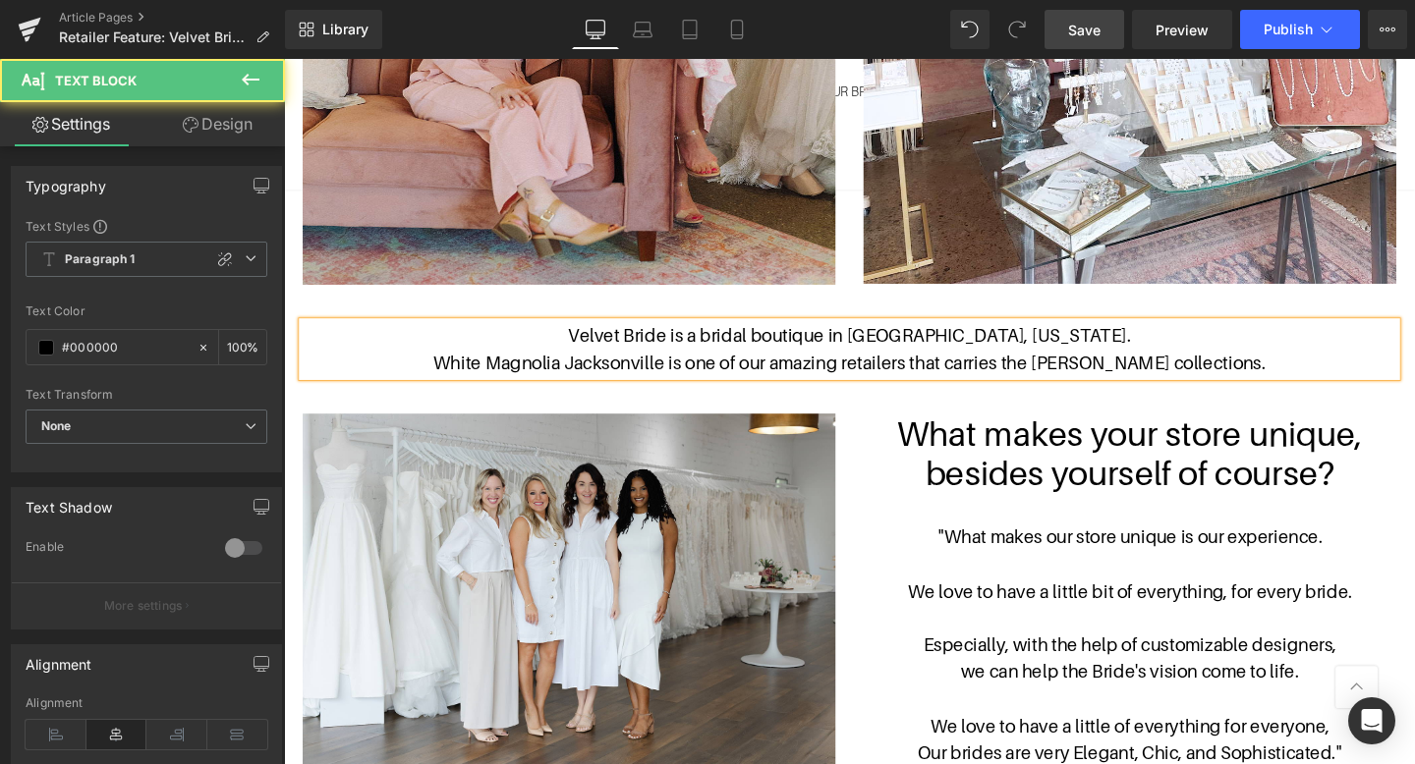
click at [1101, 347] on p "Velvet Bride is a bridal boutique in [GEOGRAPHIC_DATA], [US_STATE]." at bounding box center [879, 350] width 1150 height 28
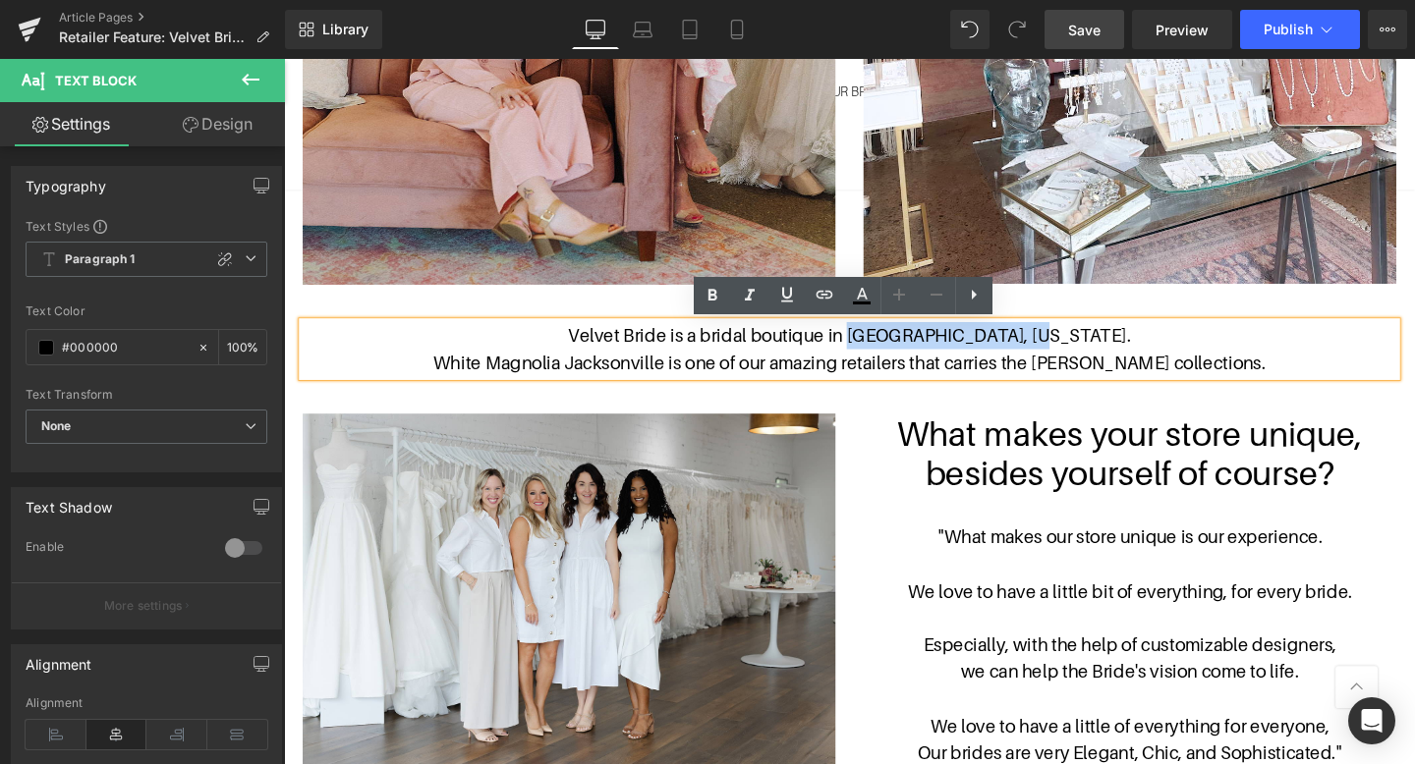
drag, startPoint x: 1101, startPoint y: 347, endPoint x: 934, endPoint y: 347, distance: 166.1
click at [934, 347] on p "Velvet Bride is a bridal boutique in [GEOGRAPHIC_DATA], [US_STATE]." at bounding box center [879, 350] width 1150 height 28
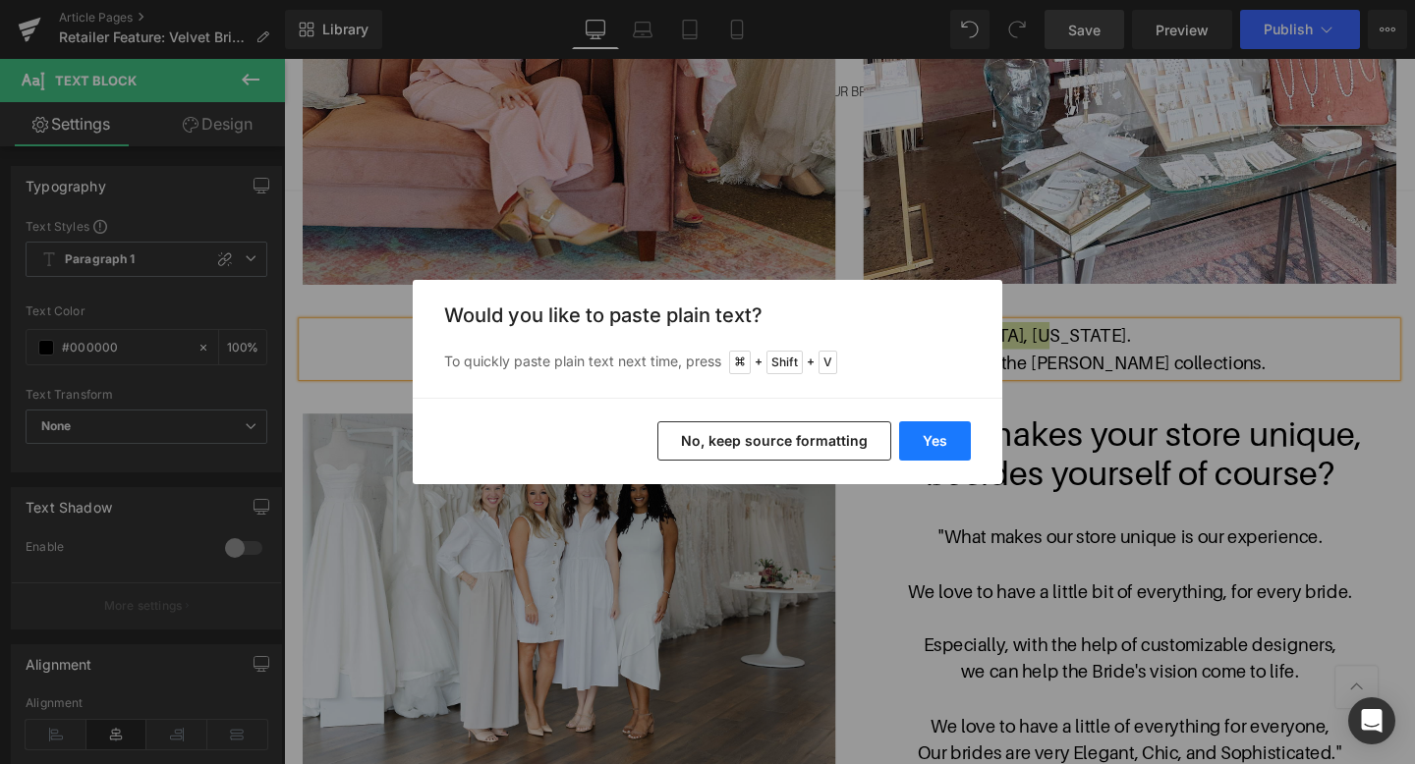
click at [945, 425] on button "Yes" at bounding box center [935, 441] width 72 height 39
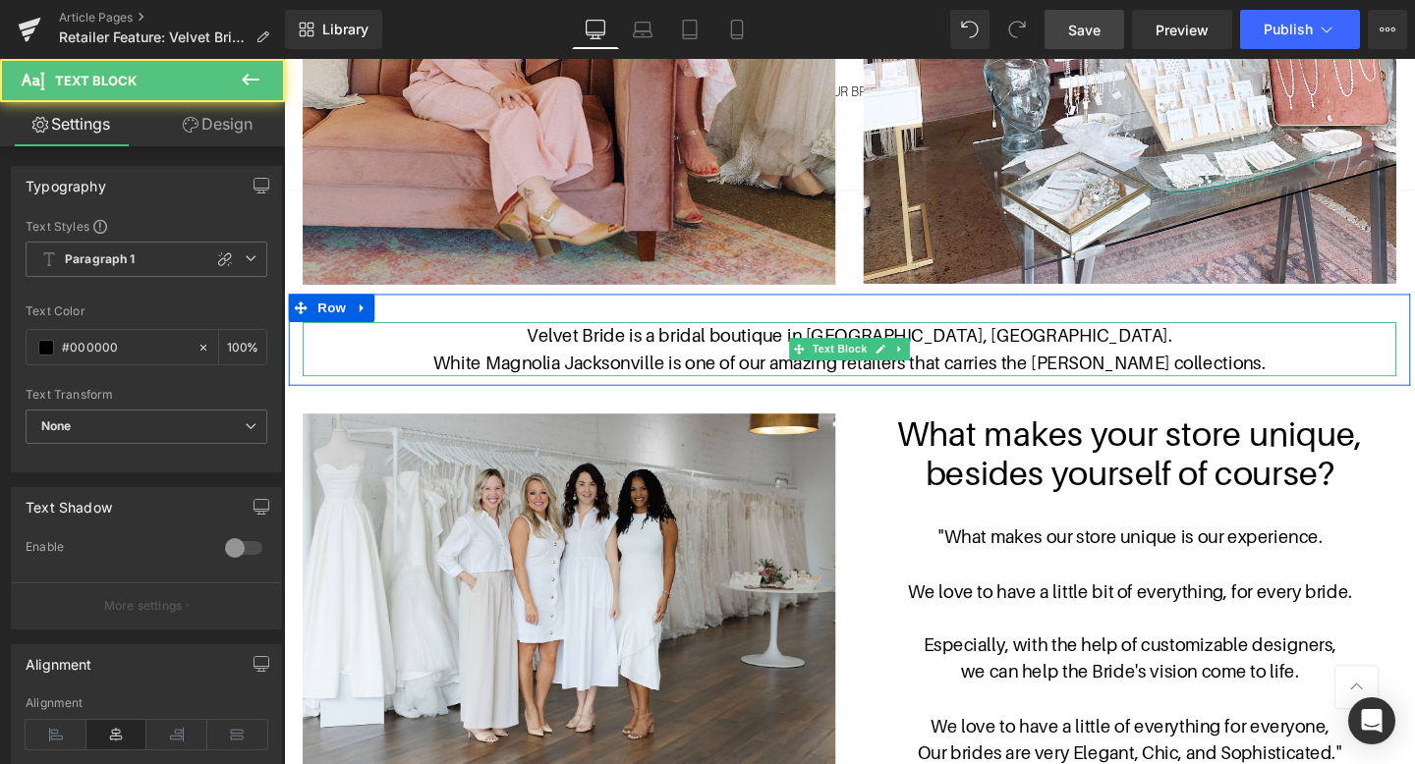
click at [1075, 345] on p "Velvet Bride is a bridal boutique in [GEOGRAPHIC_DATA], [GEOGRAPHIC_DATA]." at bounding box center [879, 350] width 1150 height 28
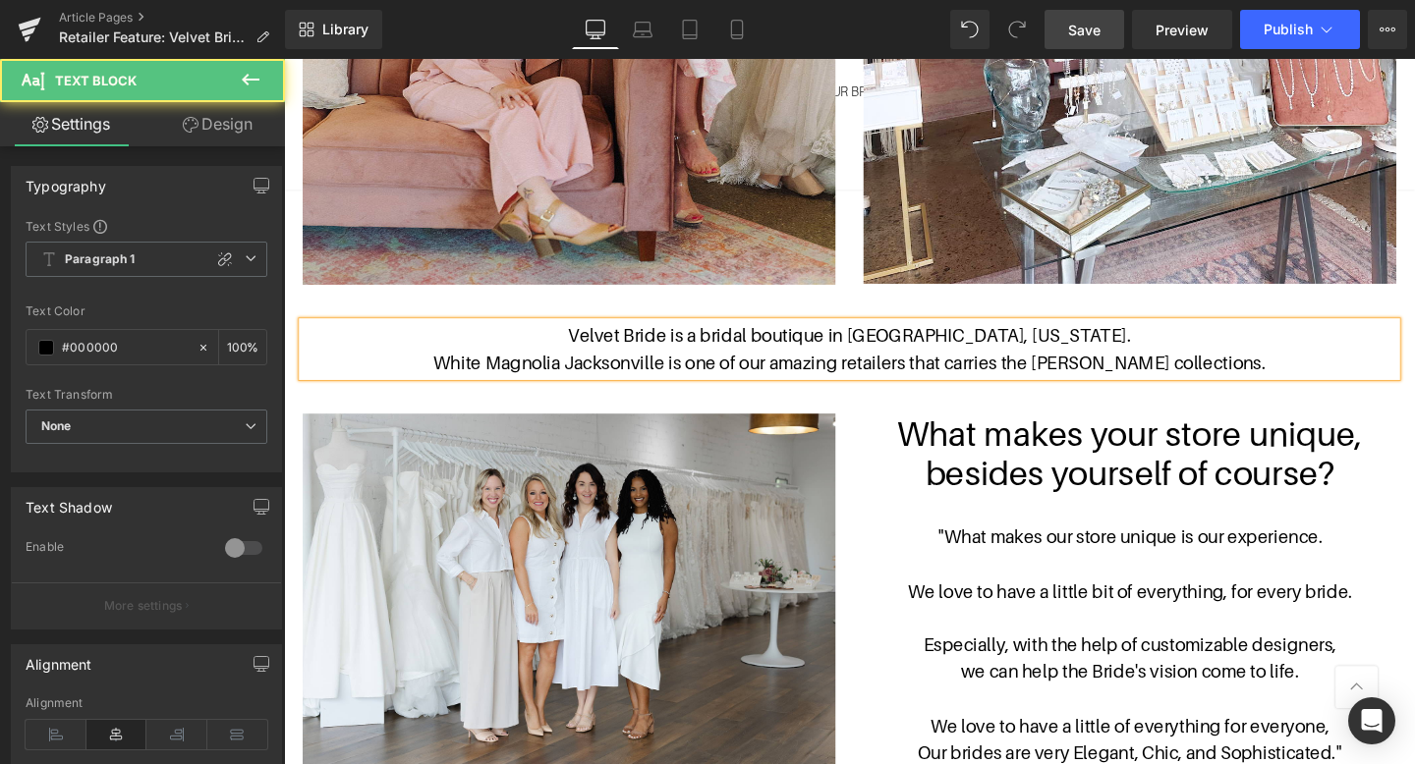
click at [1189, 349] on p "Velvet Bride is a bridal boutique in [GEOGRAPHIC_DATA], [US_STATE]." at bounding box center [879, 350] width 1150 height 28
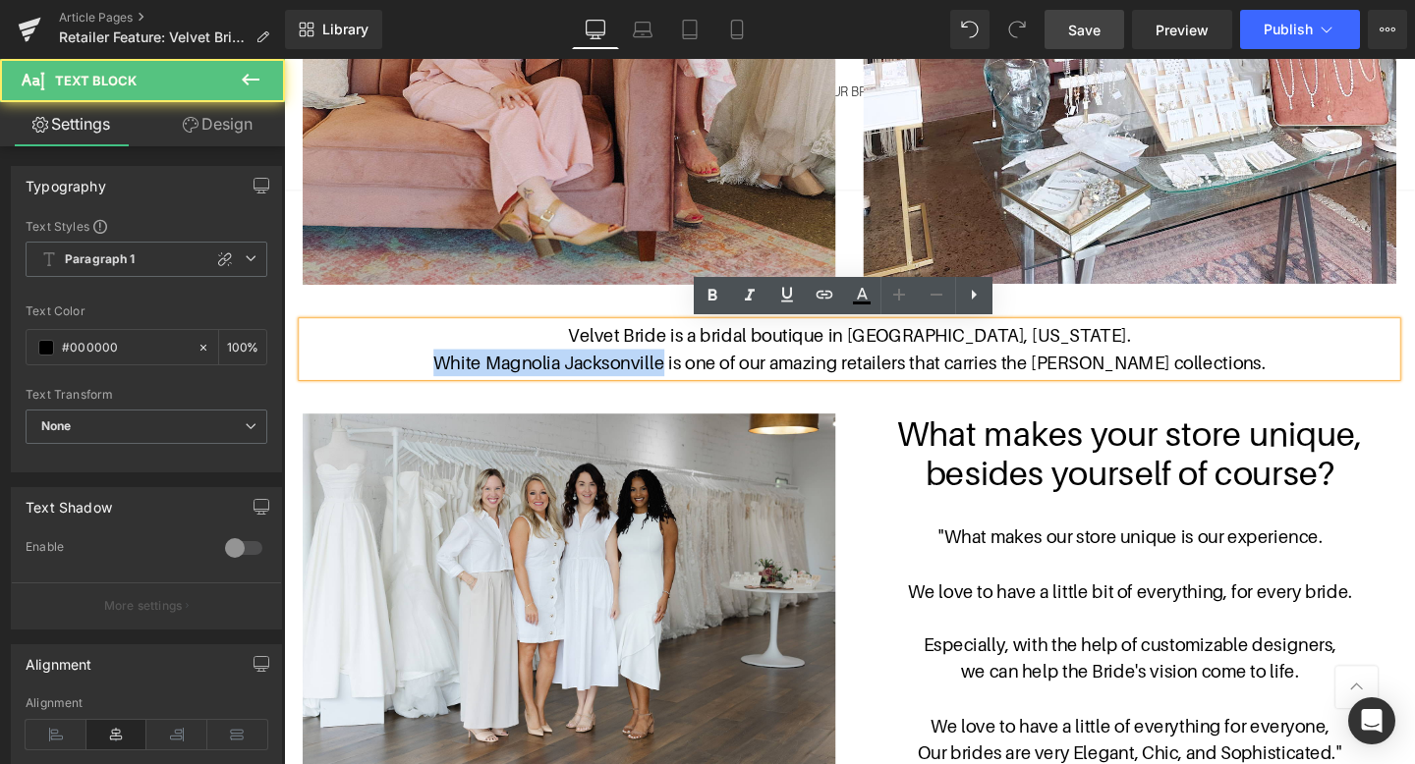
drag, startPoint x: 698, startPoint y: 376, endPoint x: 459, endPoint y: 376, distance: 238.8
click at [459, 376] on p "White Magnolia Jacksonville is one of our amazing retailers that carries the [P…" at bounding box center [879, 379] width 1150 height 28
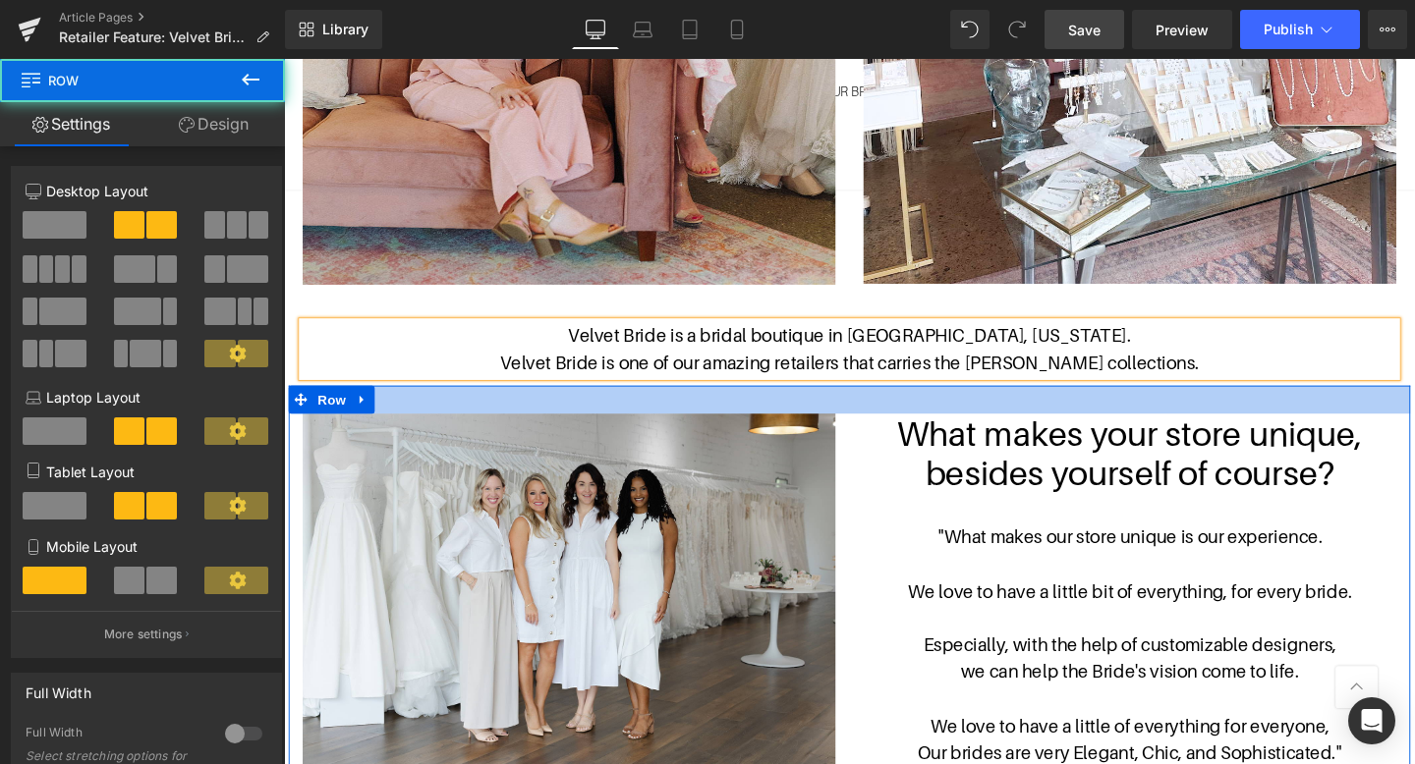
click at [1414, 413] on div at bounding box center [878, 417] width 1179 height 29
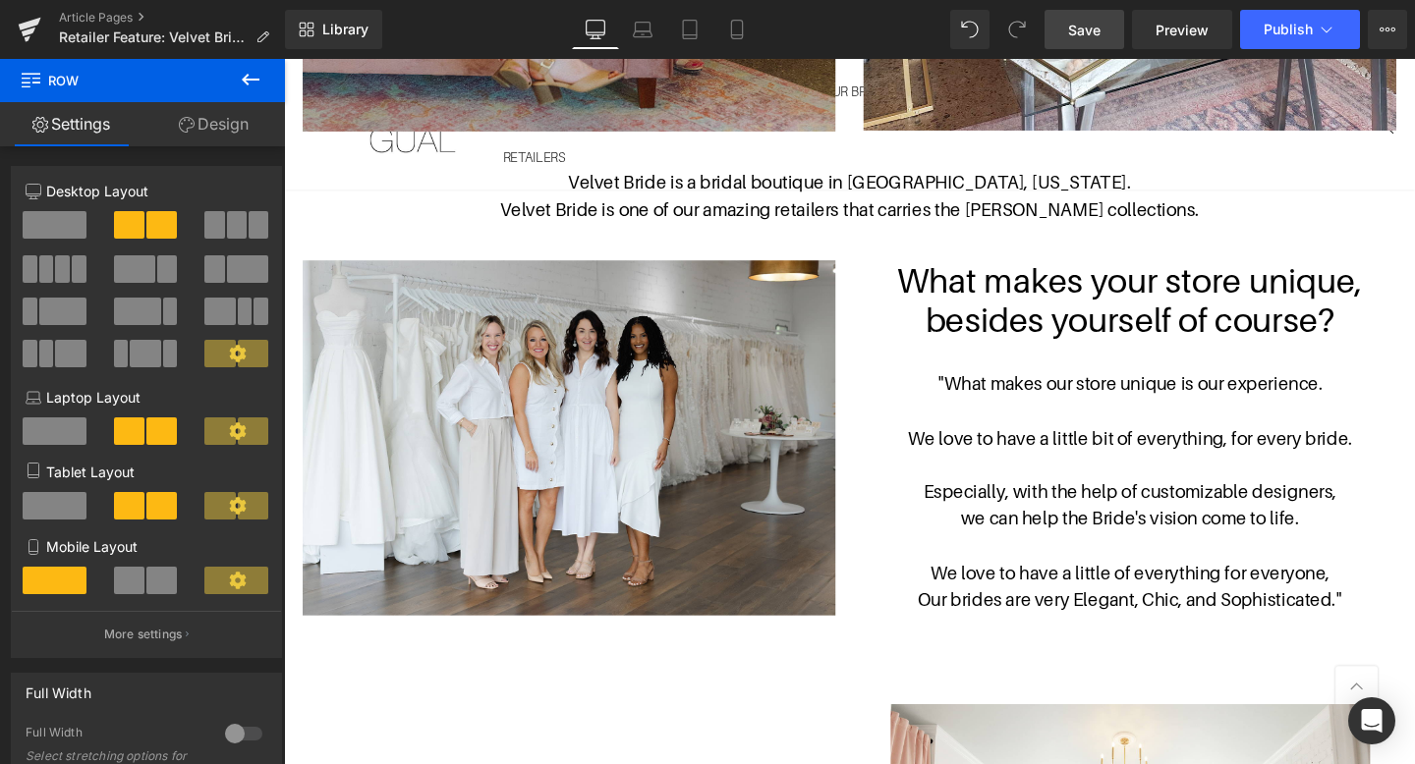
scroll to position [853, 0]
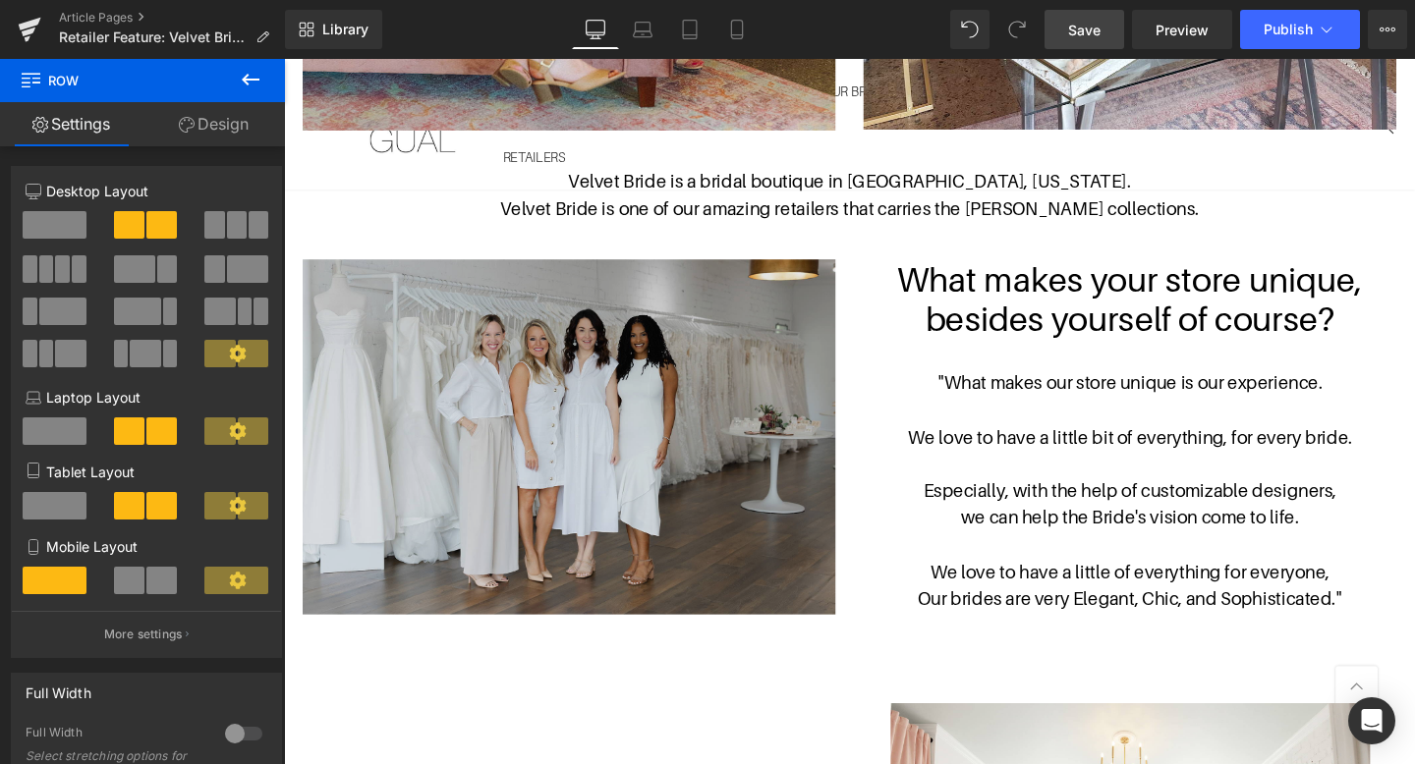
click at [755, 384] on img at bounding box center [584, 456] width 560 height 373
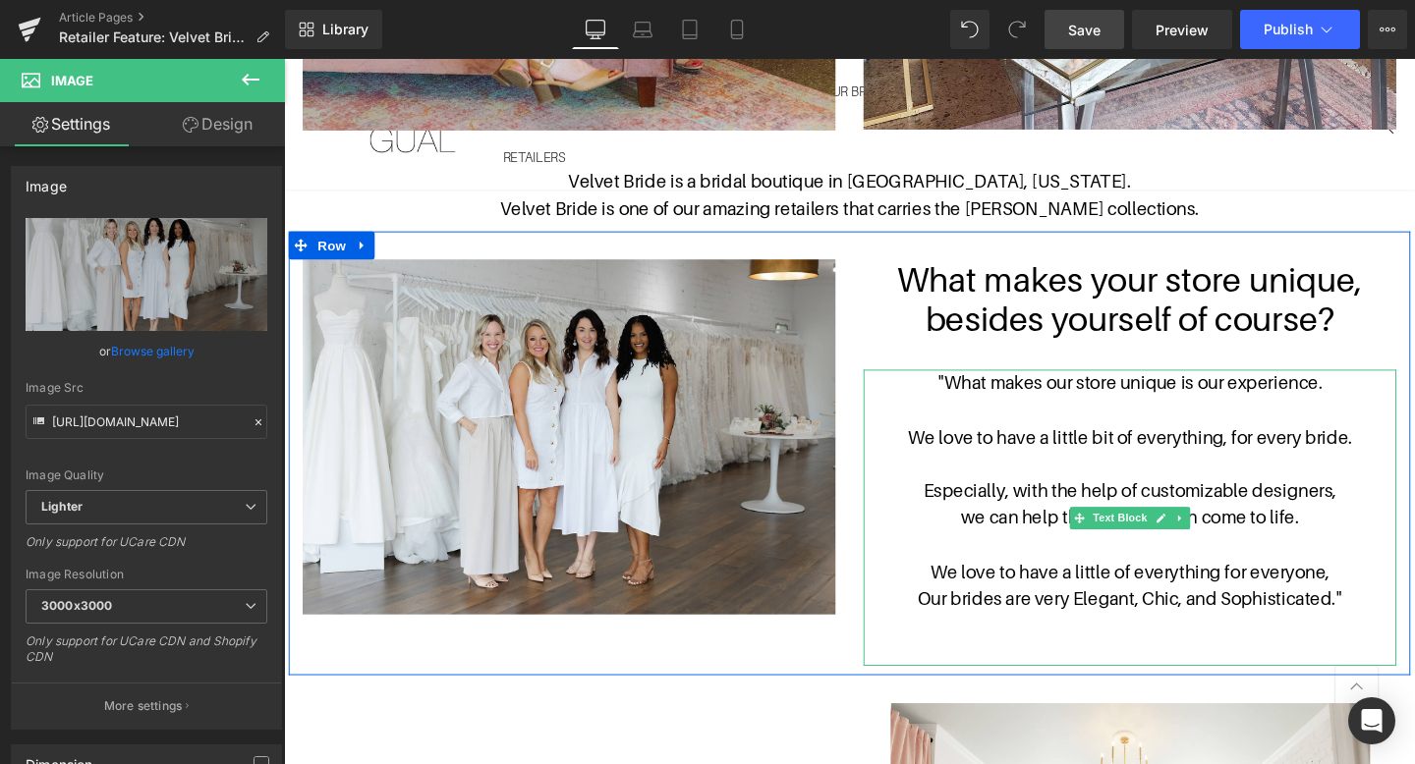
click at [1154, 403] on span ""What makes our store unique is our experience." at bounding box center [1174, 400] width 404 height 22
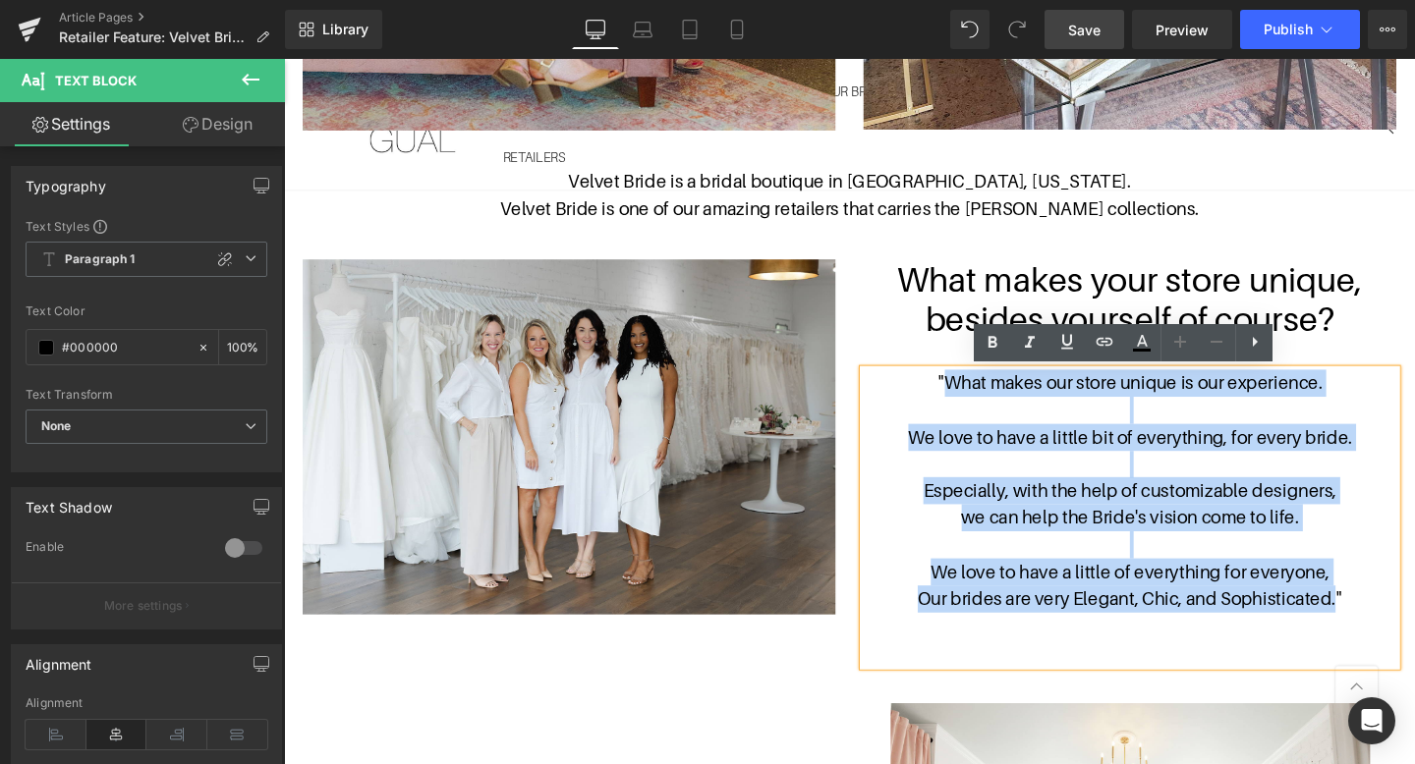
drag, startPoint x: 1391, startPoint y: 623, endPoint x: 980, endPoint y: 409, distance: 464.1
click at [980, 409] on div ""What makes our store unique is our experience. We love to have a little bit of…" at bounding box center [1173, 541] width 560 height 311
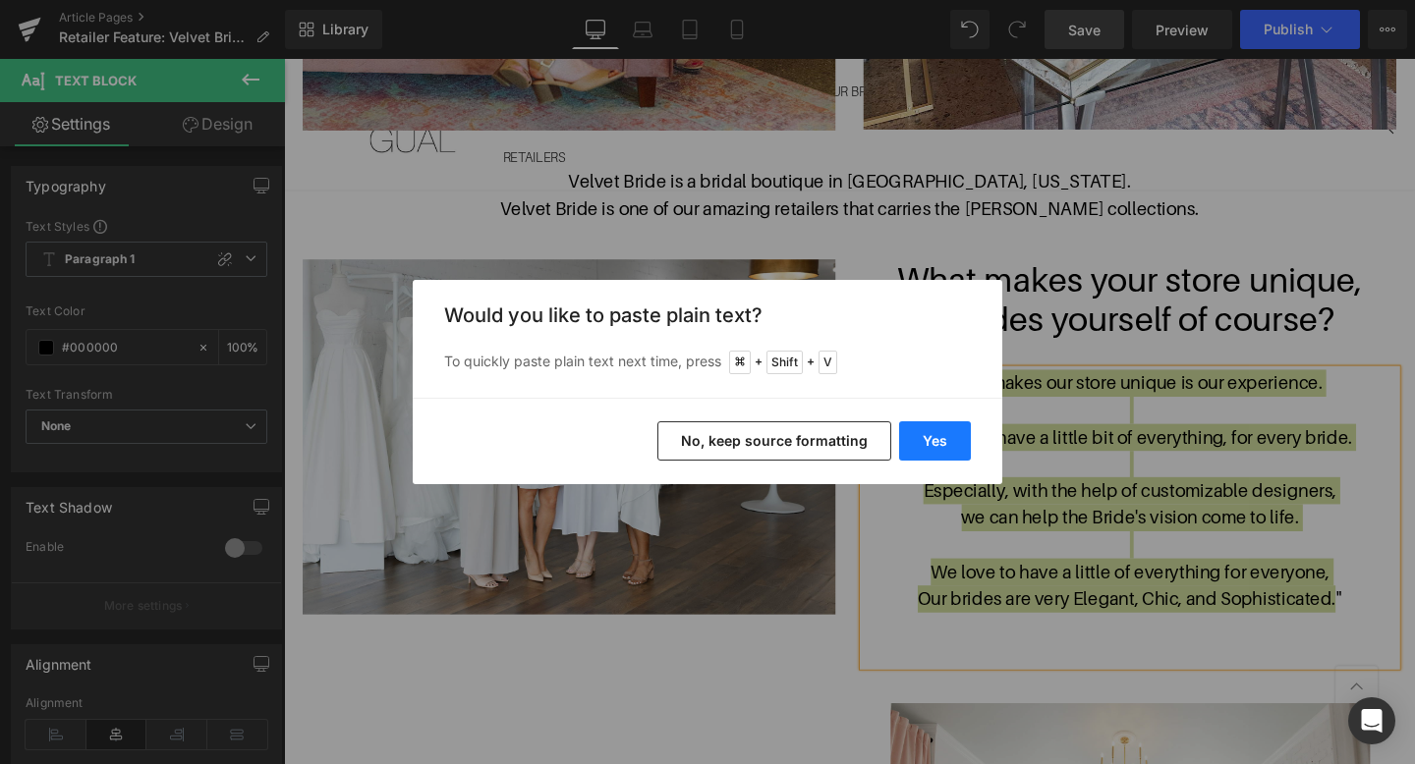
click at [939, 447] on button "Yes" at bounding box center [935, 441] width 72 height 39
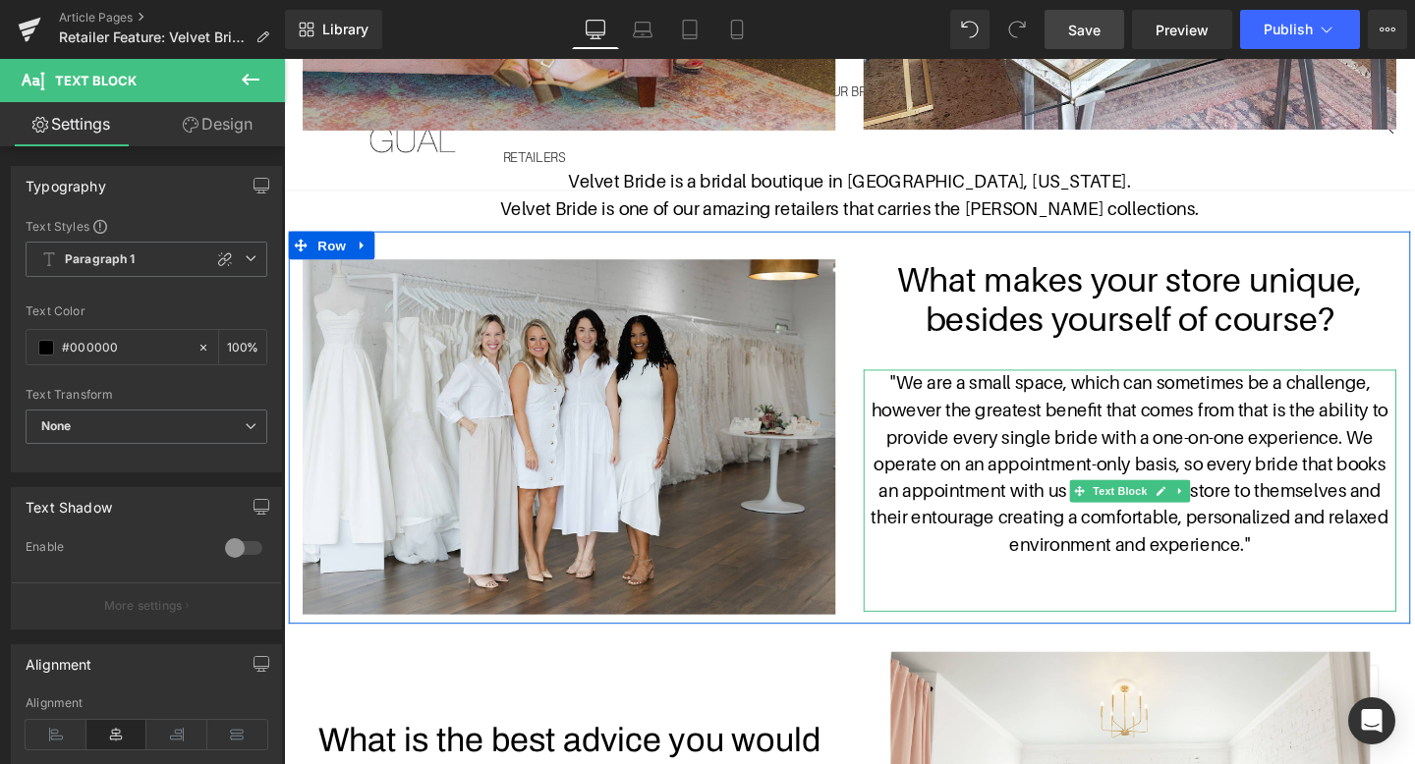
click at [1403, 463] on span ""We are a small space, which can sometimes be a challenge, however the greatest…" at bounding box center [1173, 485] width 544 height 192
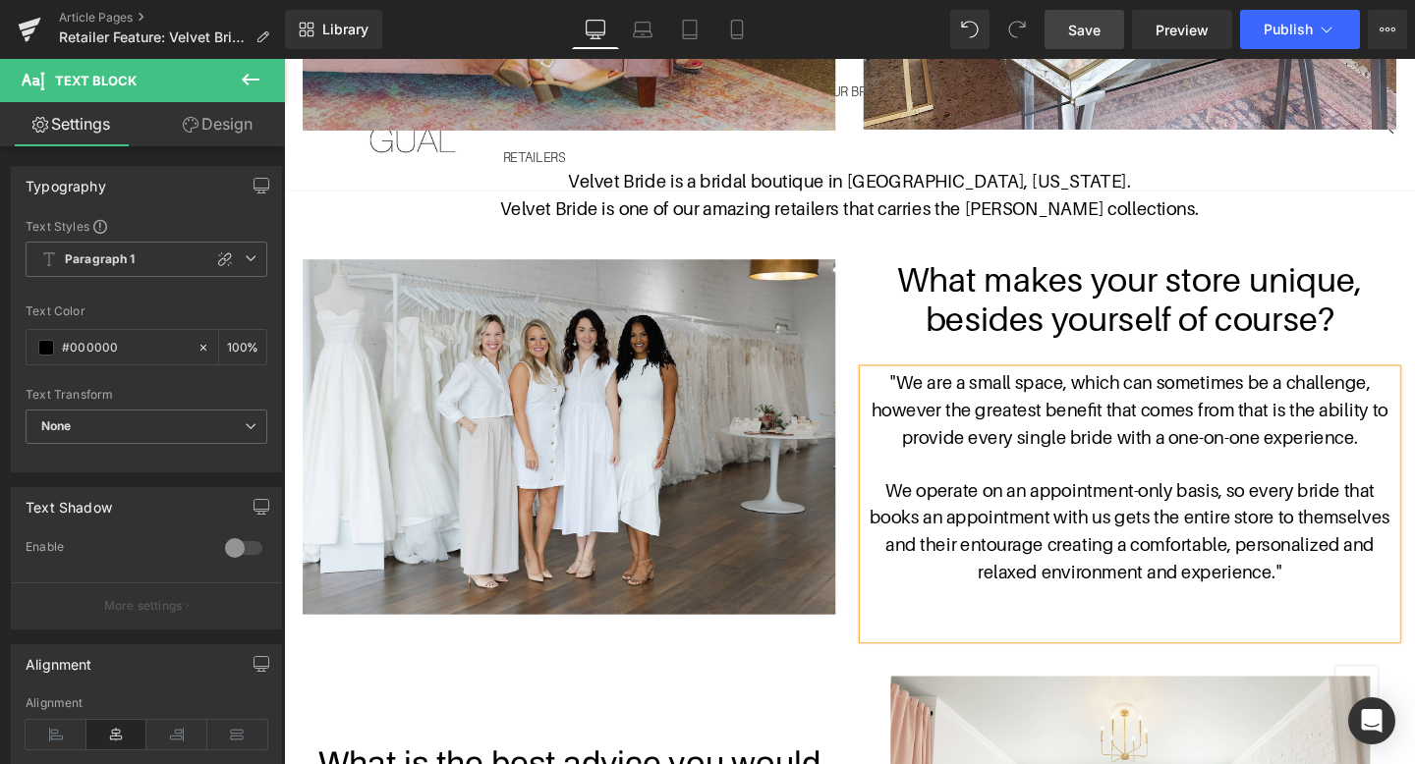
click at [1330, 594] on span """ at bounding box center [1330, 599] width 7 height 22
click at [1380, 594] on p "We operate on an appointment-only basis, so every bride that books an appointme…" at bounding box center [1173, 555] width 560 height 113
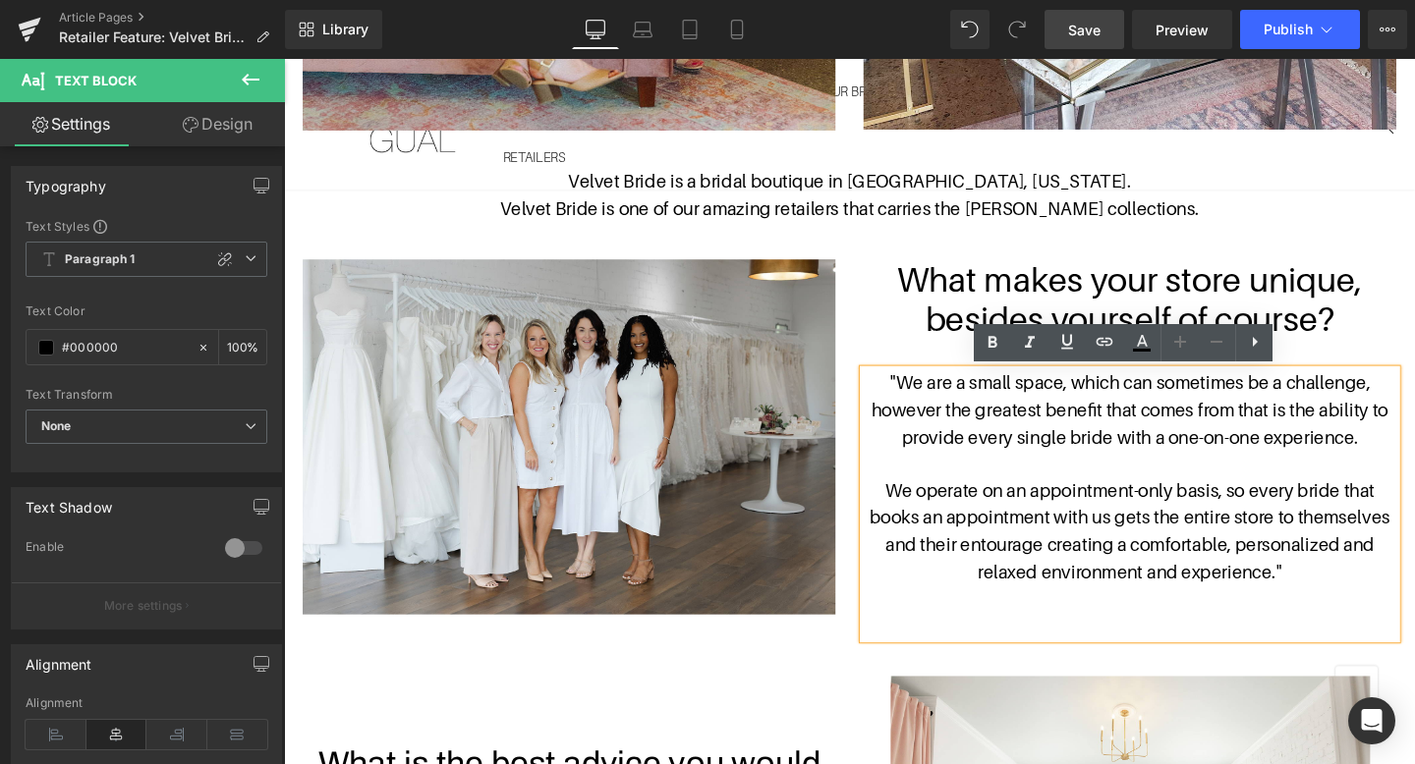
click at [1316, 393] on span ""We are a small space, which can sometimes be a challenge, however the greatest…" at bounding box center [1173, 428] width 543 height 79
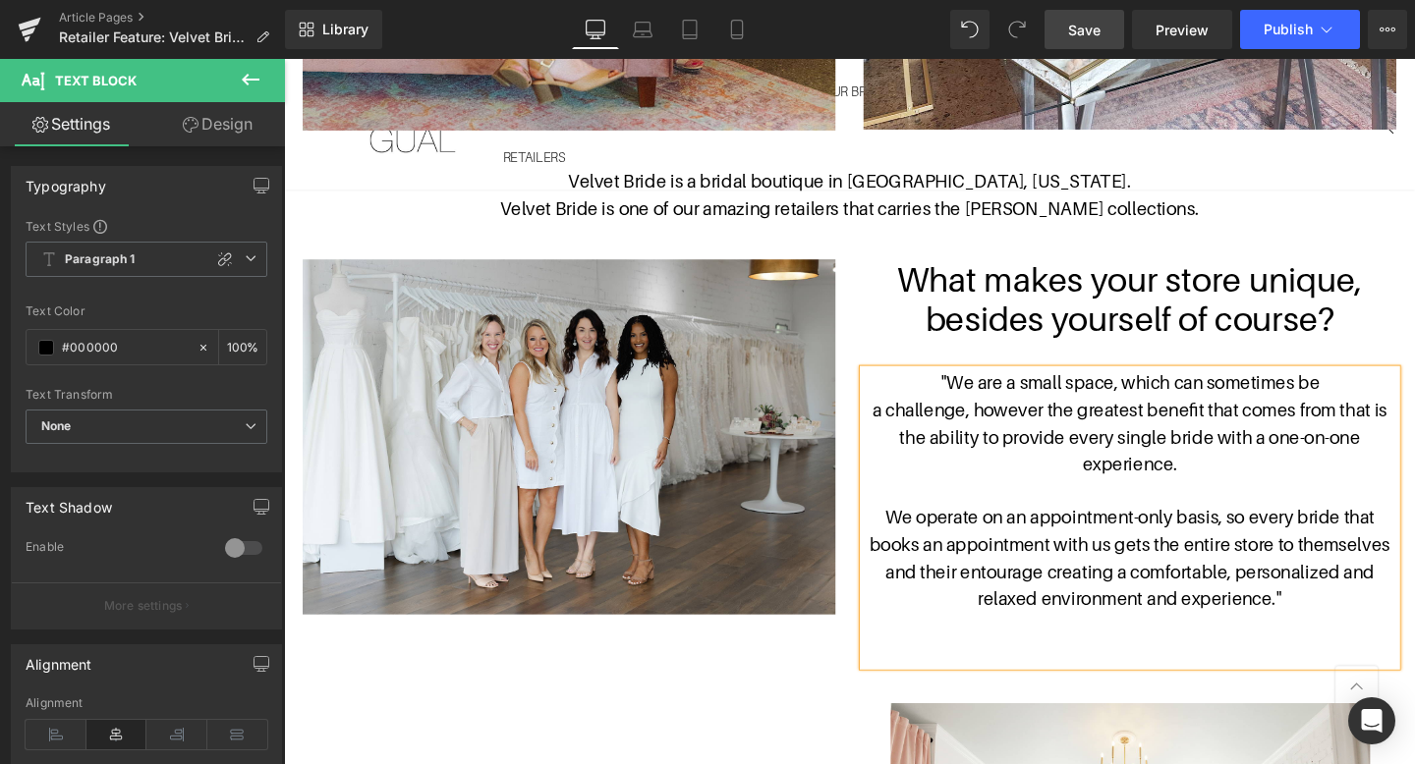
click at [1347, 424] on span "a challenge, however the greatest benefit that comes from that is the ability t…" at bounding box center [1173, 457] width 541 height 79
click at [1324, 455] on span "from that is the ability to provide every single bride with a one-on-one experi…" at bounding box center [1173, 471] width 548 height 50
click at [1401, 449] on p "from that is the ability to provide every single bride" at bounding box center [1173, 457] width 560 height 28
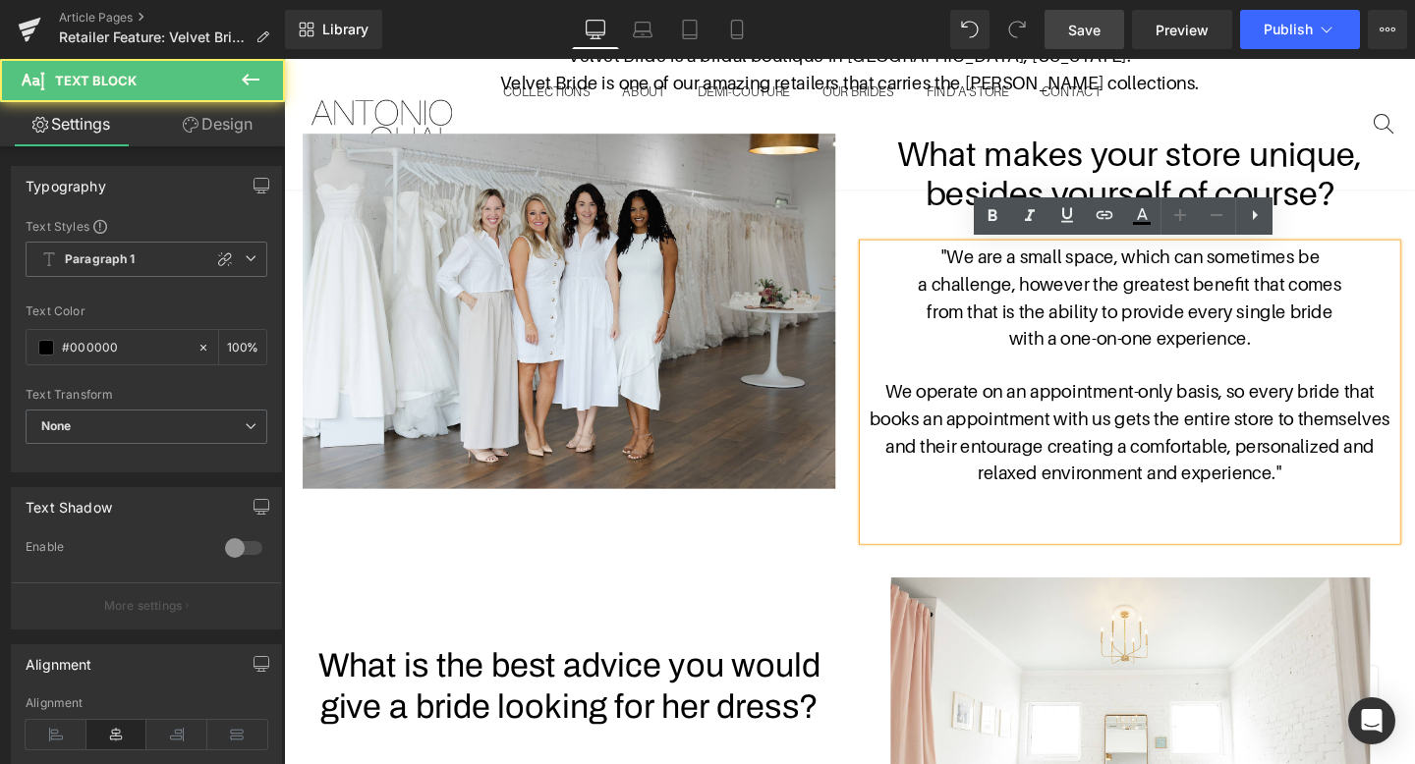
scroll to position [987, 0]
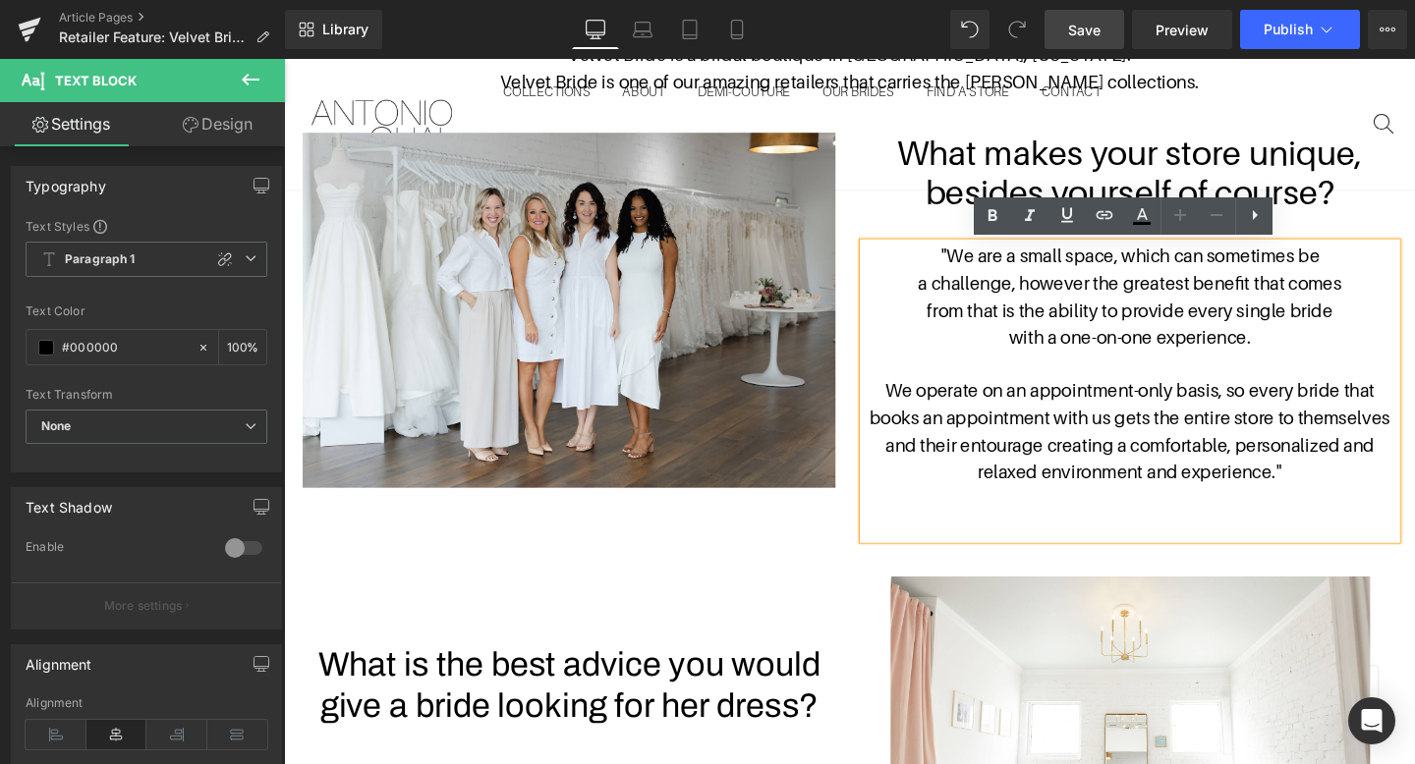
click at [1392, 402] on span "We operate on an appointment-only basis, so every bride that books an appointme…" at bounding box center [1173, 450] width 547 height 106
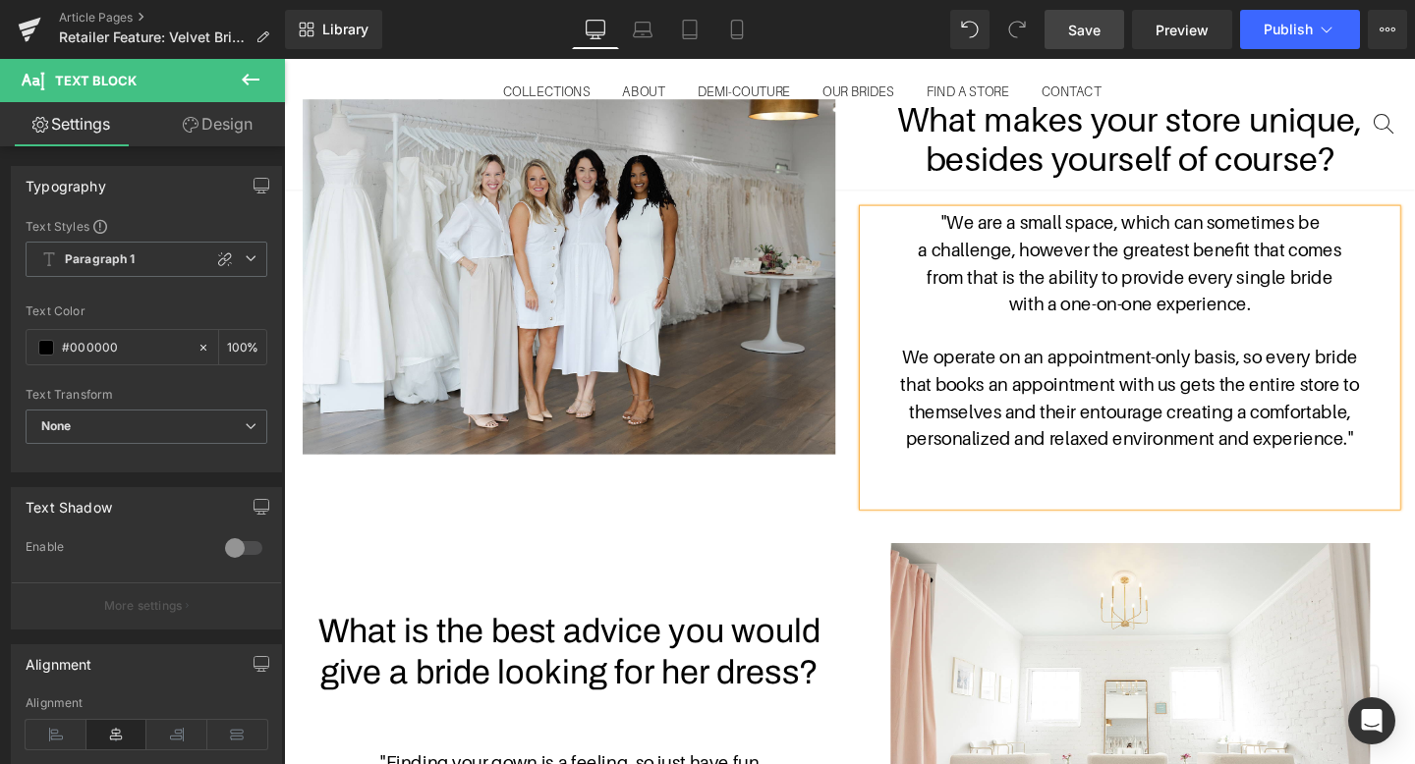
scroll to position [1185, 0]
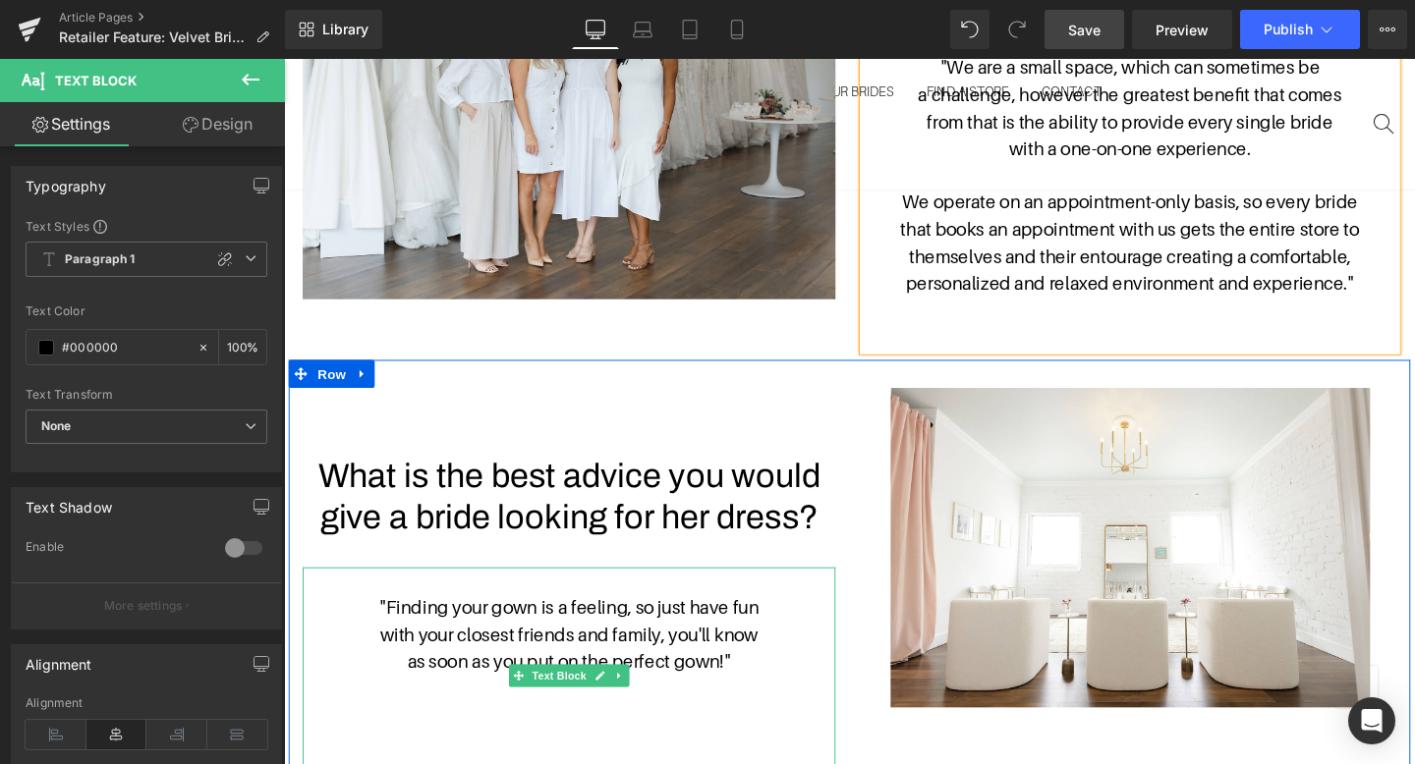
click at [765, 693] on p "as soon as you put on the perfect gown! "" at bounding box center [584, 693] width 560 height 28
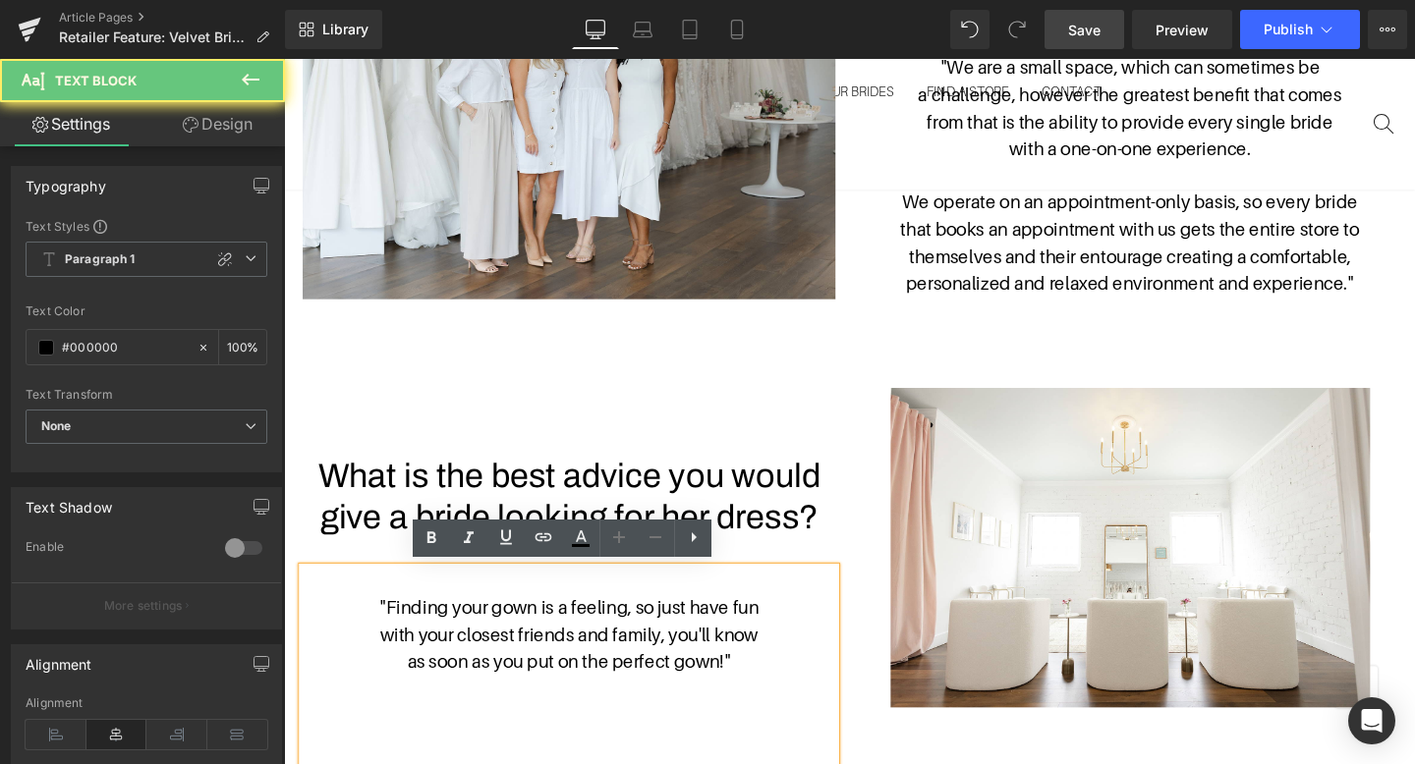
click at [771, 693] on p "as soon as you put on the perfect gown! "" at bounding box center [584, 693] width 560 height 28
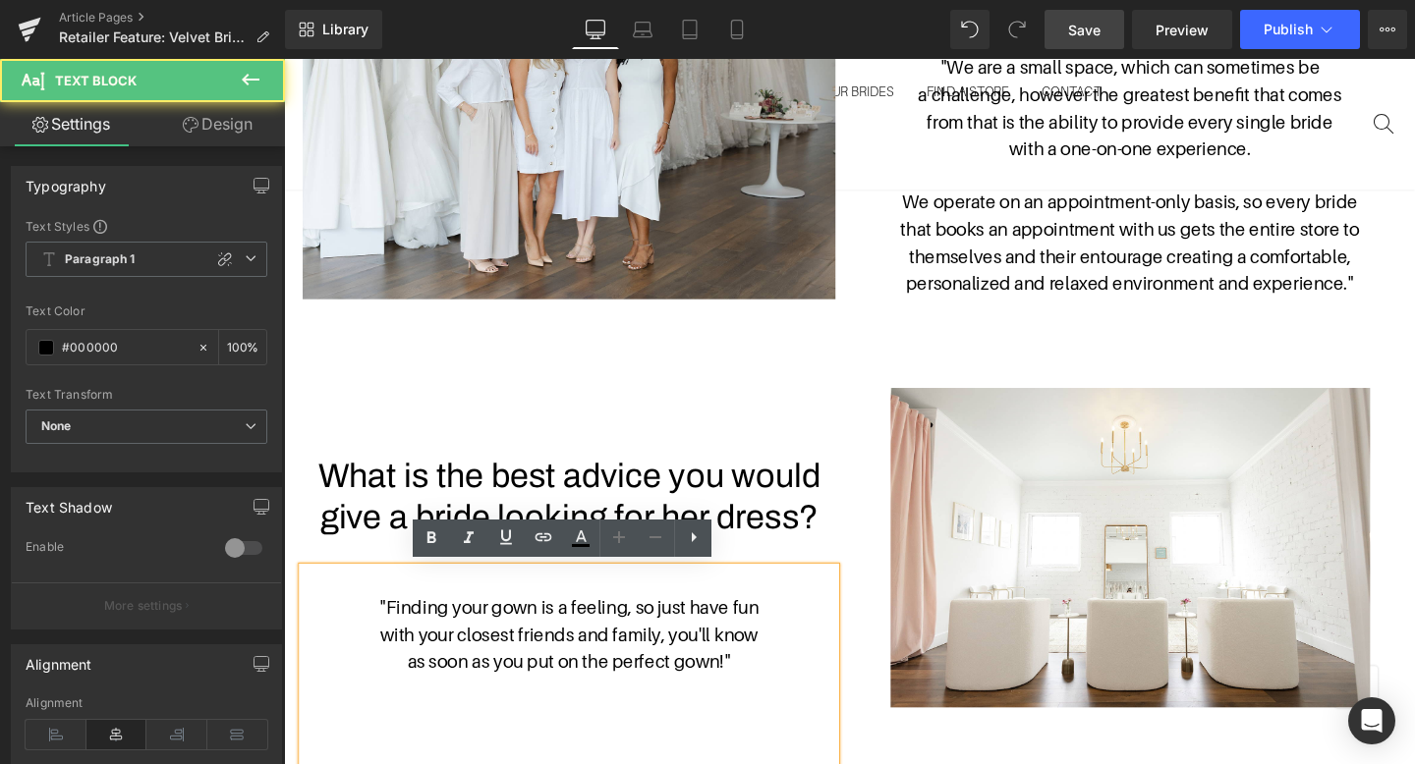
drag, startPoint x: 753, startPoint y: 689, endPoint x: 514, endPoint y: 656, distance: 241.0
click at [514, 656] on div ""Finding your gown is a feeling, so just have fun with your closest friends and…" at bounding box center [584, 707] width 560 height 226
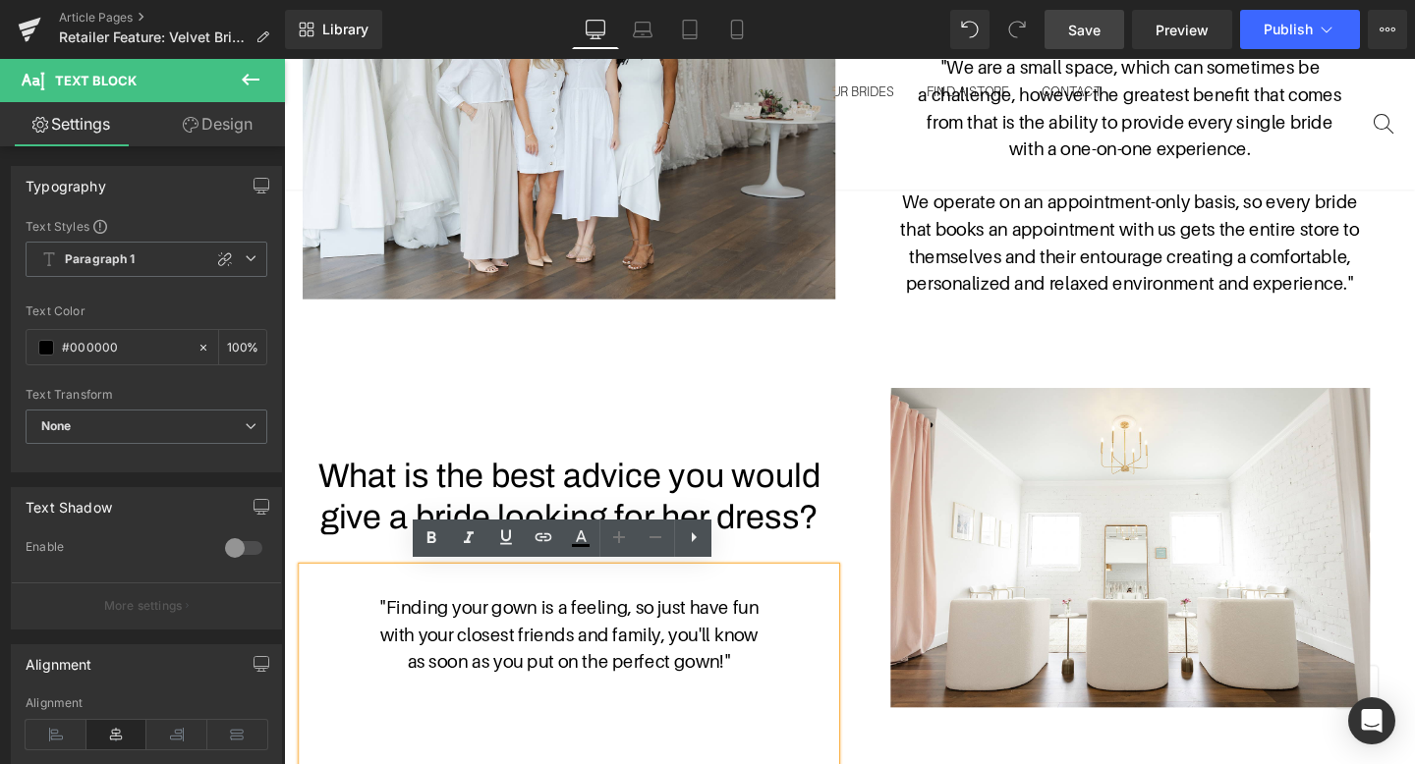
click at [567, 662] on p "with your closest friends and family, you'll know" at bounding box center [584, 665] width 560 height 28
drag, startPoint x: 754, startPoint y: 691, endPoint x: 570, endPoint y: 684, distance: 183.9
click at [570, 684] on p "as soon as you put on the perfect gown! "" at bounding box center [584, 693] width 560 height 28
drag, startPoint x: 750, startPoint y: 686, endPoint x: 394, endPoint y: 626, distance: 360.7
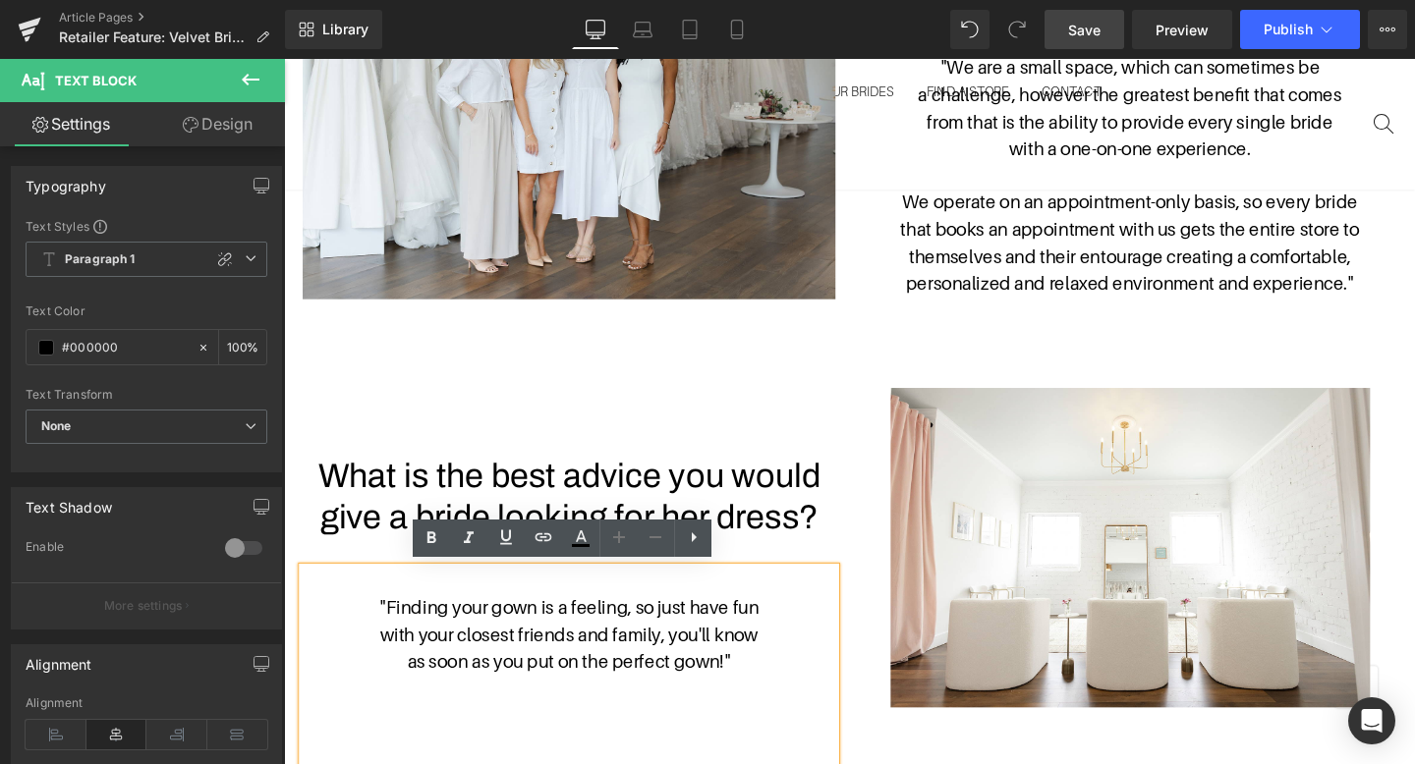
click at [394, 626] on div ""Finding your gown is a feeling, so just have fun with your closest friends and…" at bounding box center [584, 707] width 560 height 226
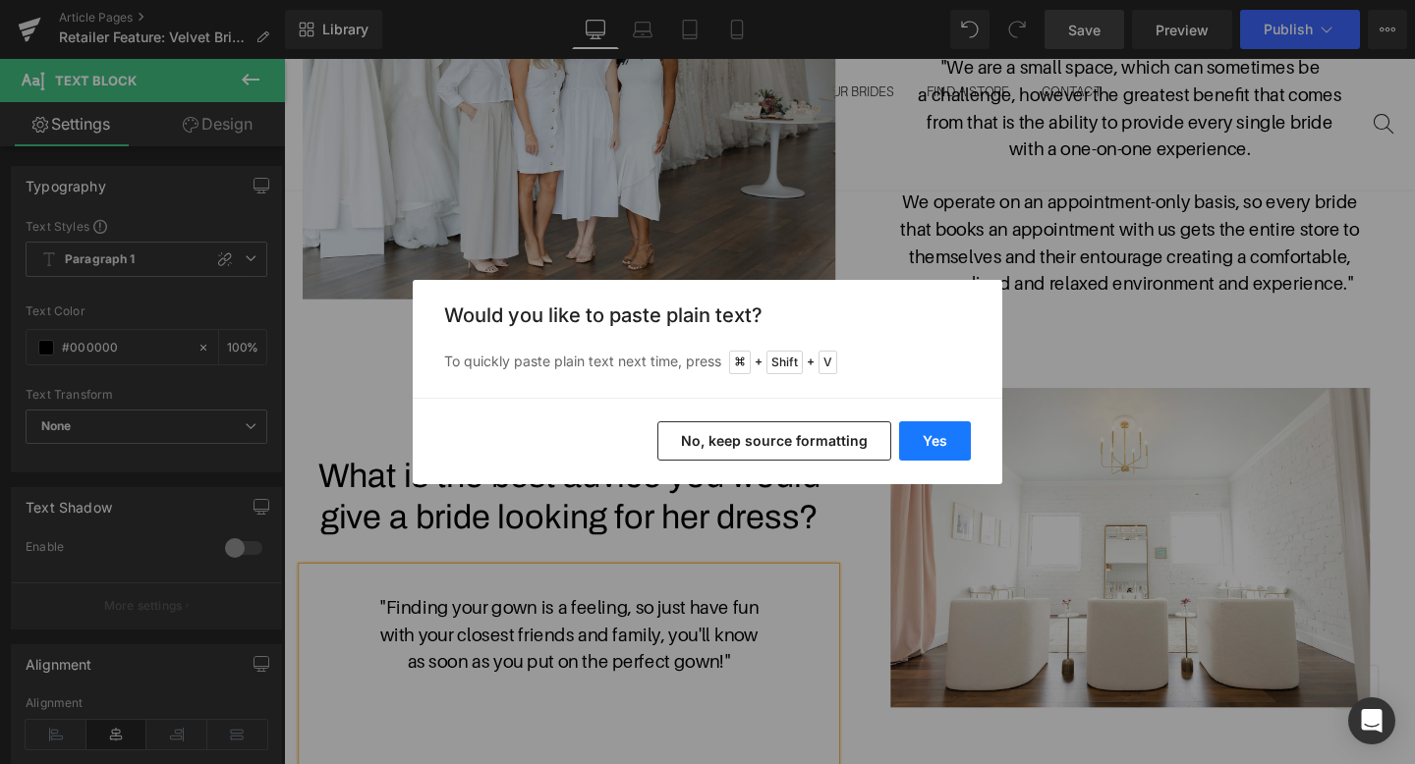
click at [954, 441] on button "Yes" at bounding box center [935, 441] width 72 height 39
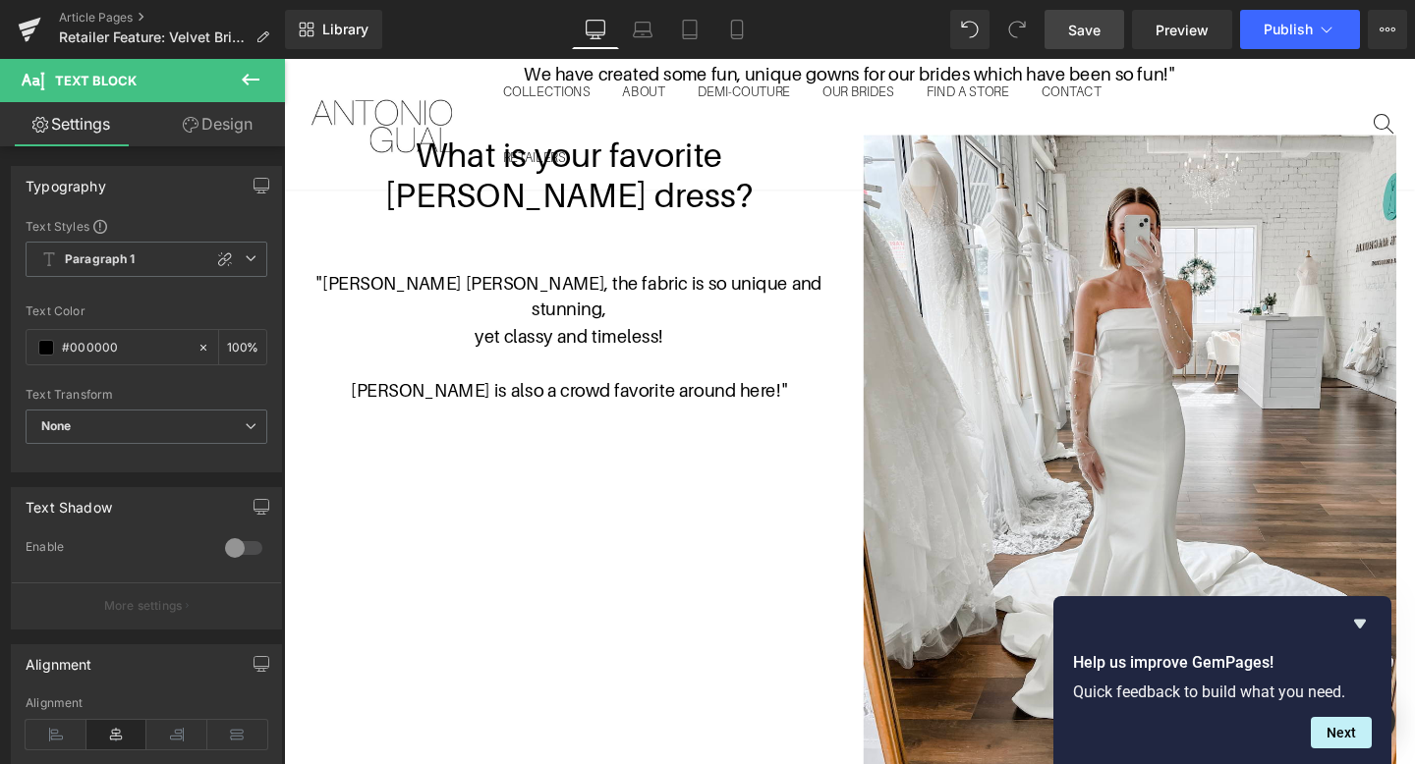
scroll to position [2224, 0]
click at [1367, 626] on icon "Hide survey" at bounding box center [1360, 624] width 24 height 24
